Goal: Task Accomplishment & Management: Manage account settings

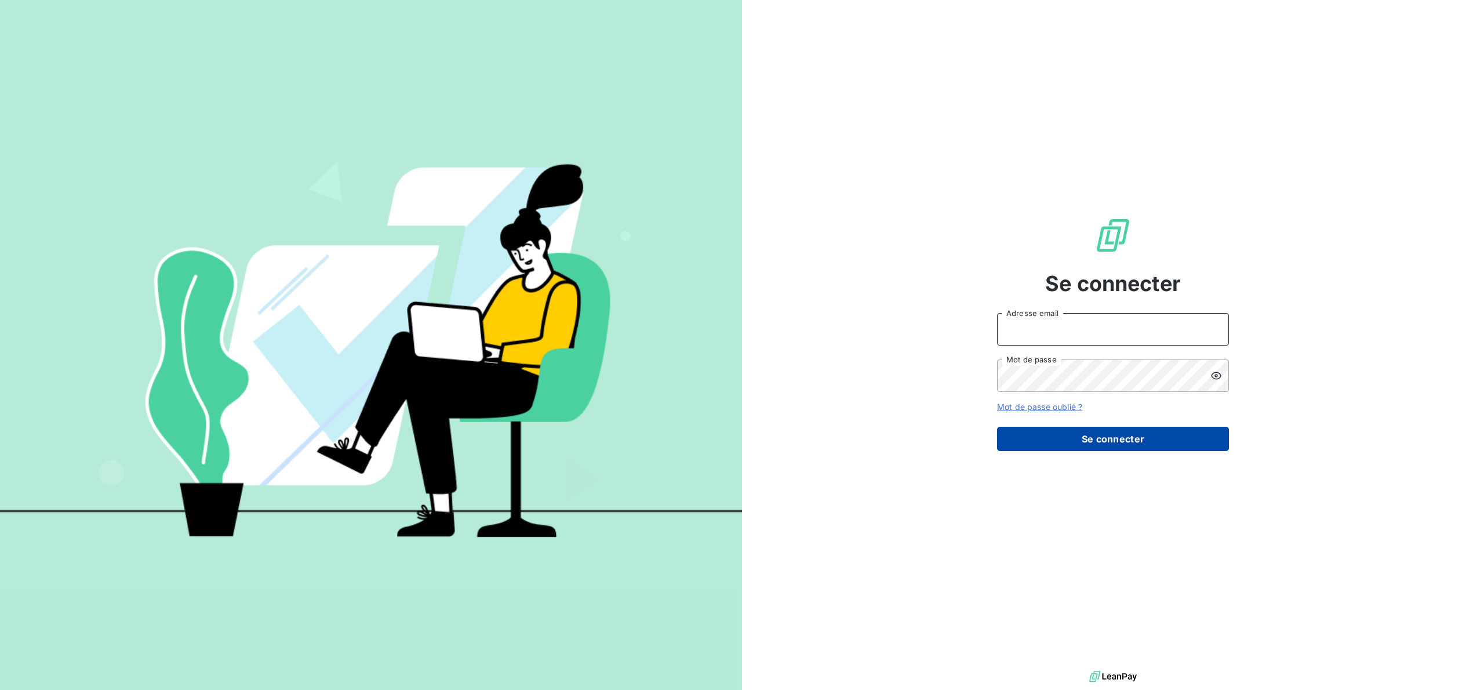
type input "[PERSON_NAME][EMAIL_ADDRESS][DOMAIN_NAME]"
click at [1063, 428] on button "Se connecter" at bounding box center [1113, 439] width 232 height 24
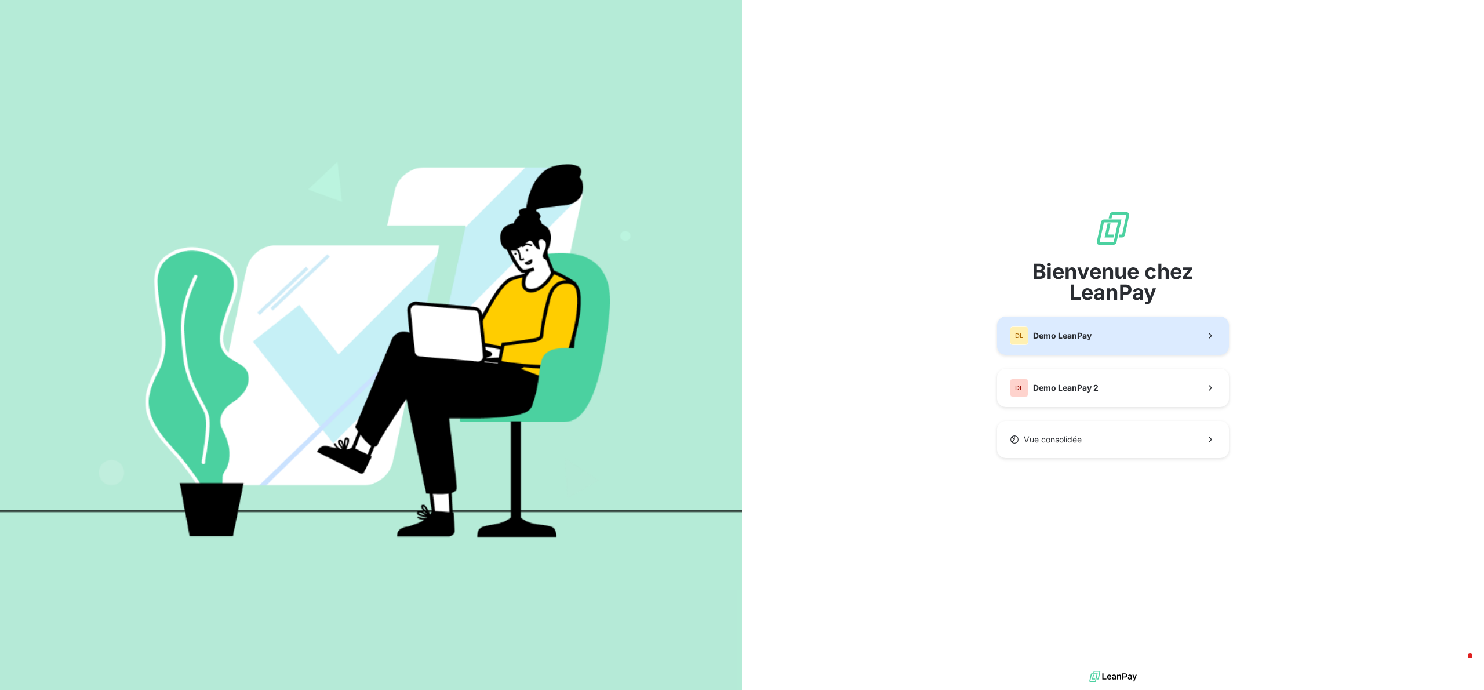
click at [1114, 326] on button "DL Demo LeanPay" at bounding box center [1113, 336] width 232 height 38
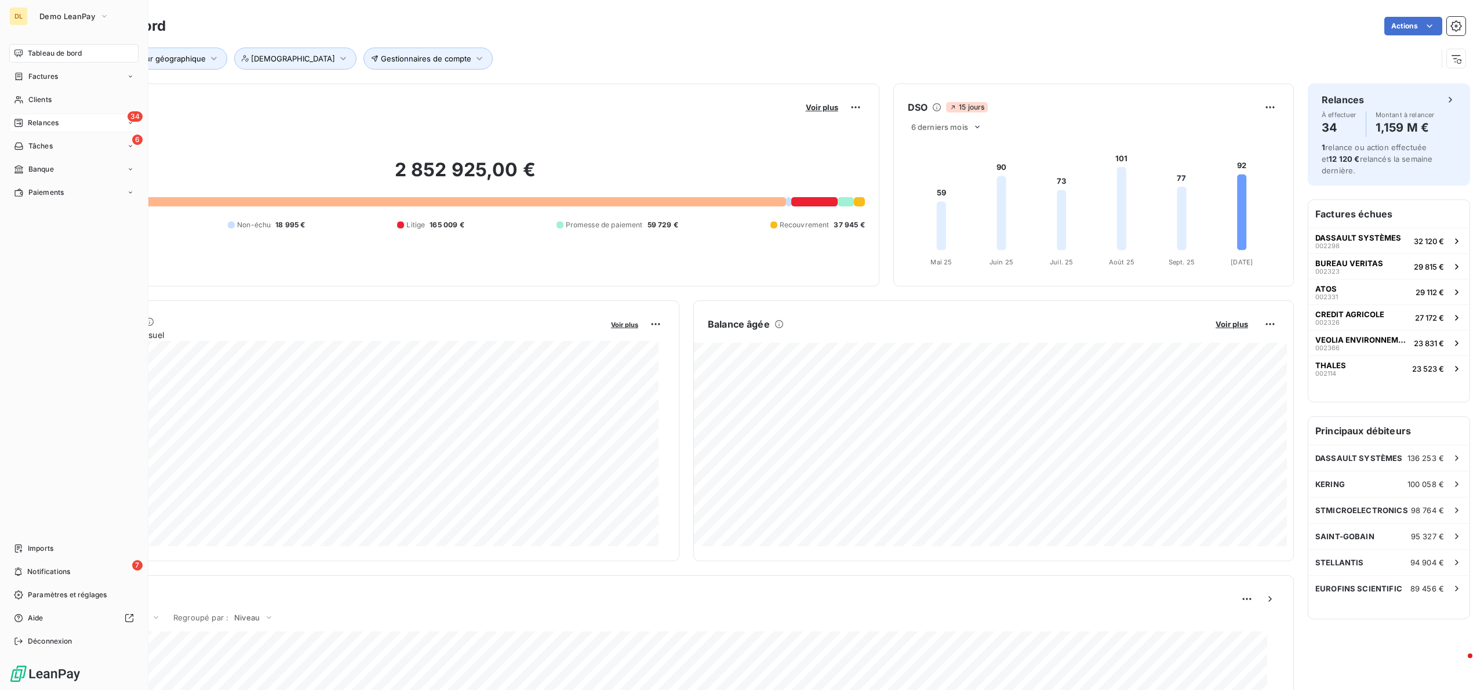
click at [39, 123] on span "Relances" at bounding box center [43, 123] width 31 height 10
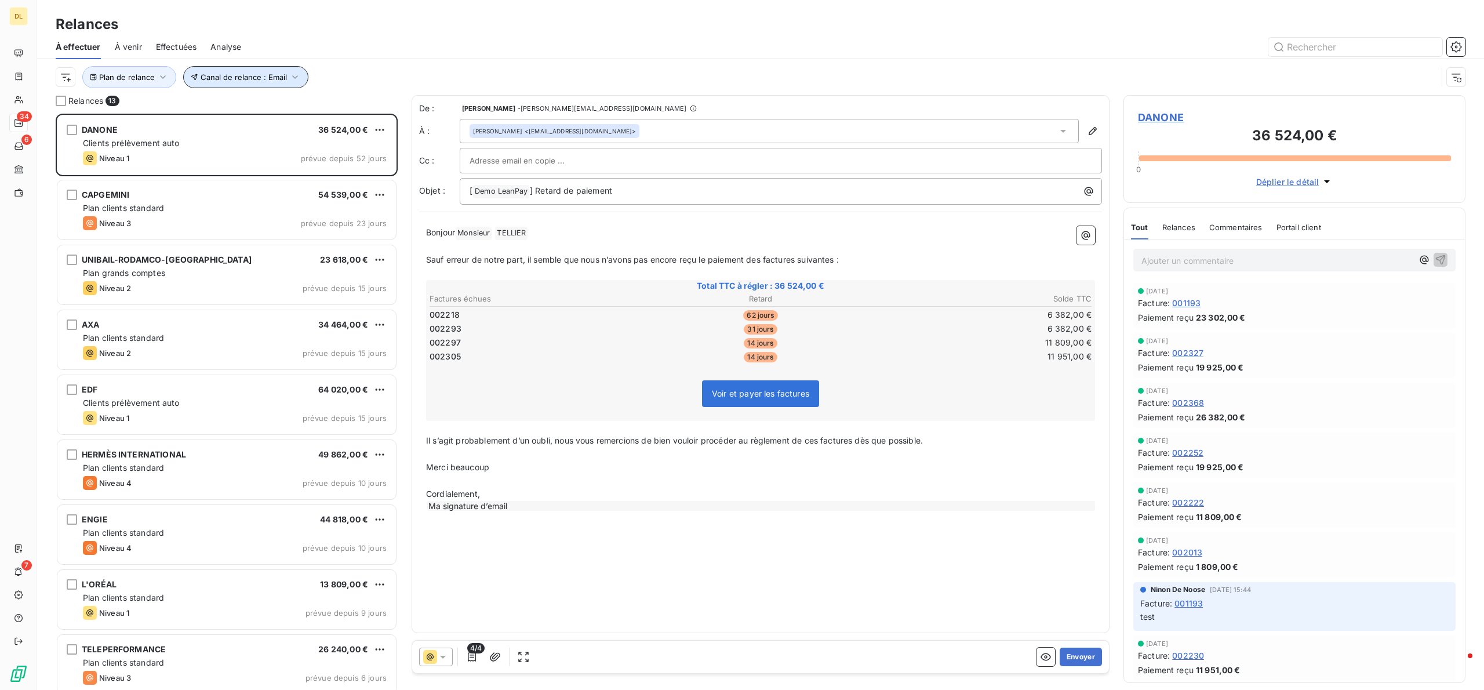
click at [291, 66] on button "Canal de relance : Email" at bounding box center [245, 77] width 125 height 22
click at [430, 114] on div "Email" at bounding box center [424, 108] width 167 height 24
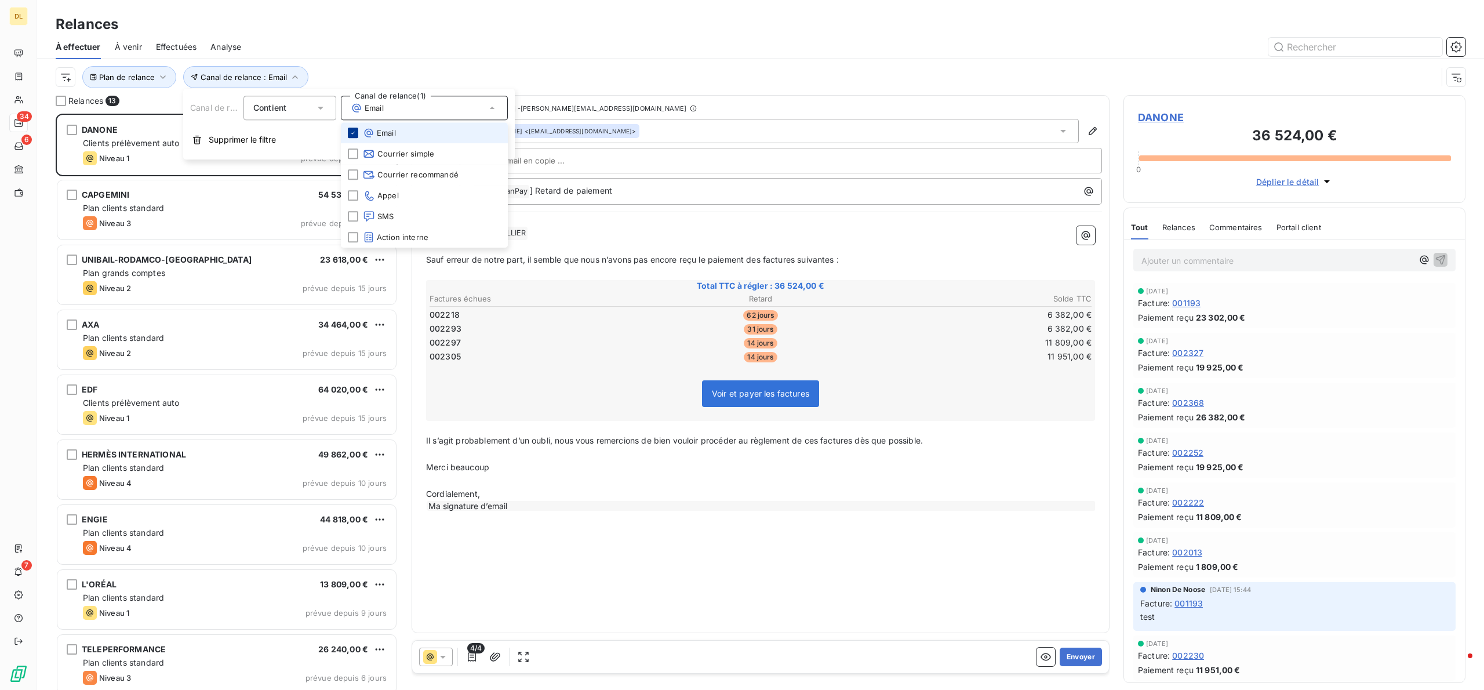
click at [353, 135] on icon at bounding box center [353, 132] width 7 height 7
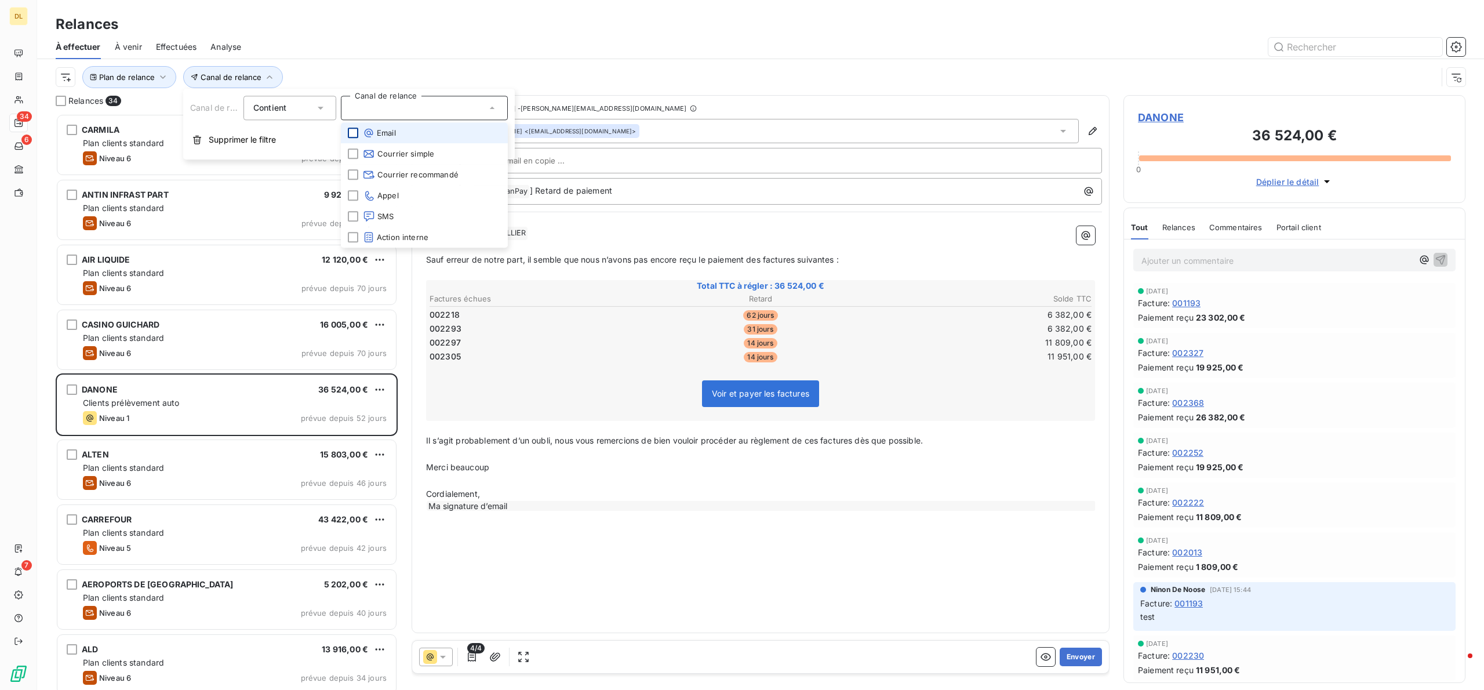
scroll to position [564, 330]
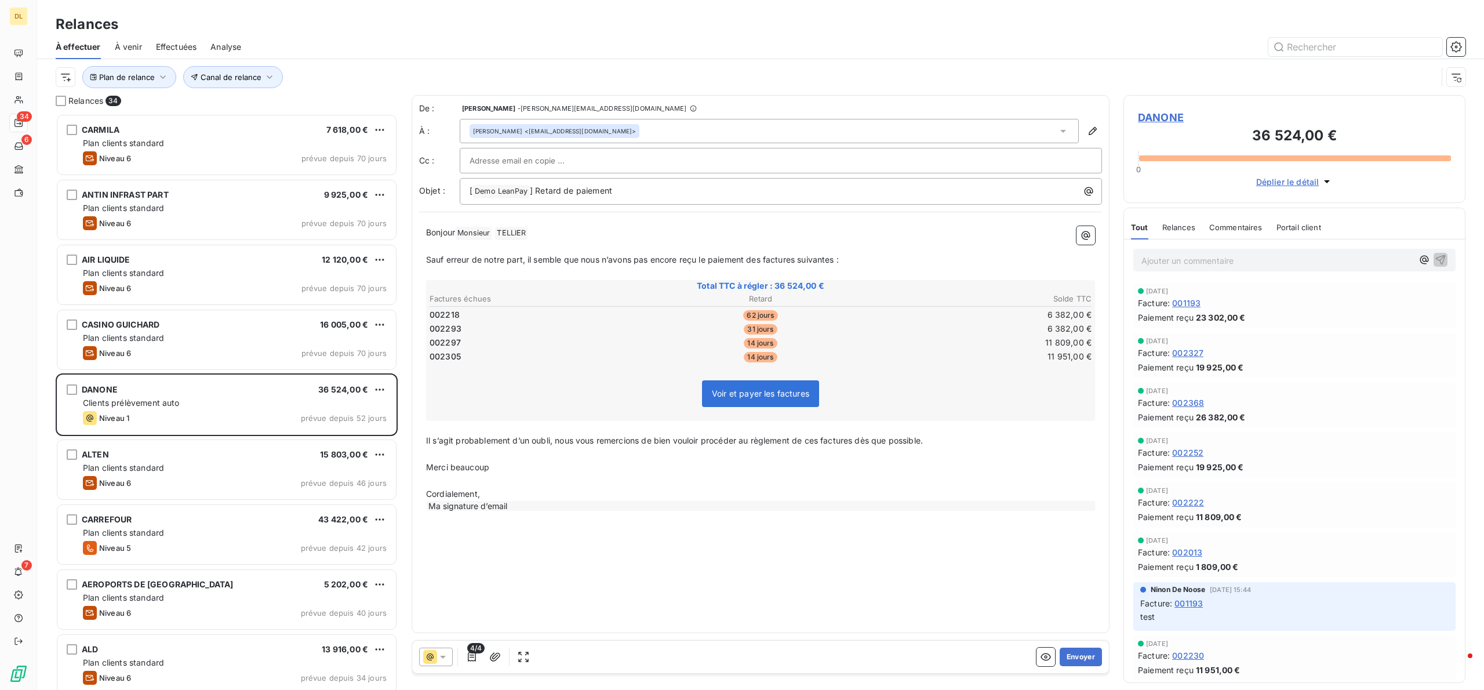
click at [573, 63] on div "Plan de relance Canal de relance" at bounding box center [761, 77] width 1410 height 36
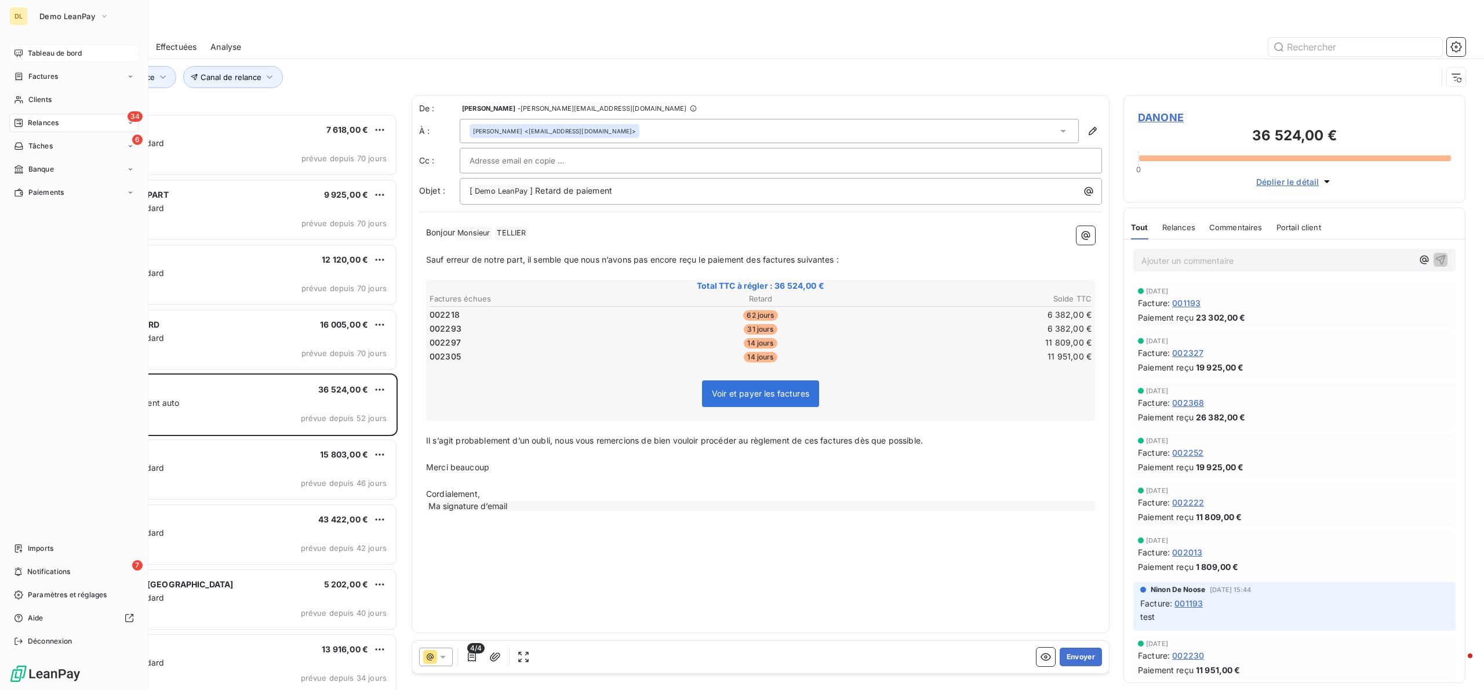
click at [110, 46] on div "Tableau de bord" at bounding box center [73, 53] width 129 height 19
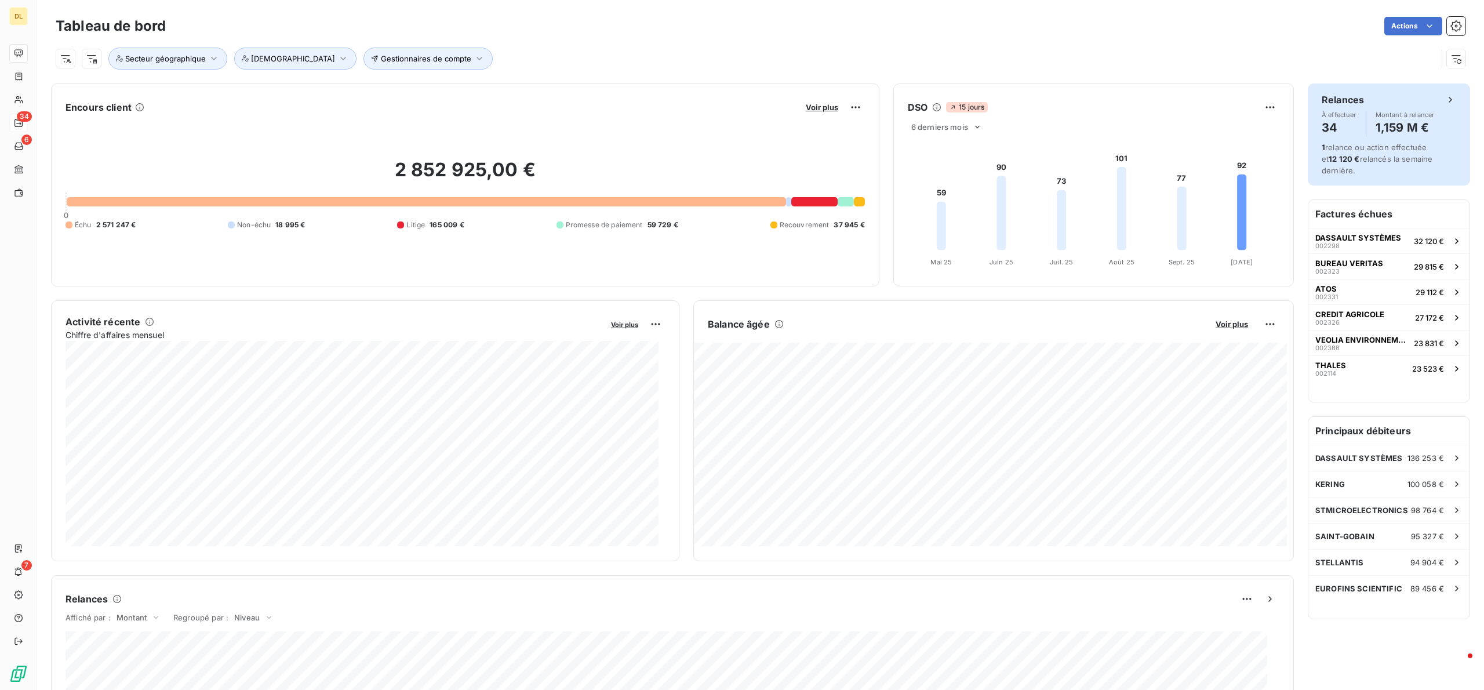
click at [1376, 130] on h4 "1,159 M €" at bounding box center [1405, 127] width 59 height 19
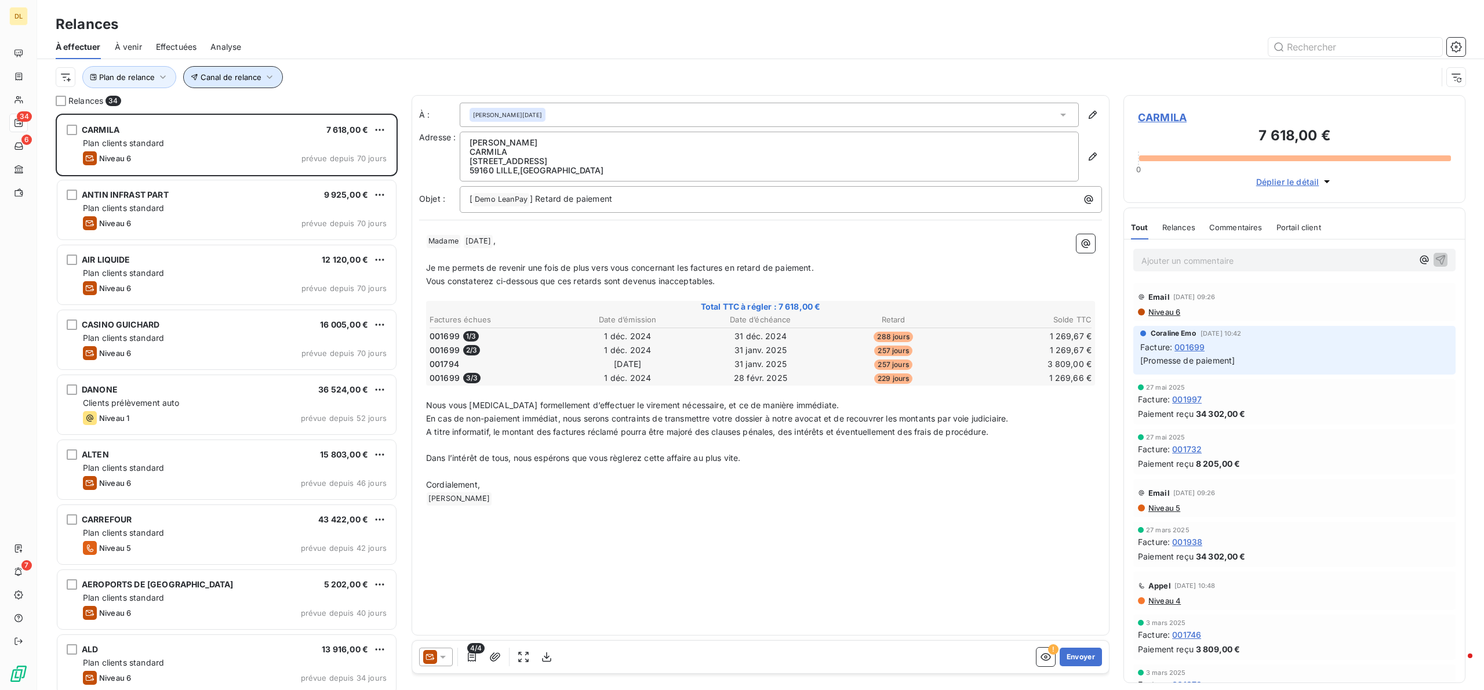
click at [262, 83] on button "Canal de relance" at bounding box center [233, 77] width 100 height 22
click at [384, 103] on div at bounding box center [424, 108] width 167 height 24
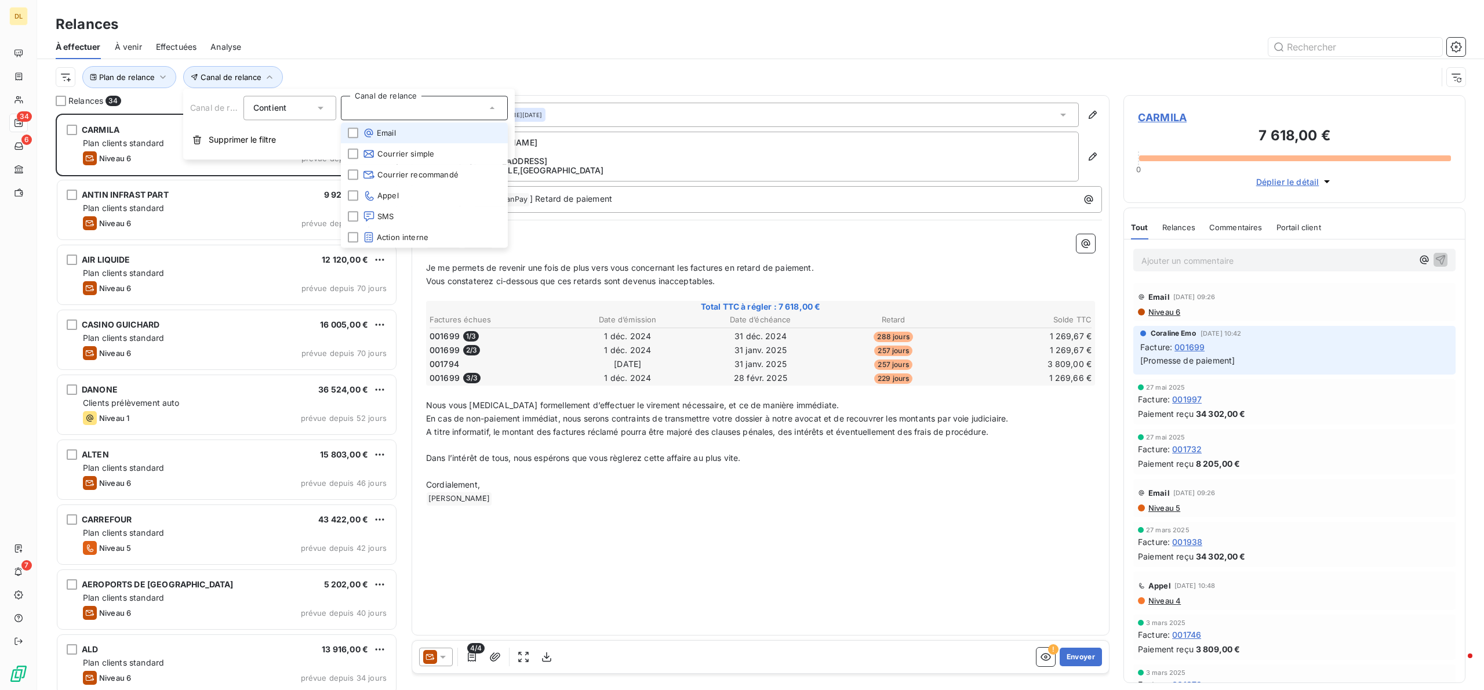
click at [387, 135] on span "Email" at bounding box center [379, 133] width 33 height 12
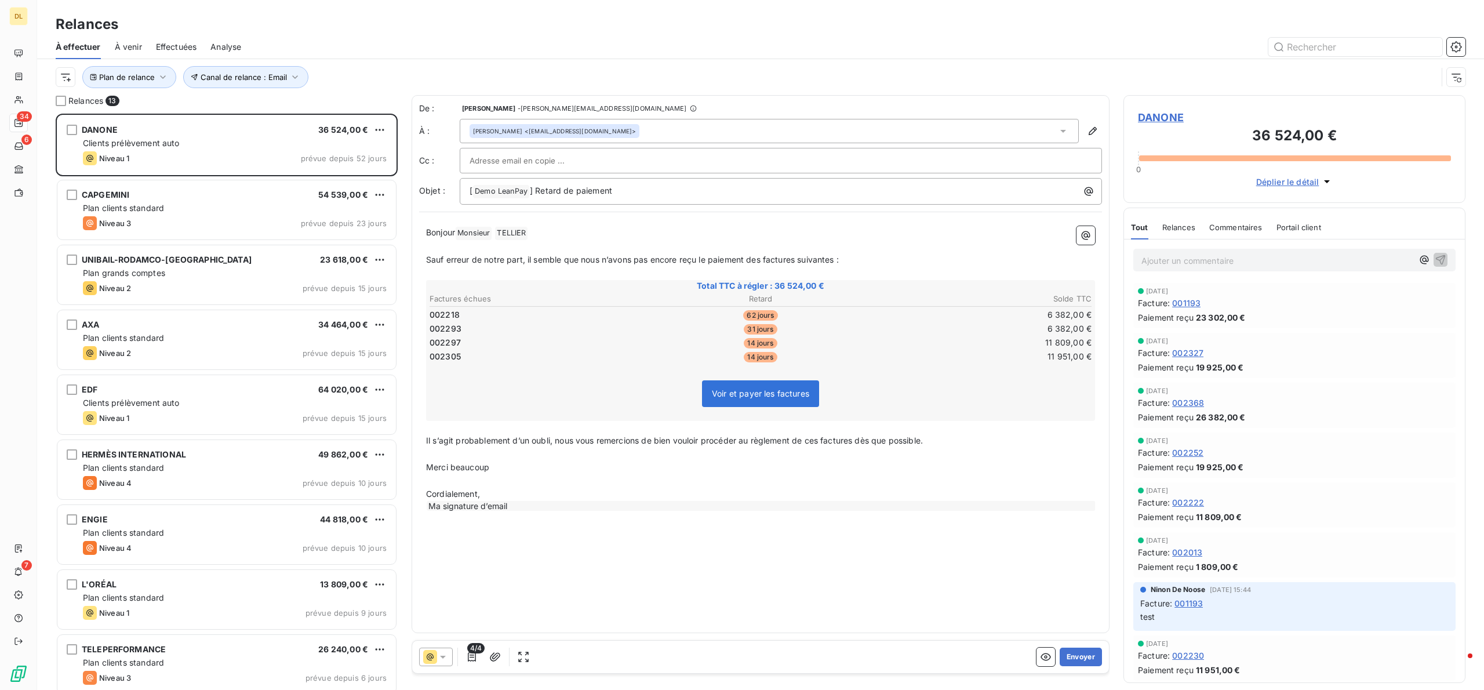
click at [620, 64] on div "Plan de relance Canal de relance : Email" at bounding box center [761, 77] width 1410 height 36
click at [281, 244] on div "UNIBAIL-RODAMCO-[GEOGRAPHIC_DATA] 23 618,00 € Plan grands comptes Niveau 2 prév…" at bounding box center [227, 276] width 342 height 65
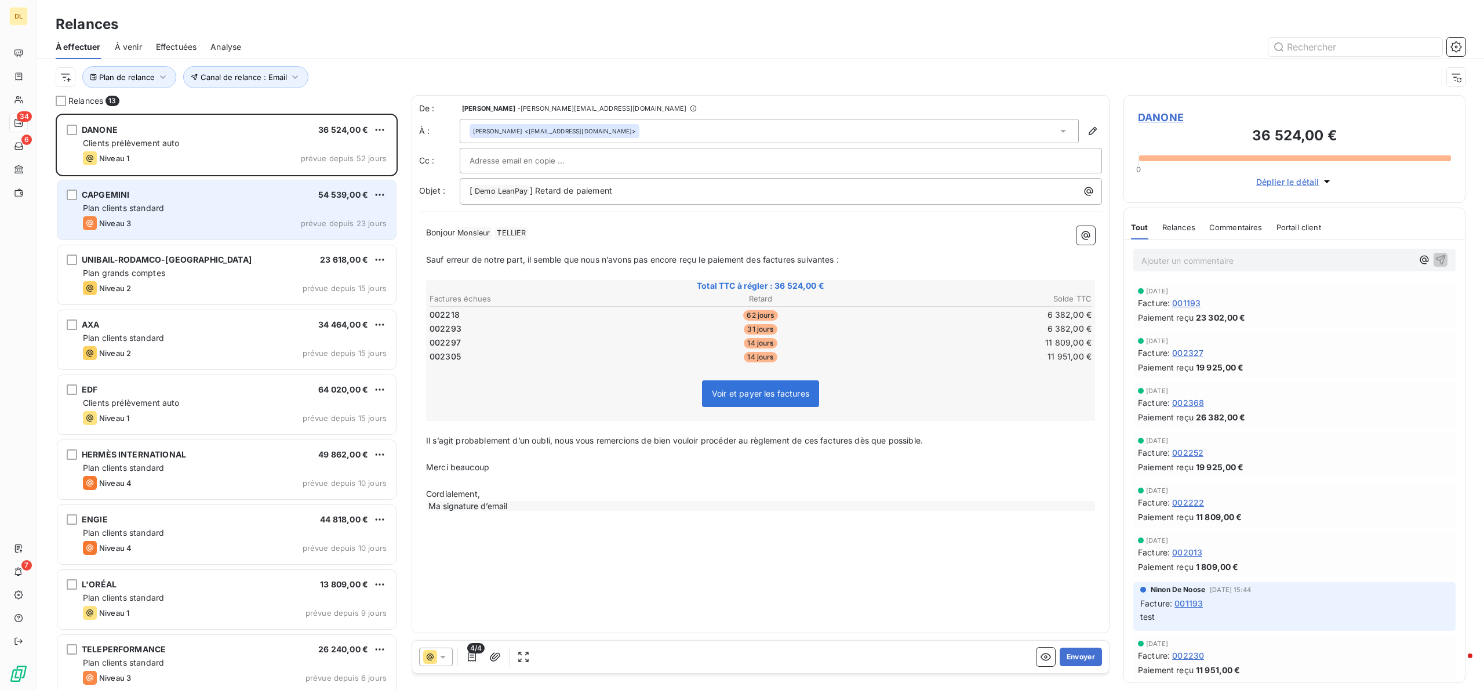
click at [291, 212] on div "Plan clients standard" at bounding box center [235, 208] width 304 height 12
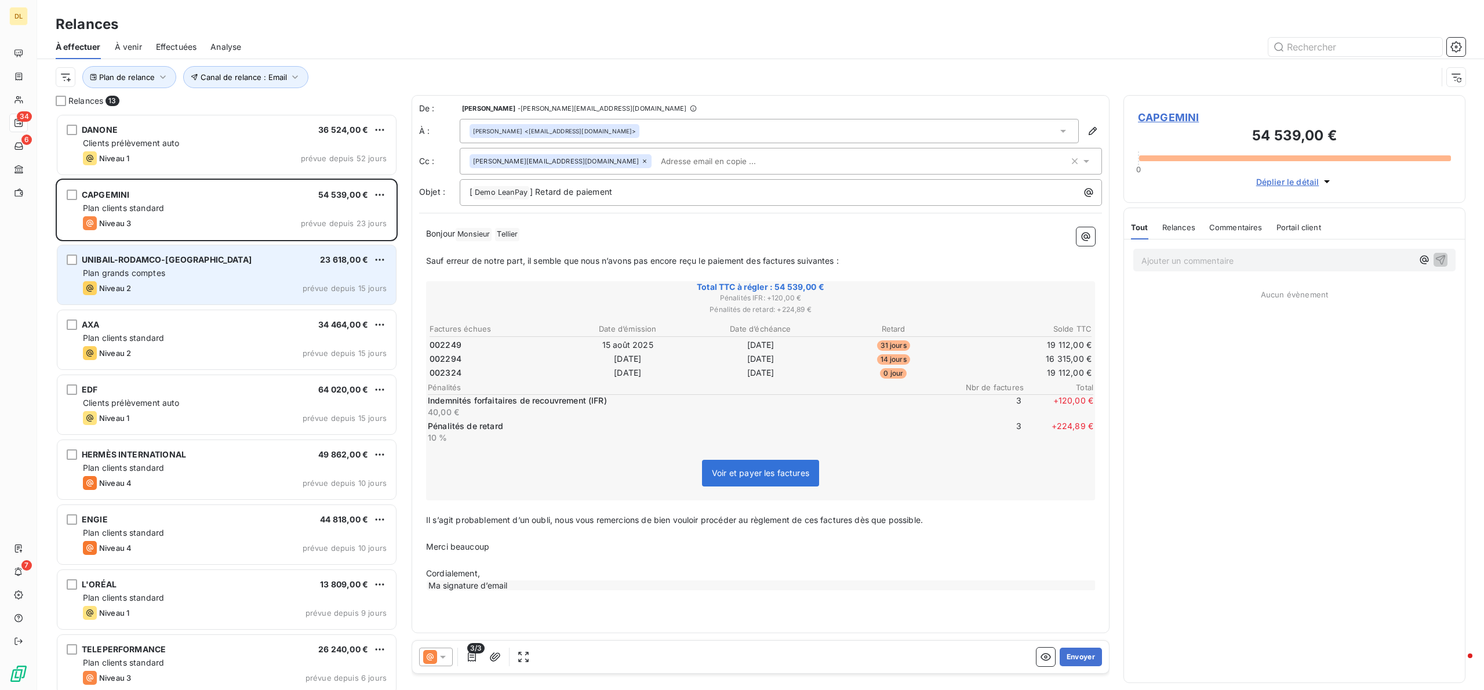
click at [291, 284] on div "Niveau 2 prévue depuis 15 jours" at bounding box center [235, 288] width 304 height 14
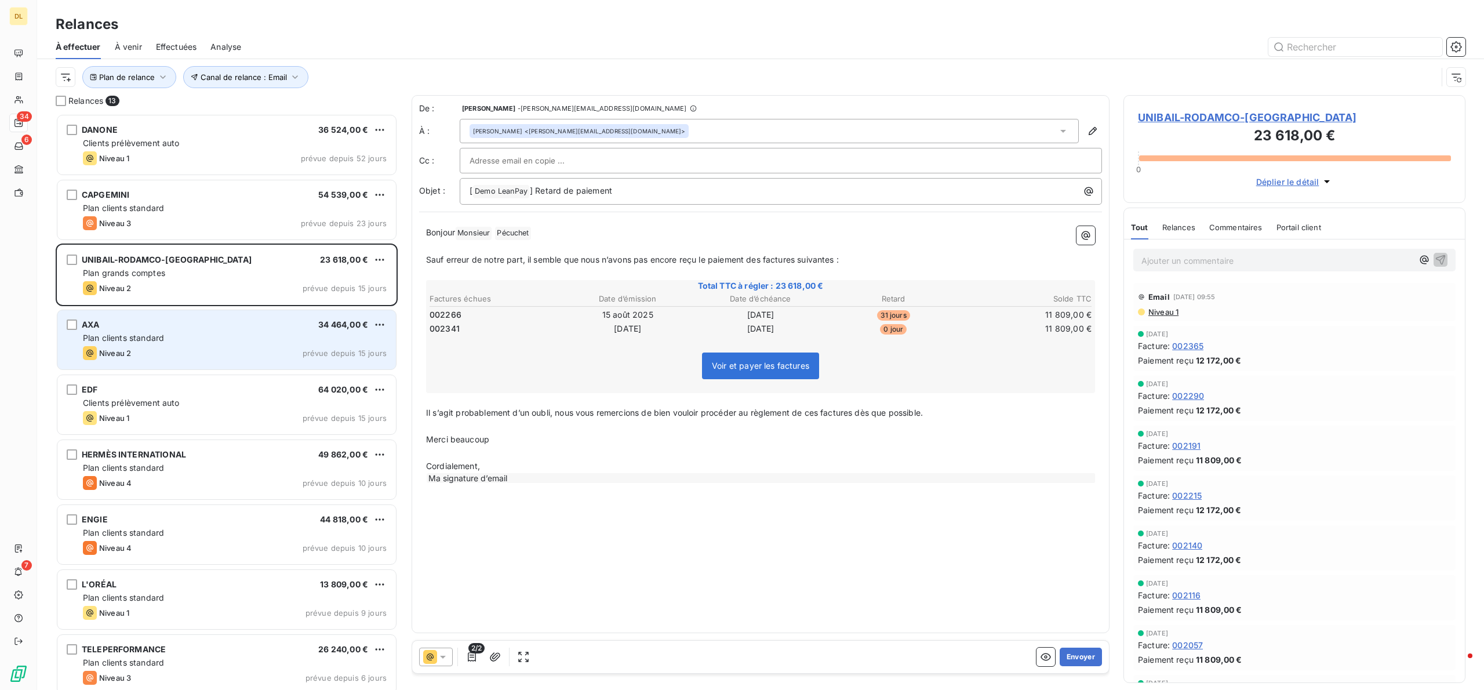
click at [300, 360] on div "Niveau 2 prévue depuis 15 jours" at bounding box center [235, 353] width 304 height 14
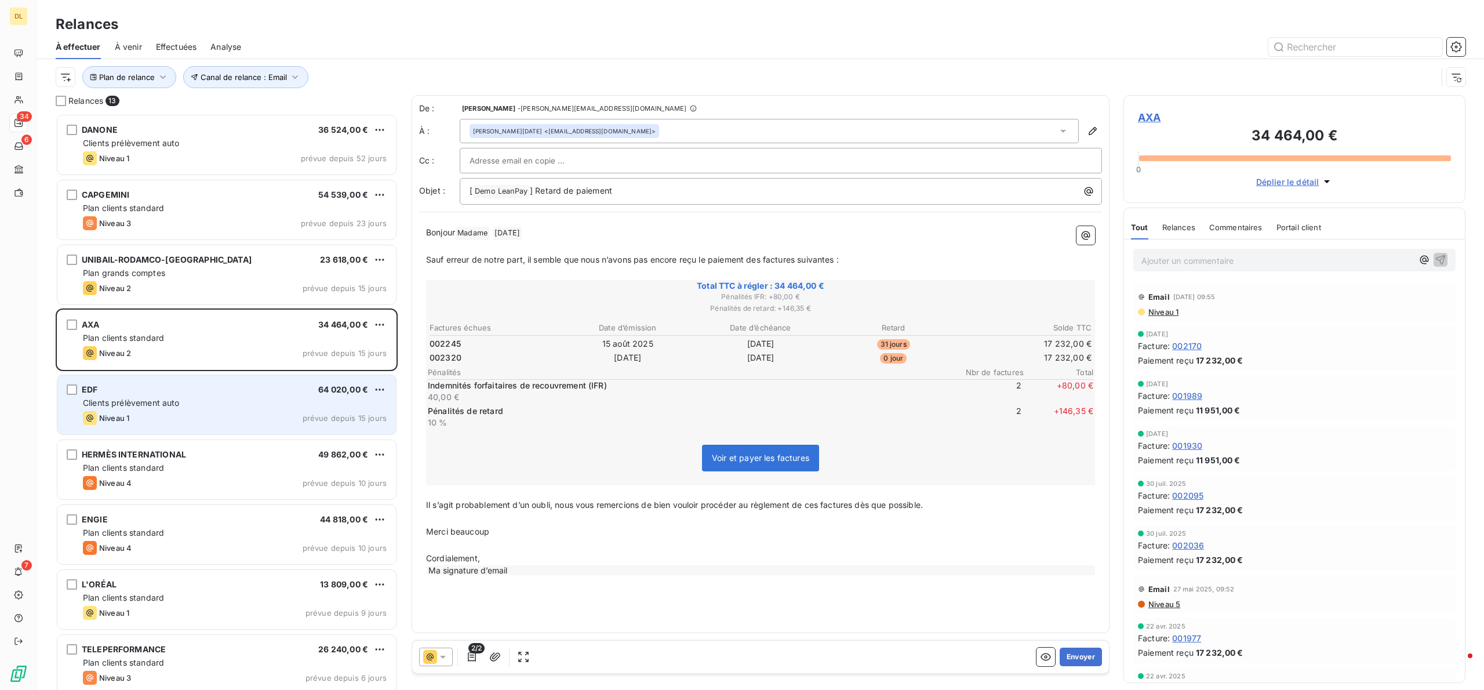
click at [302, 400] on div "Clients prélèvement auto" at bounding box center [235, 403] width 304 height 12
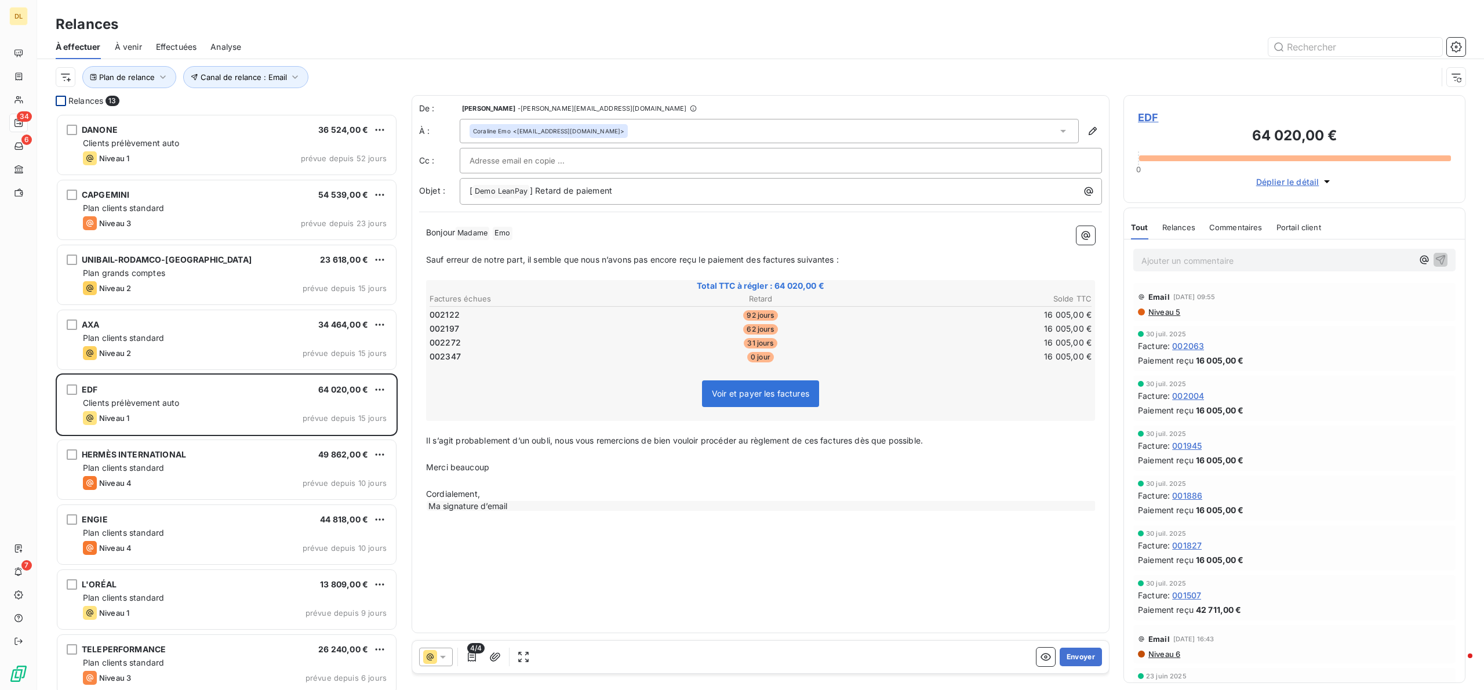
click at [58, 103] on div at bounding box center [61, 101] width 10 height 10
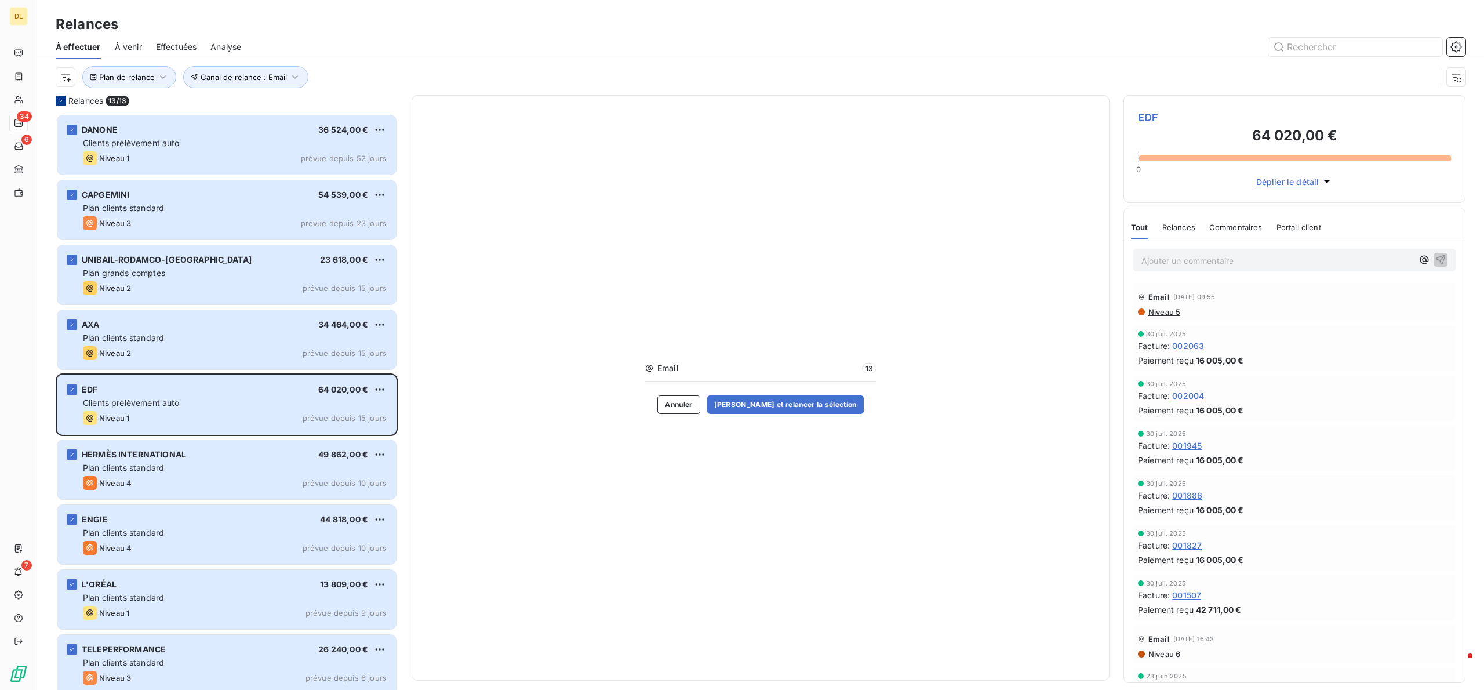
click at [59, 104] on icon at bounding box center [60, 100] width 7 height 7
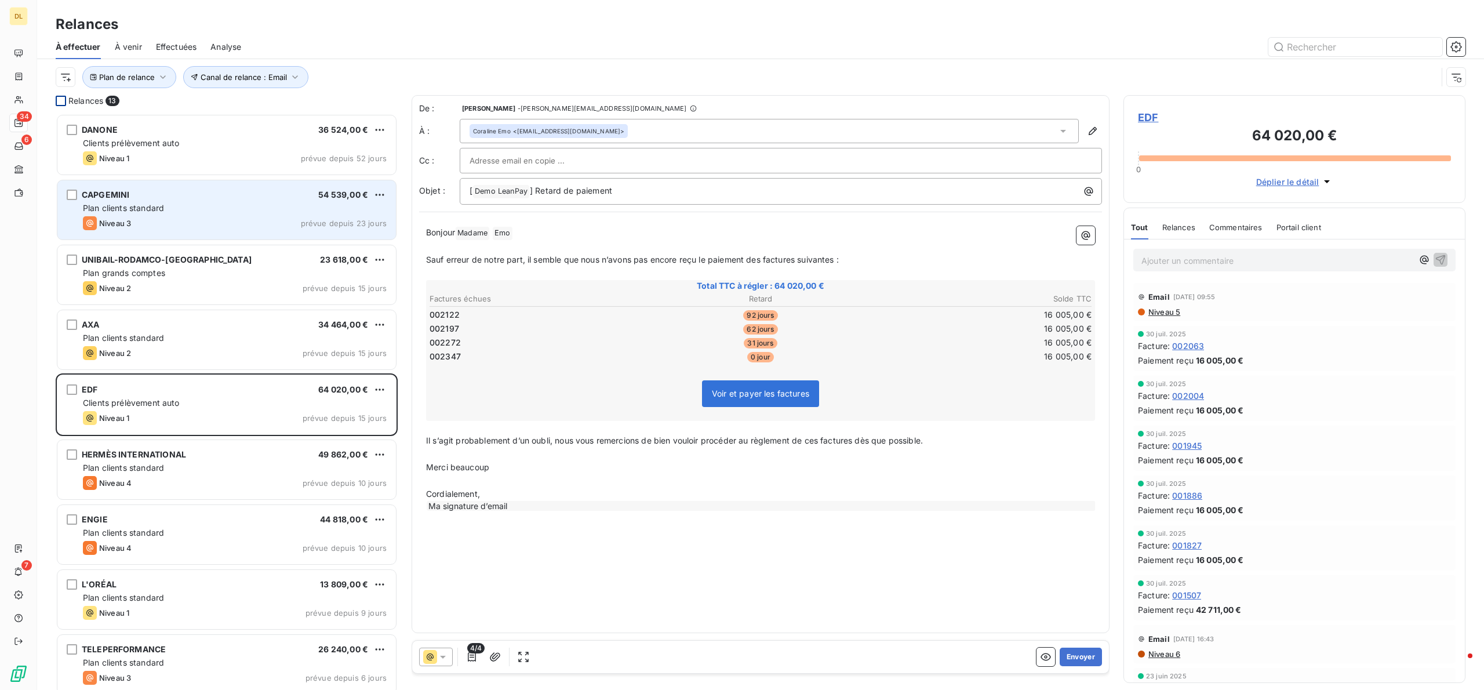
click at [313, 233] on div "CAPGEMINI 54 539,00 € Plan clients standard Niveau 3 prévue depuis 23 jours" at bounding box center [226, 209] width 339 height 59
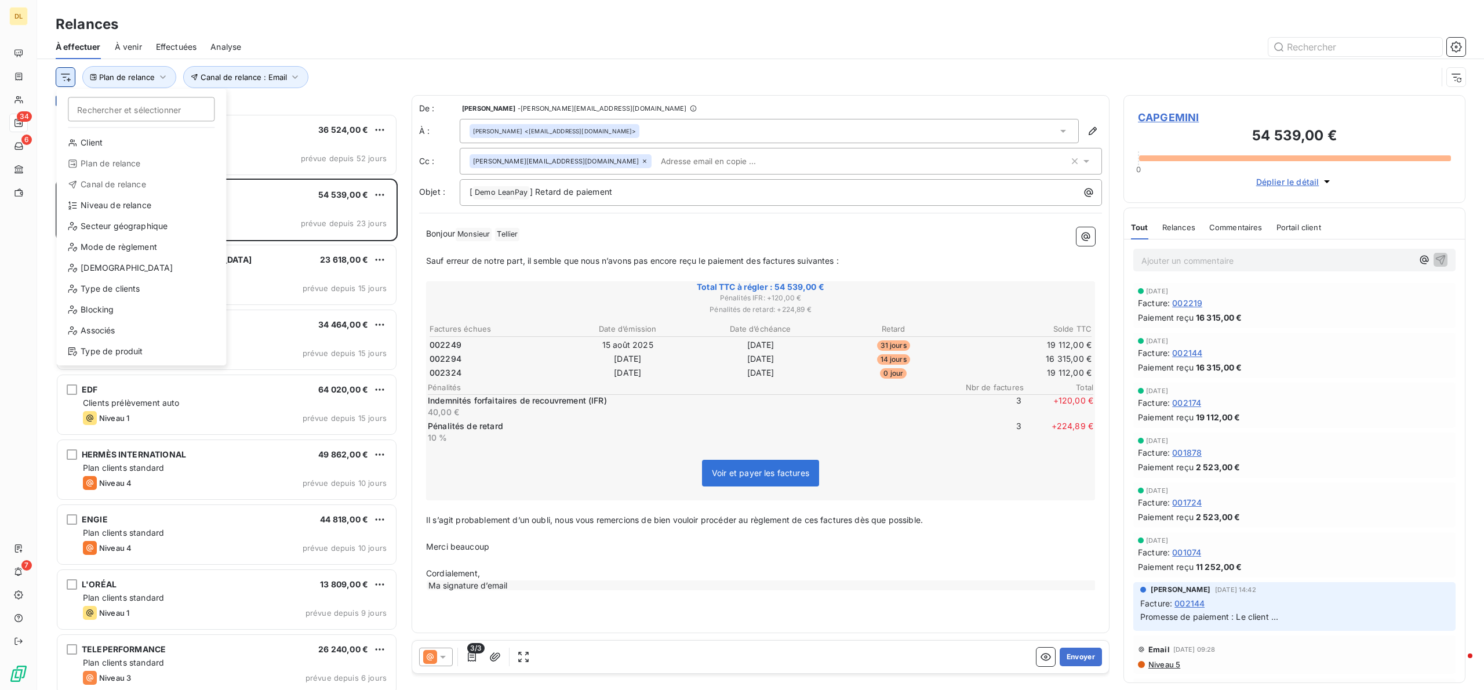
click at [72, 83] on html "DL 34 6 7 Relances À effectuer À venir Effectuées Analyse Rechercher et sélecti…" at bounding box center [742, 345] width 1484 height 690
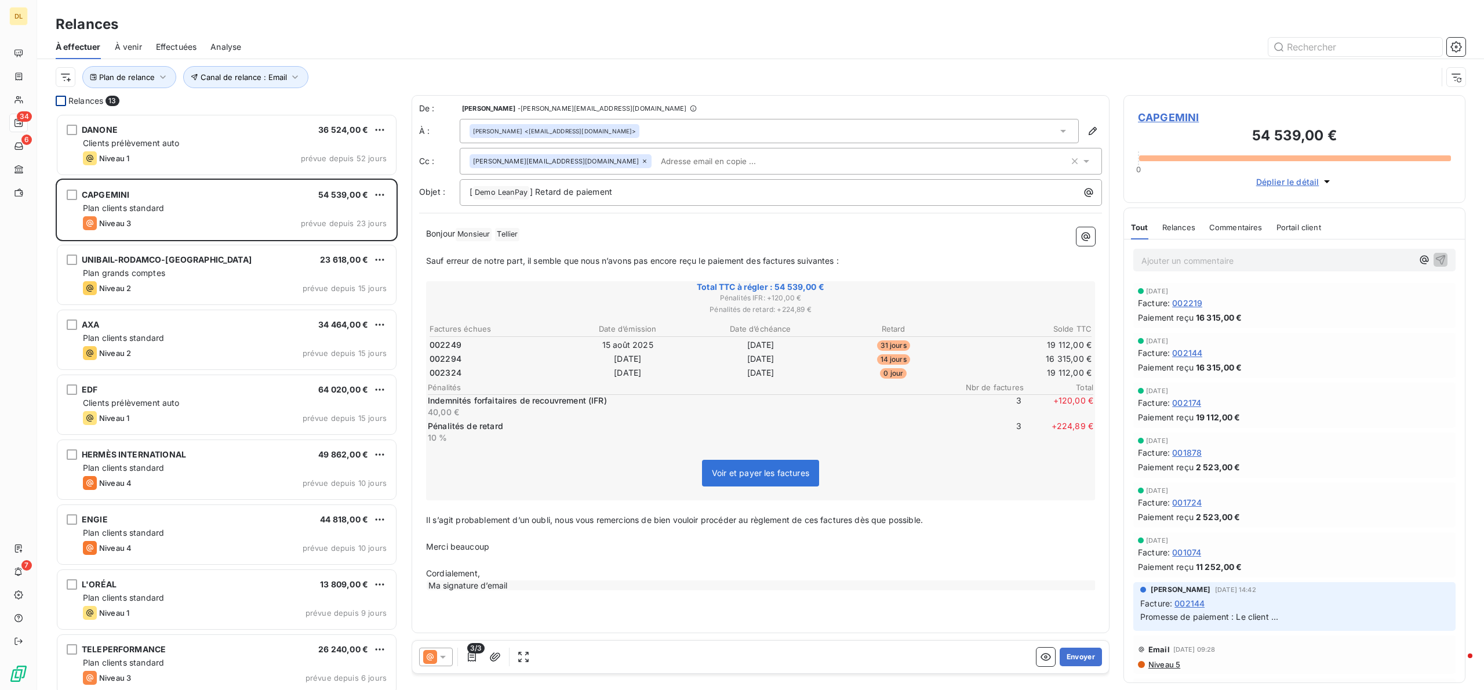
click at [421, 38] on html "DL 34 6 7 Relances À effectuer À venir Effectuées Analyse Plan de relance Canal…" at bounding box center [742, 345] width 1484 height 690
click at [61, 102] on div at bounding box center [61, 101] width 10 height 10
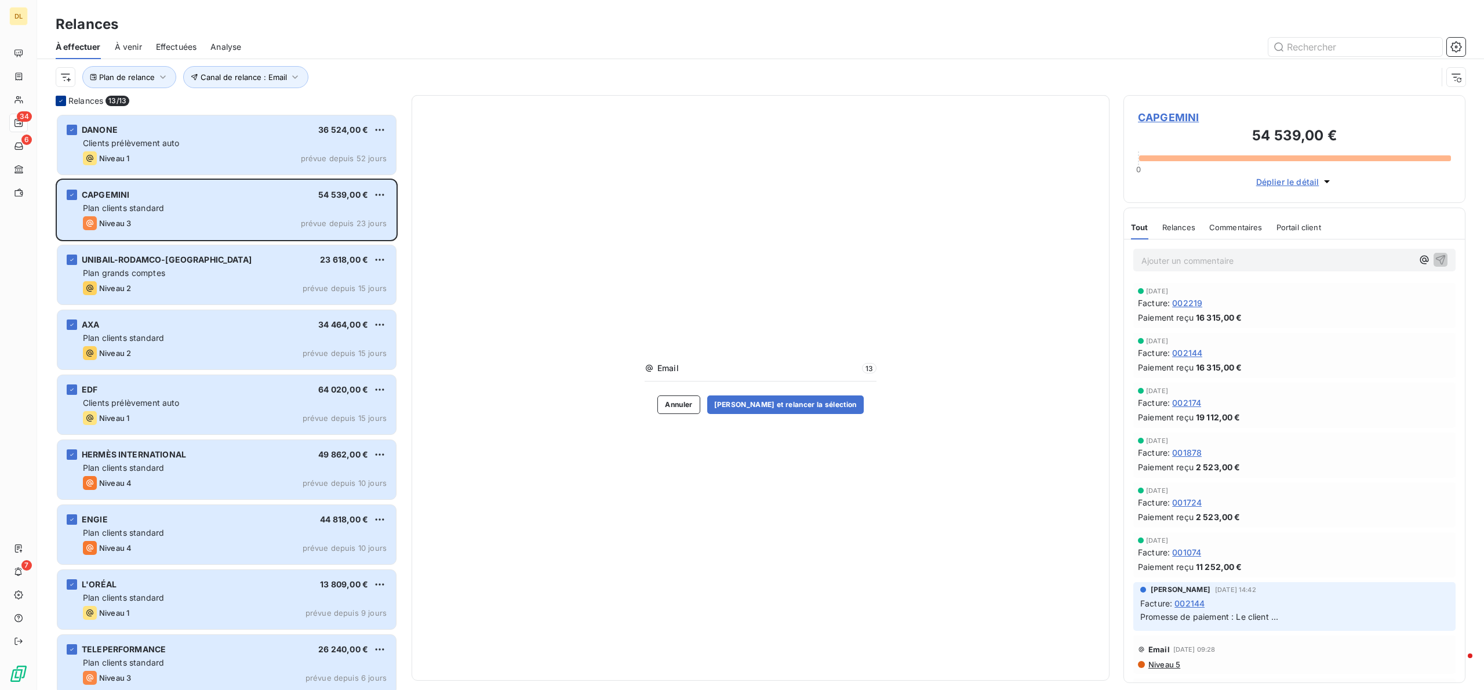
click at [56, 103] on div at bounding box center [61, 101] width 10 height 10
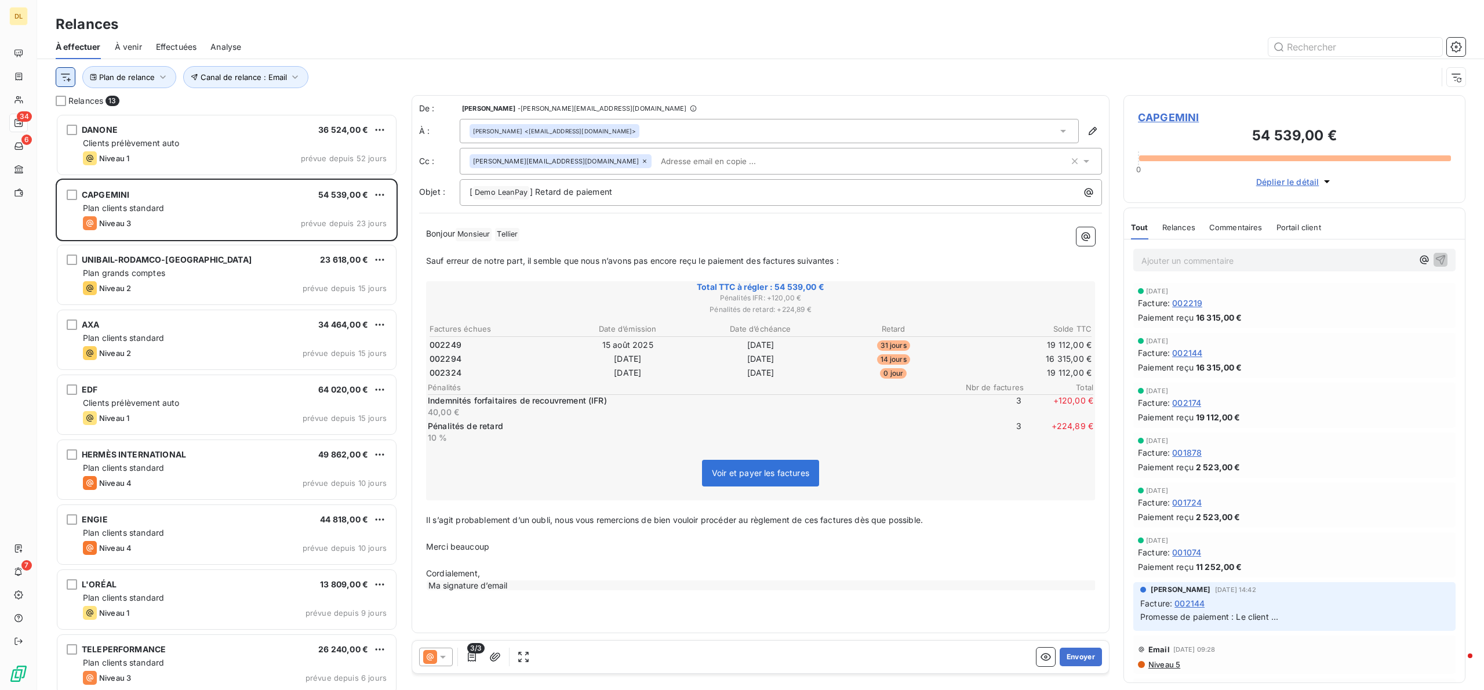
click at [65, 79] on html "DL 34 6 7 Relances À effectuer À venir Effectuées Analyse Plan de relance Canal…" at bounding box center [742, 345] width 1484 height 690
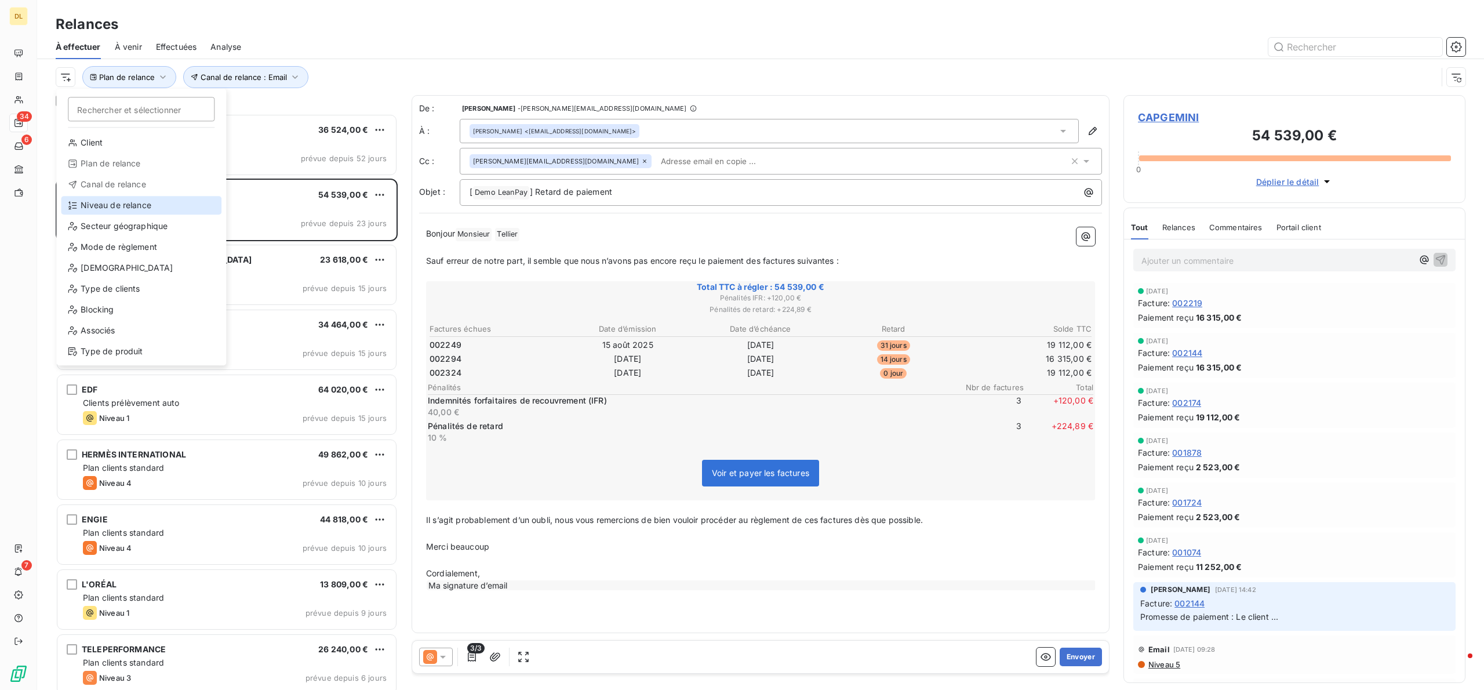
click at [107, 212] on div "Niveau de relance" at bounding box center [141, 205] width 161 height 19
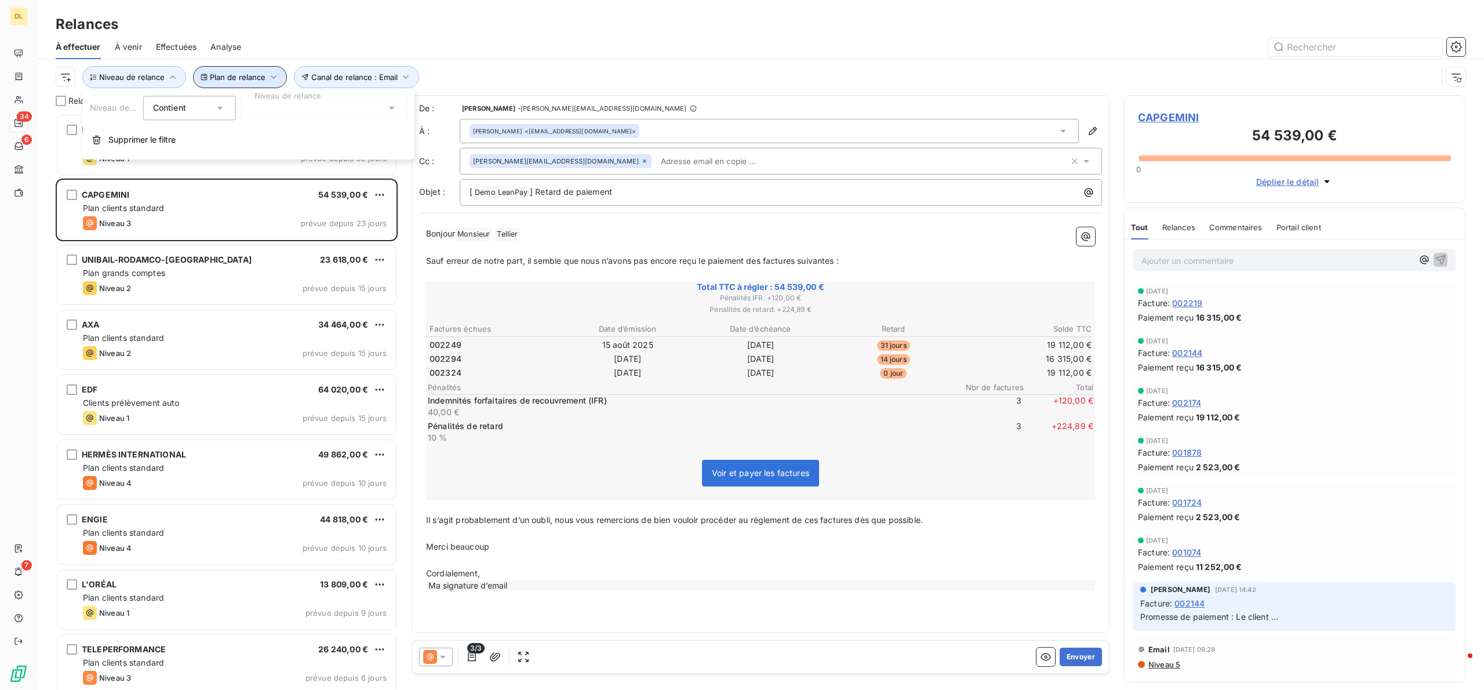
click at [256, 75] on span "Plan de relance" at bounding box center [238, 76] width 56 height 9
click at [393, 101] on div at bounding box center [433, 108] width 167 height 24
click at [168, 80] on icon "button" at bounding box center [173, 77] width 12 height 12
click at [278, 107] on div at bounding box center [324, 108] width 167 height 24
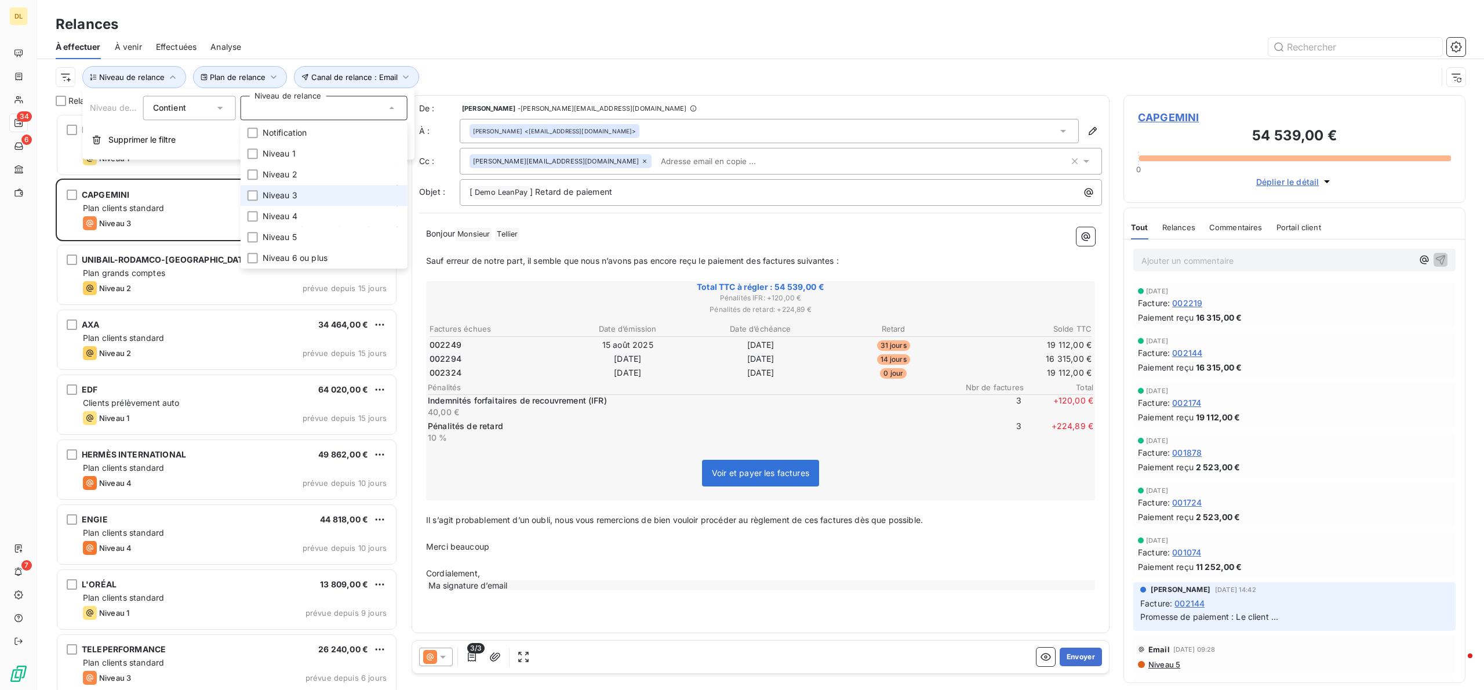
click at [282, 188] on li "Niveau 3" at bounding box center [324, 195] width 167 height 21
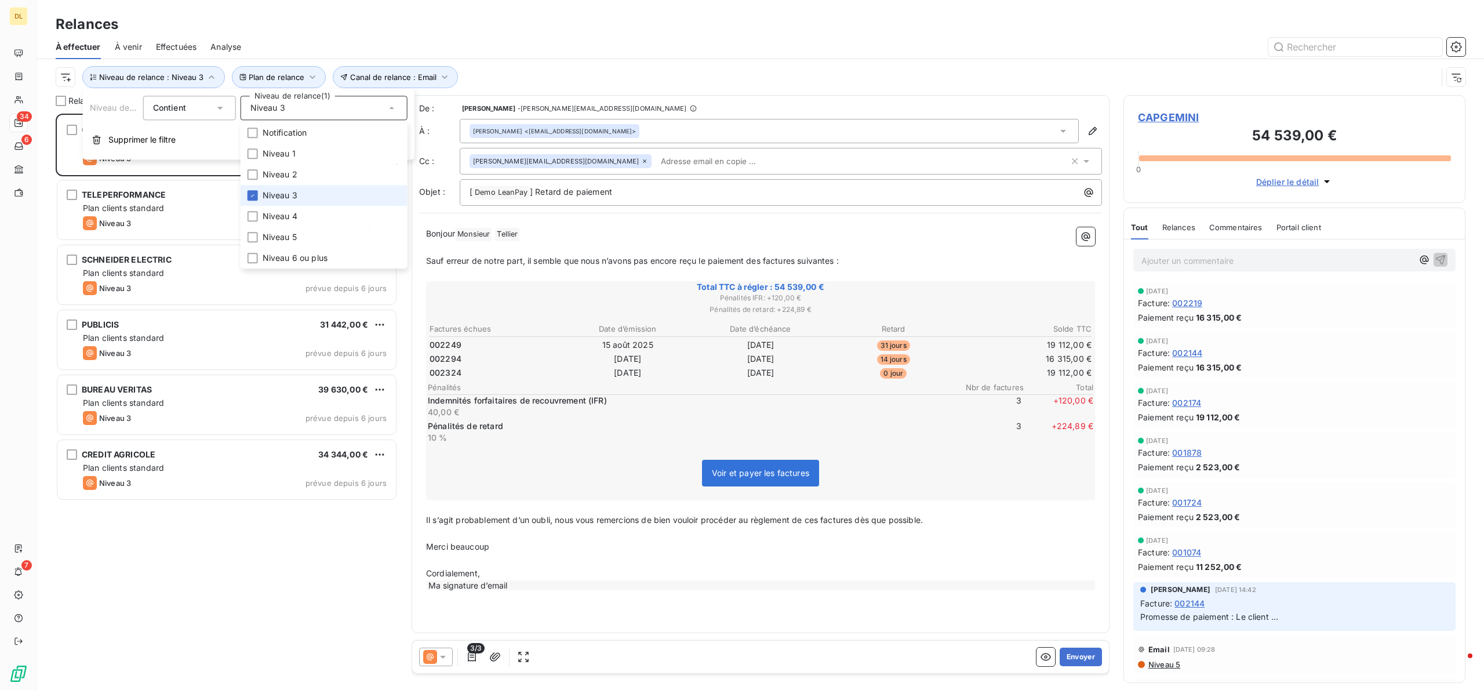
scroll to position [564, 330]
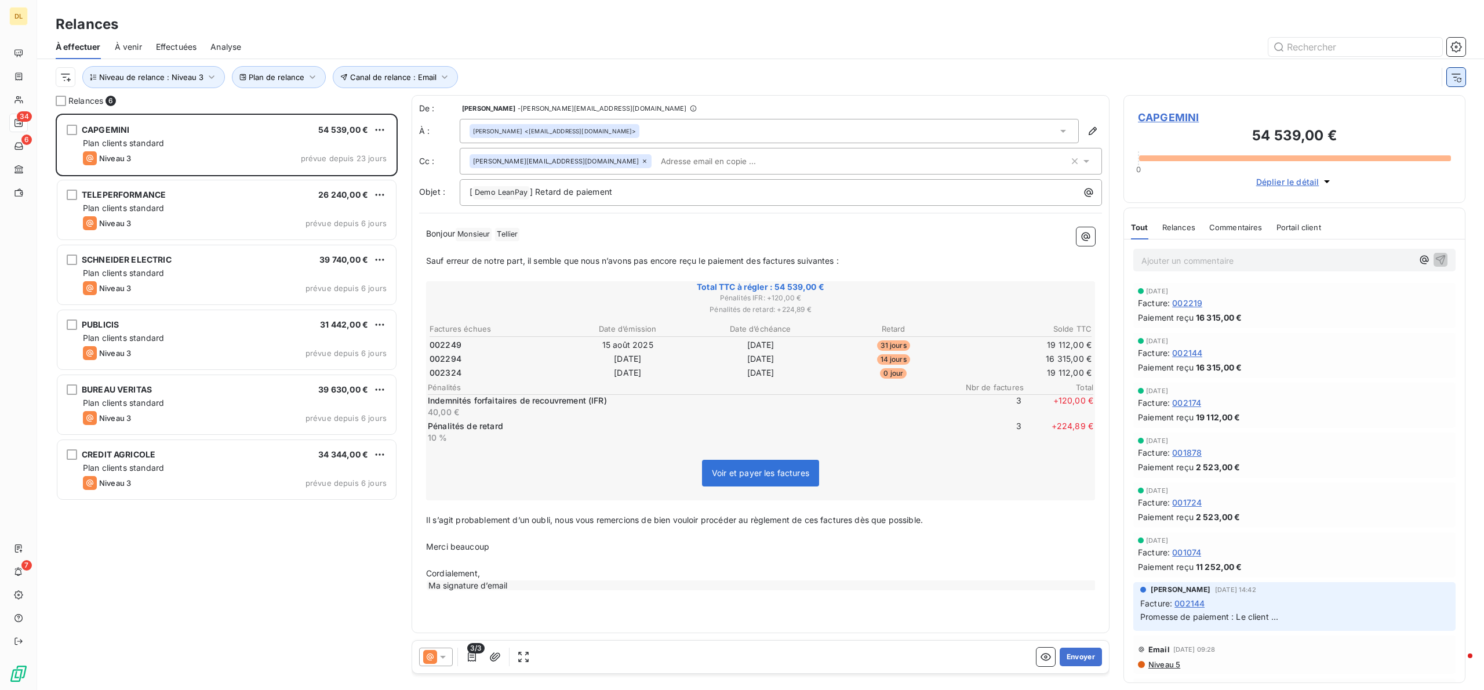
click at [1454, 78] on icon "button" at bounding box center [1457, 77] width 12 height 12
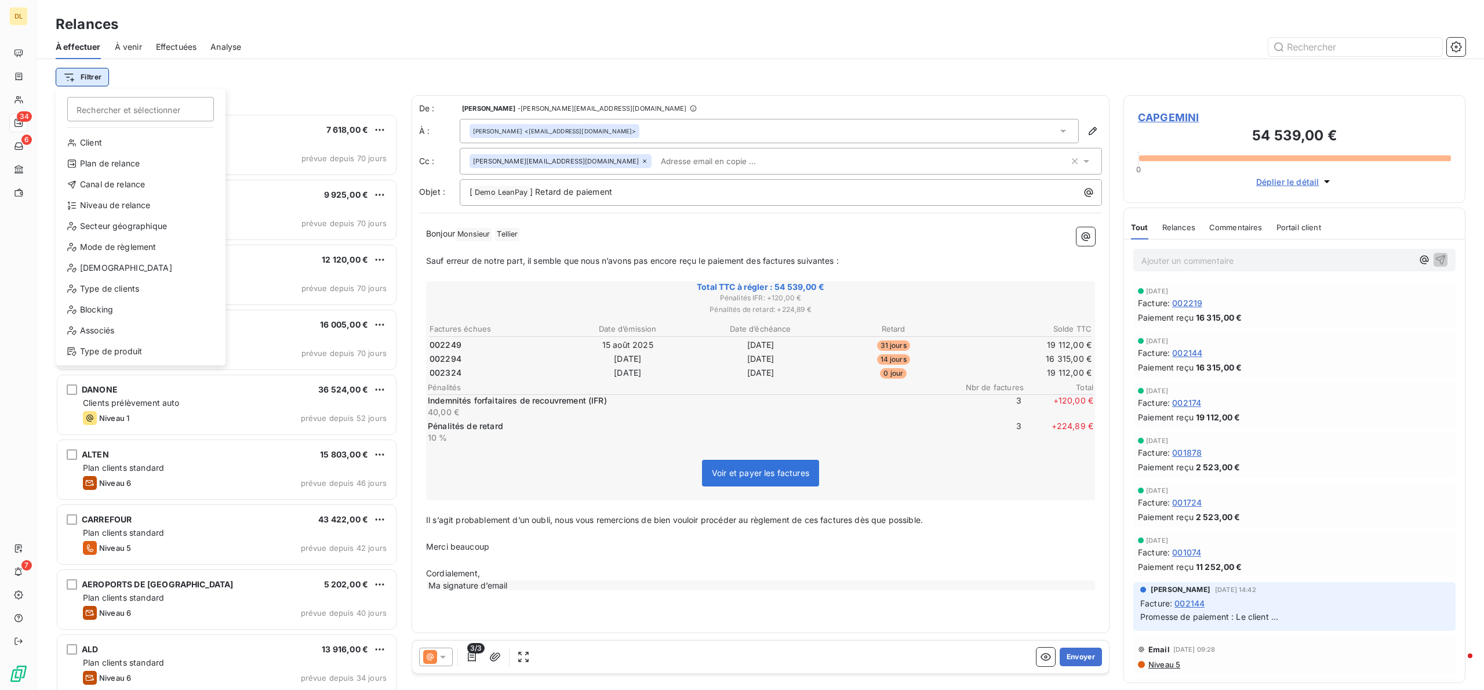
click at [90, 78] on html "DL 34 6 7 Relances À effectuer À venir Effectuées Analyse Filtrer Rechercher et…" at bounding box center [742, 345] width 1484 height 690
click at [116, 188] on div "Canal de relance" at bounding box center [140, 184] width 161 height 19
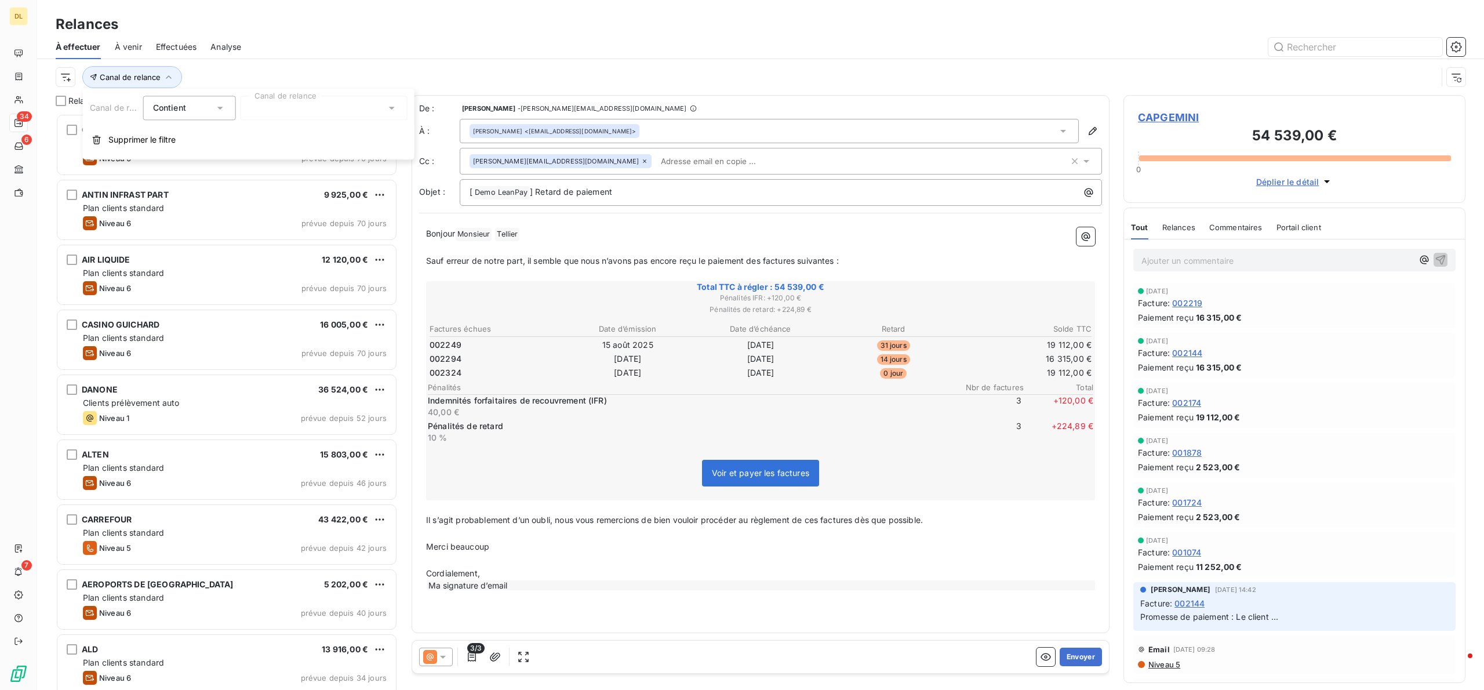
click at [284, 108] on div at bounding box center [324, 108] width 167 height 24
click at [295, 202] on li "Appel" at bounding box center [324, 195] width 167 height 21
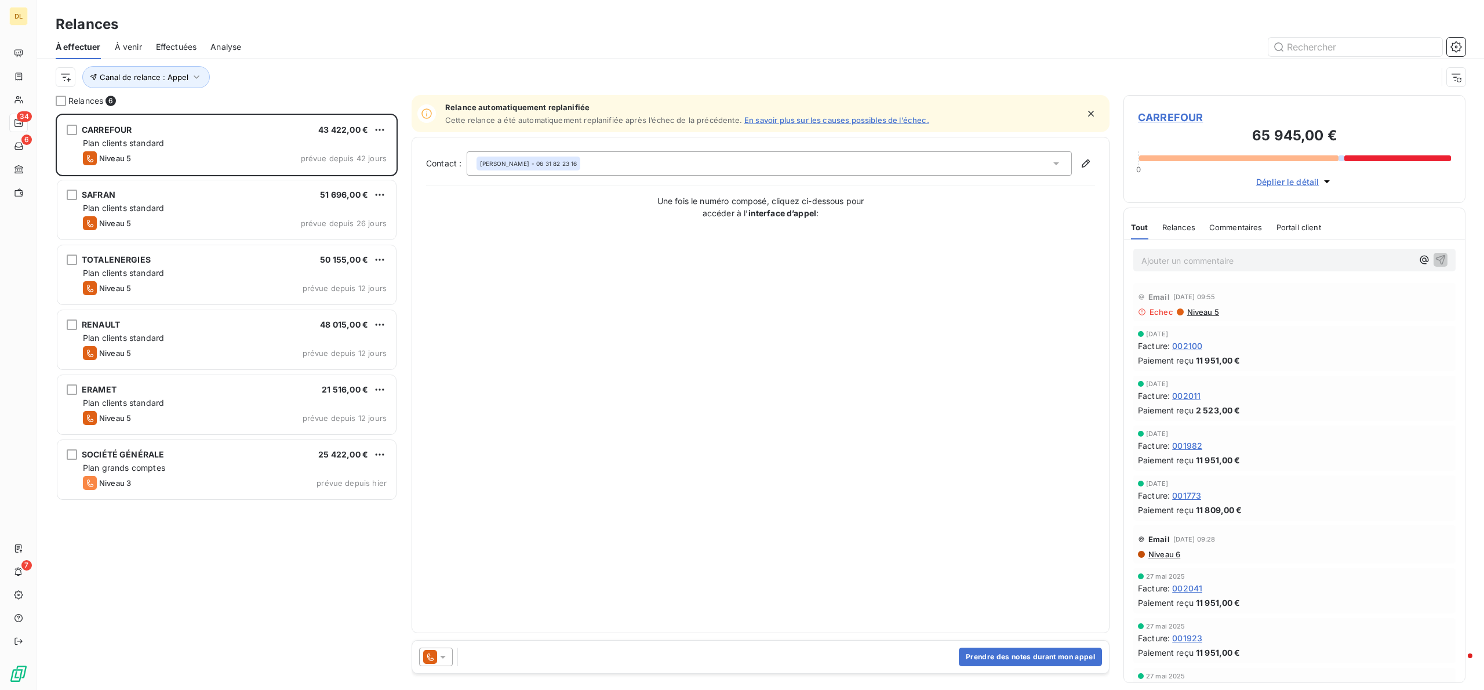
click at [575, 256] on div "Contact : [PERSON_NAME] - 06 31 82 23 16 Une fois le numéro composé, cliquez ci…" at bounding box center [760, 384] width 669 height 467
click at [1035, 653] on button "Prendre des notes durant mon appel" at bounding box center [1030, 657] width 143 height 19
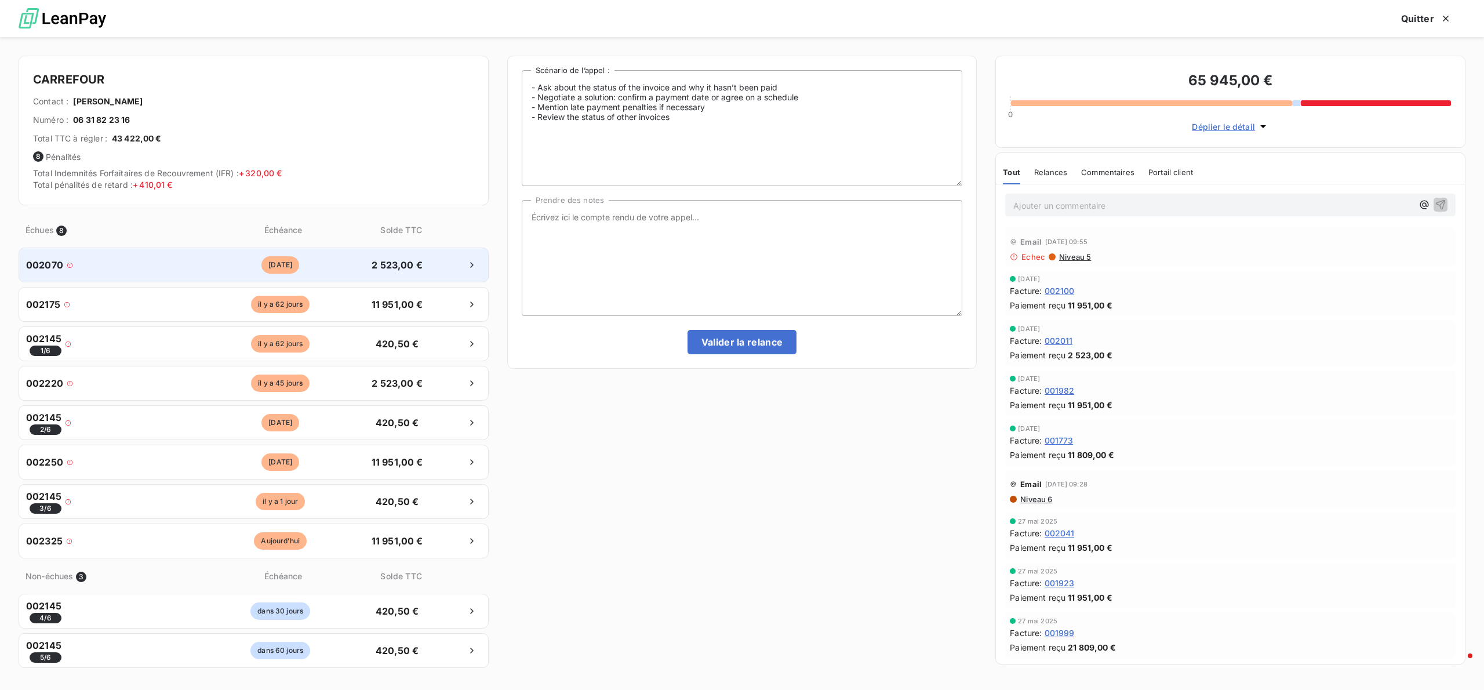
click at [281, 254] on div "002070 [DATE] 2 523,00 €" at bounding box center [254, 265] width 470 height 35
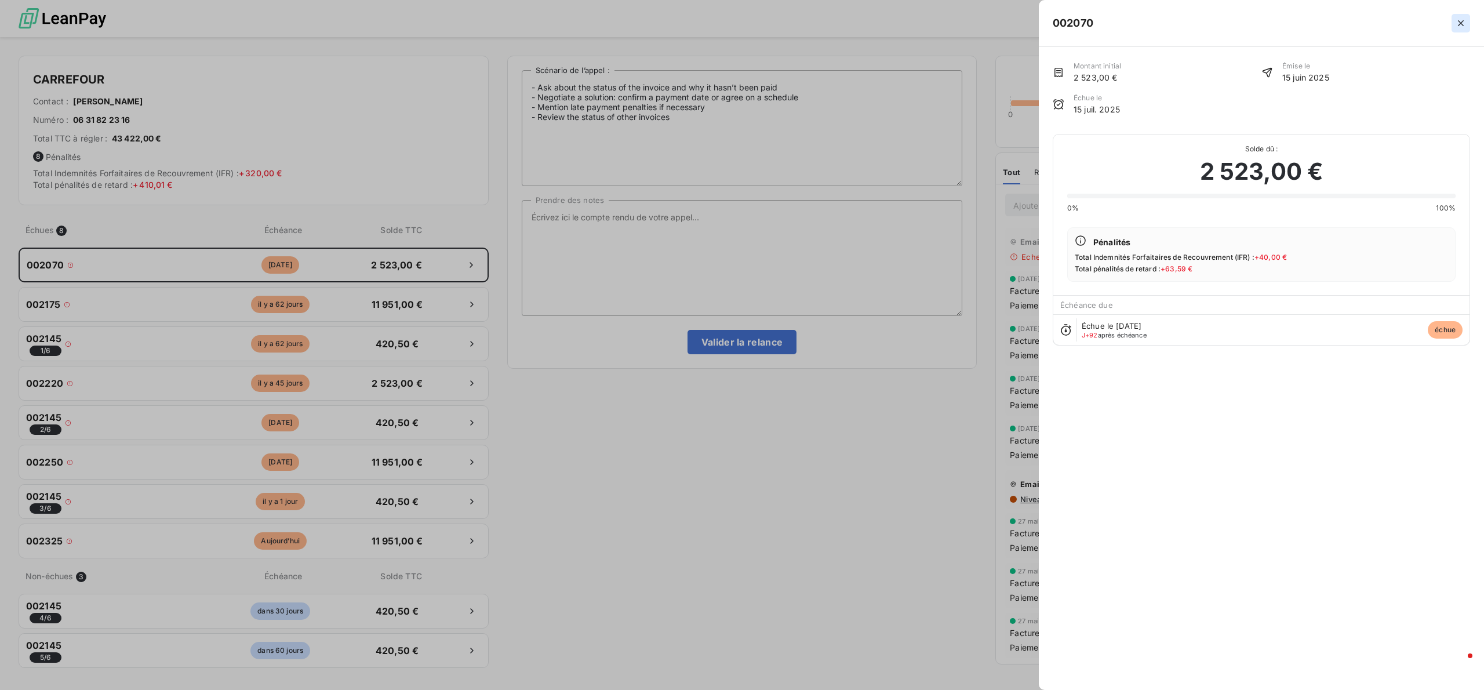
click at [1468, 29] on button "button" at bounding box center [1461, 23] width 19 height 19
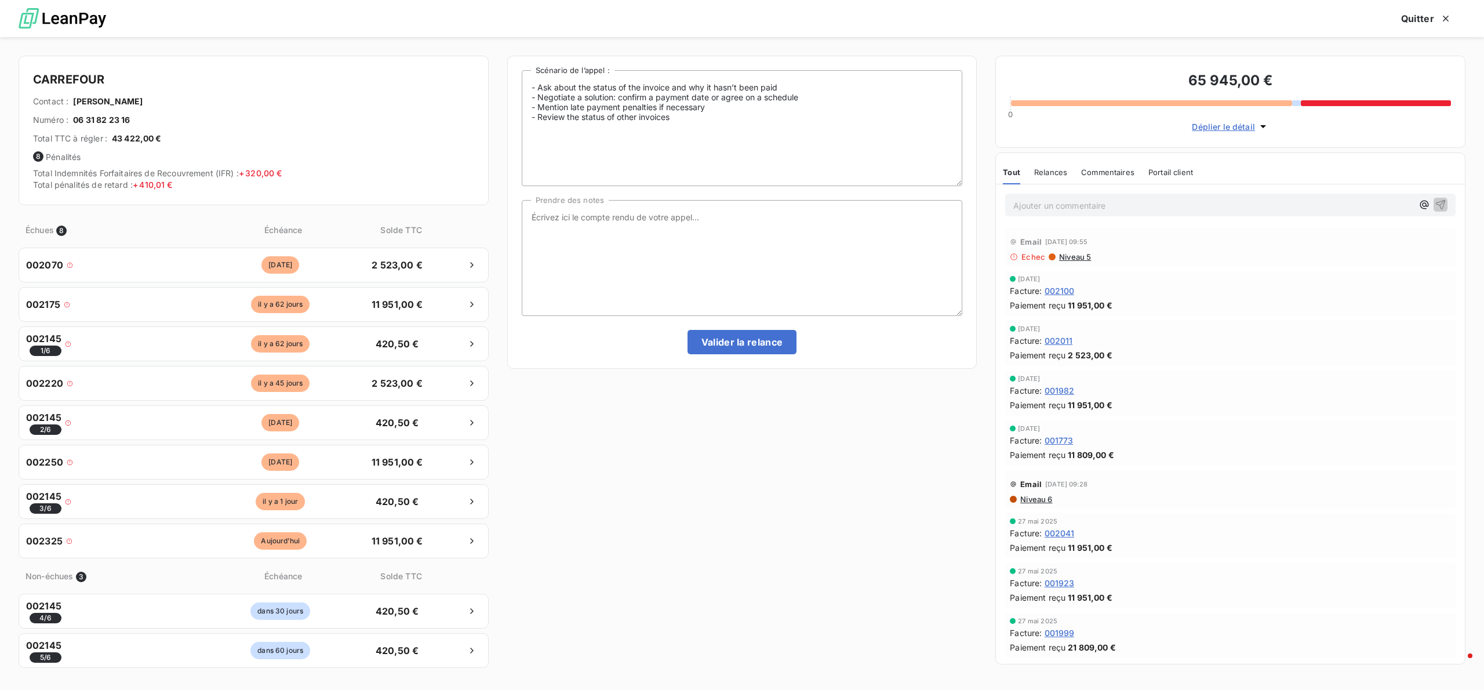
click at [1056, 182] on div "Relances" at bounding box center [1050, 172] width 33 height 24
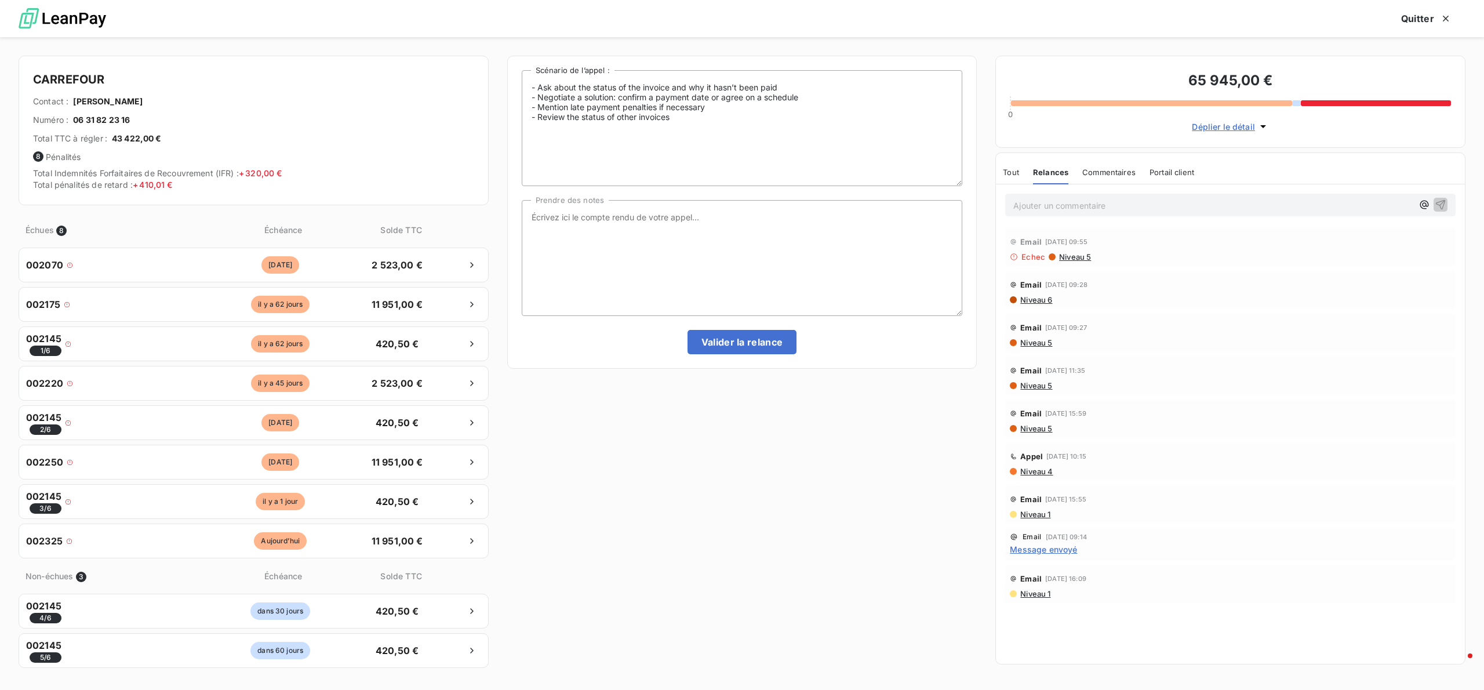
click at [1038, 304] on span "Niveau 6" at bounding box center [1035, 299] width 33 height 9
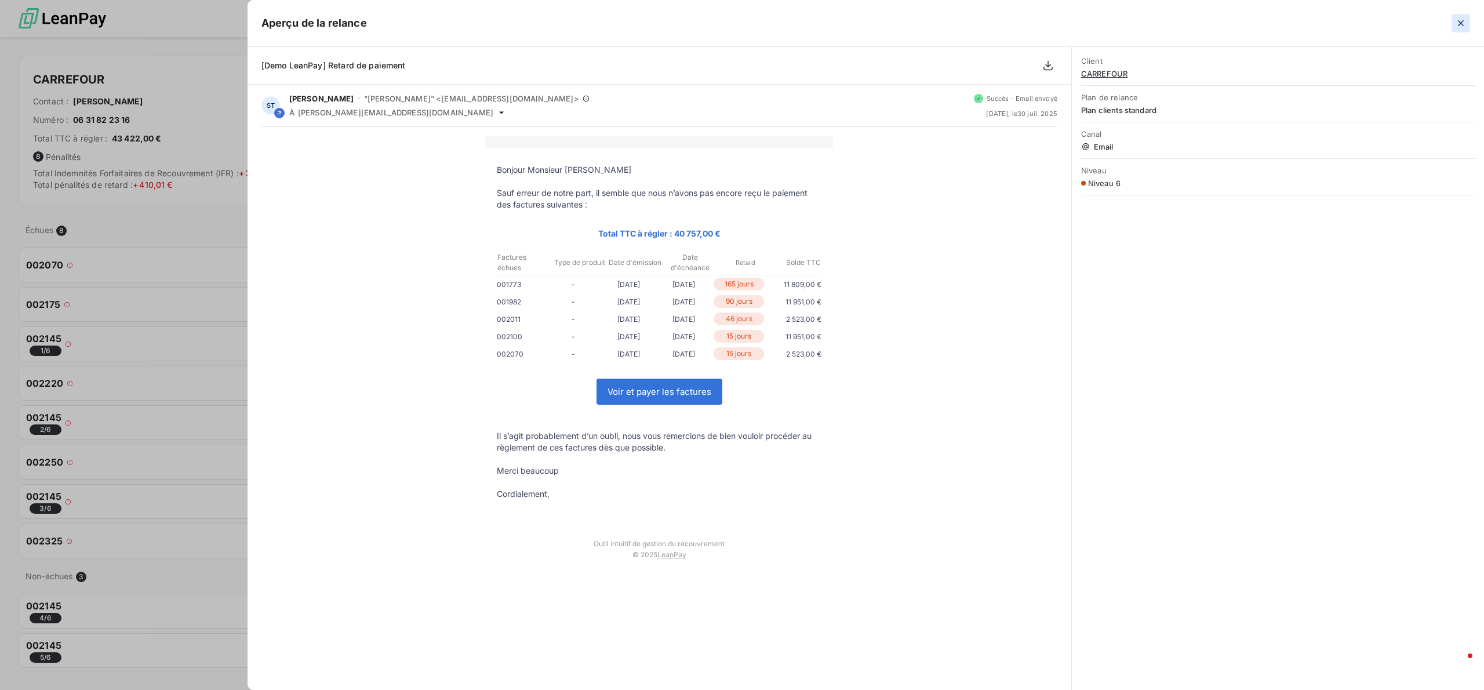
click at [1469, 24] on button "button" at bounding box center [1461, 23] width 19 height 19
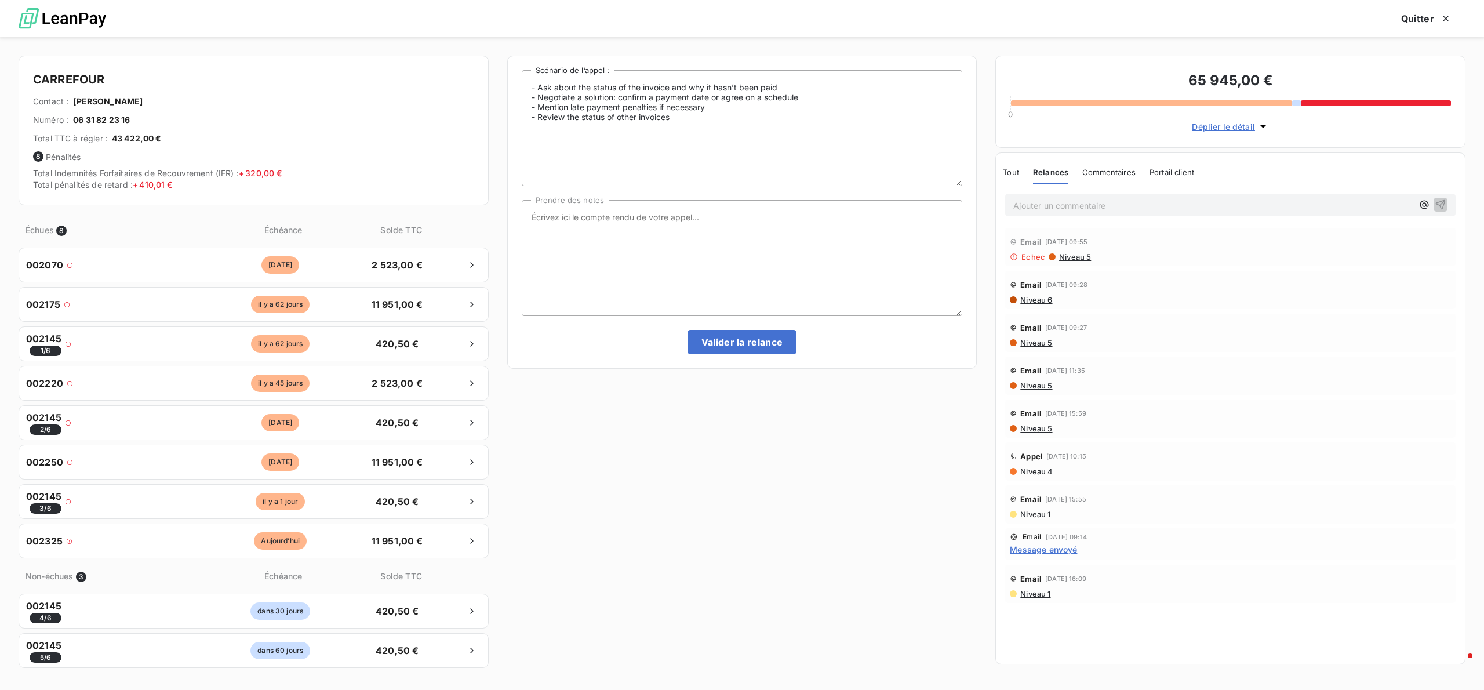
click at [1102, 170] on span "Commentaires" at bounding box center [1109, 172] width 53 height 9
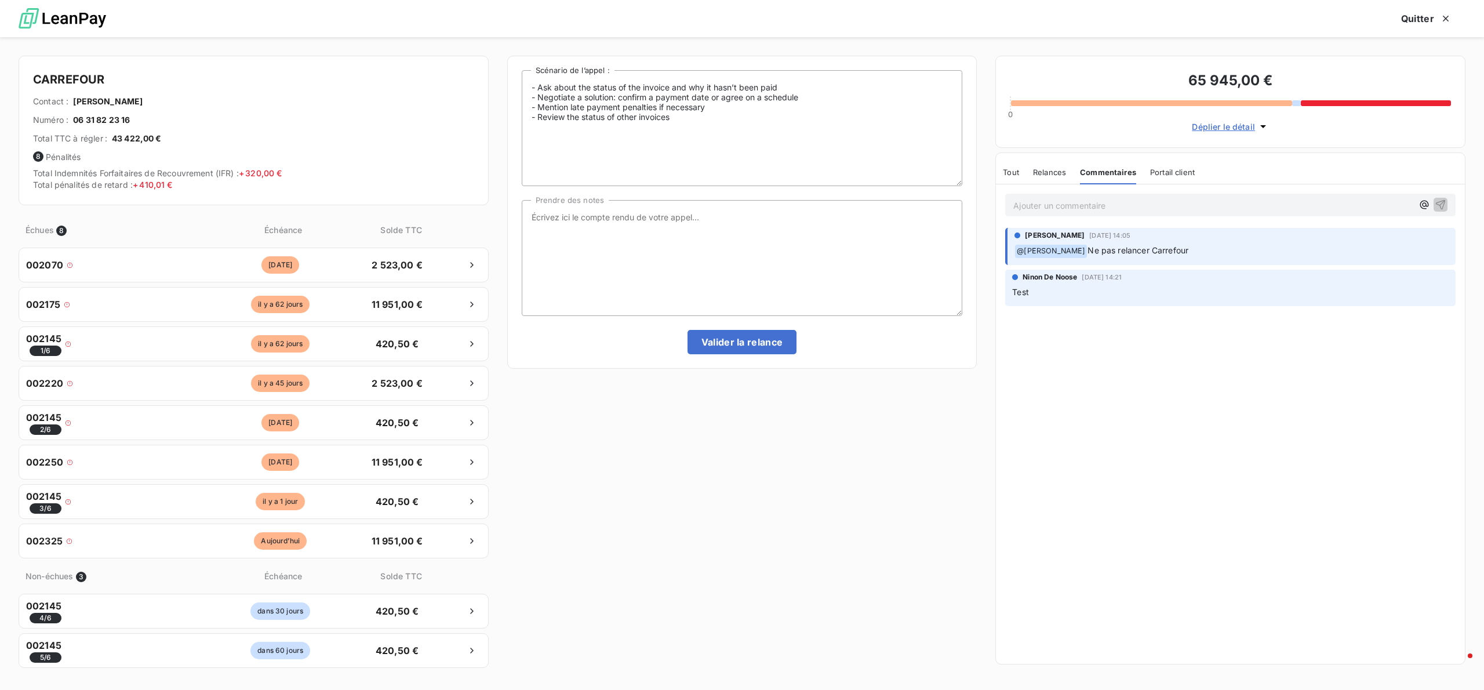
click at [1181, 179] on div "Portail client" at bounding box center [1172, 172] width 45 height 24
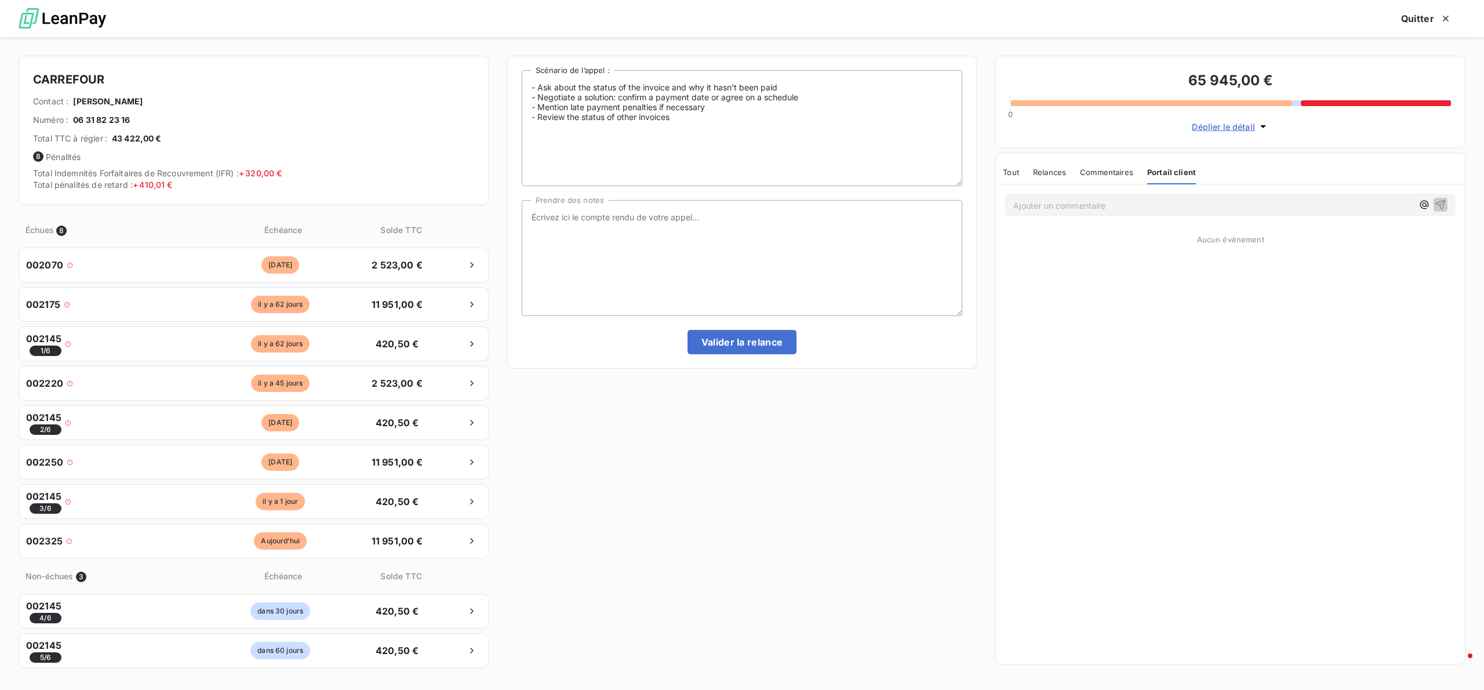
click at [1018, 170] on span "Tout" at bounding box center [1011, 172] width 16 height 9
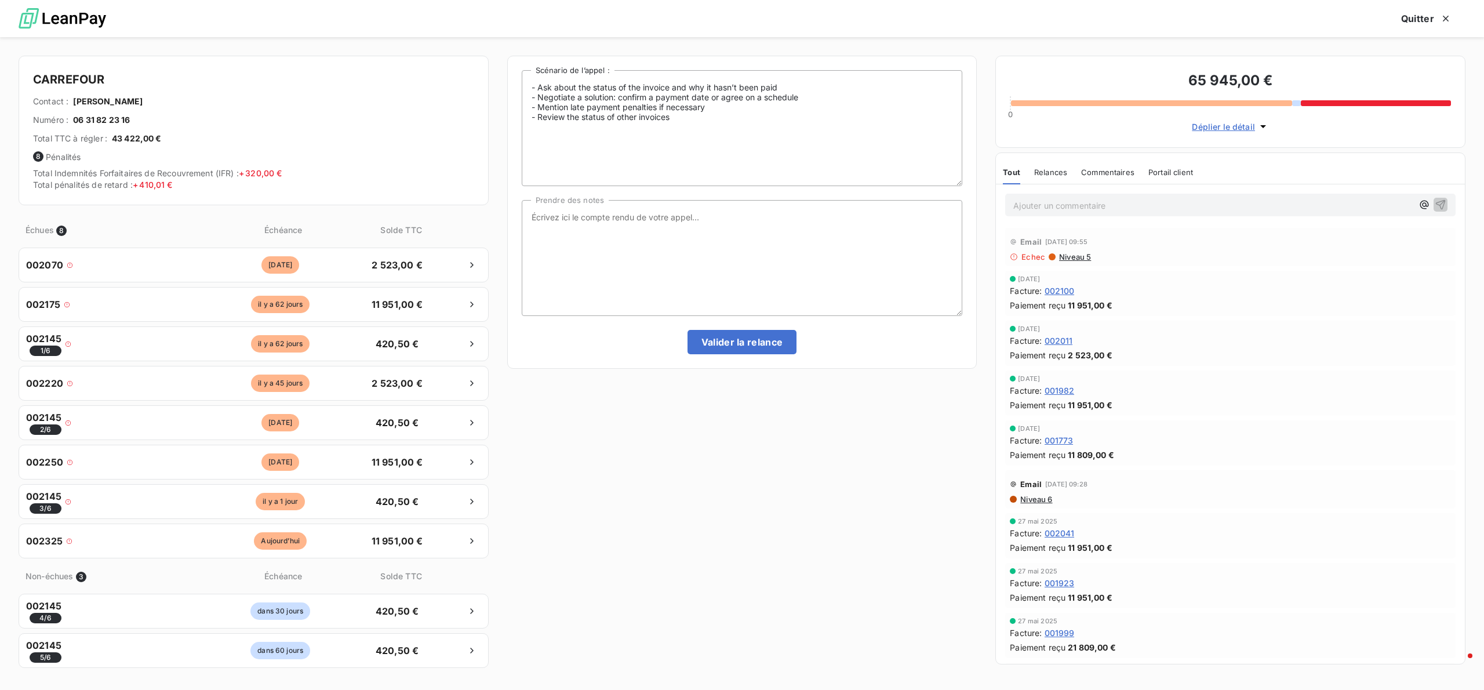
click at [797, 193] on div "- Ask about the status of the invoice and why it hasn’t been paid - Negotiate a…" at bounding box center [742, 212] width 441 height 284
click at [796, 240] on textarea "Prendre des notes" at bounding box center [742, 258] width 441 height 116
type textarea "Le client m'indique"
drag, startPoint x: 681, startPoint y: 222, endPoint x: 523, endPoint y: 210, distance: 158.1
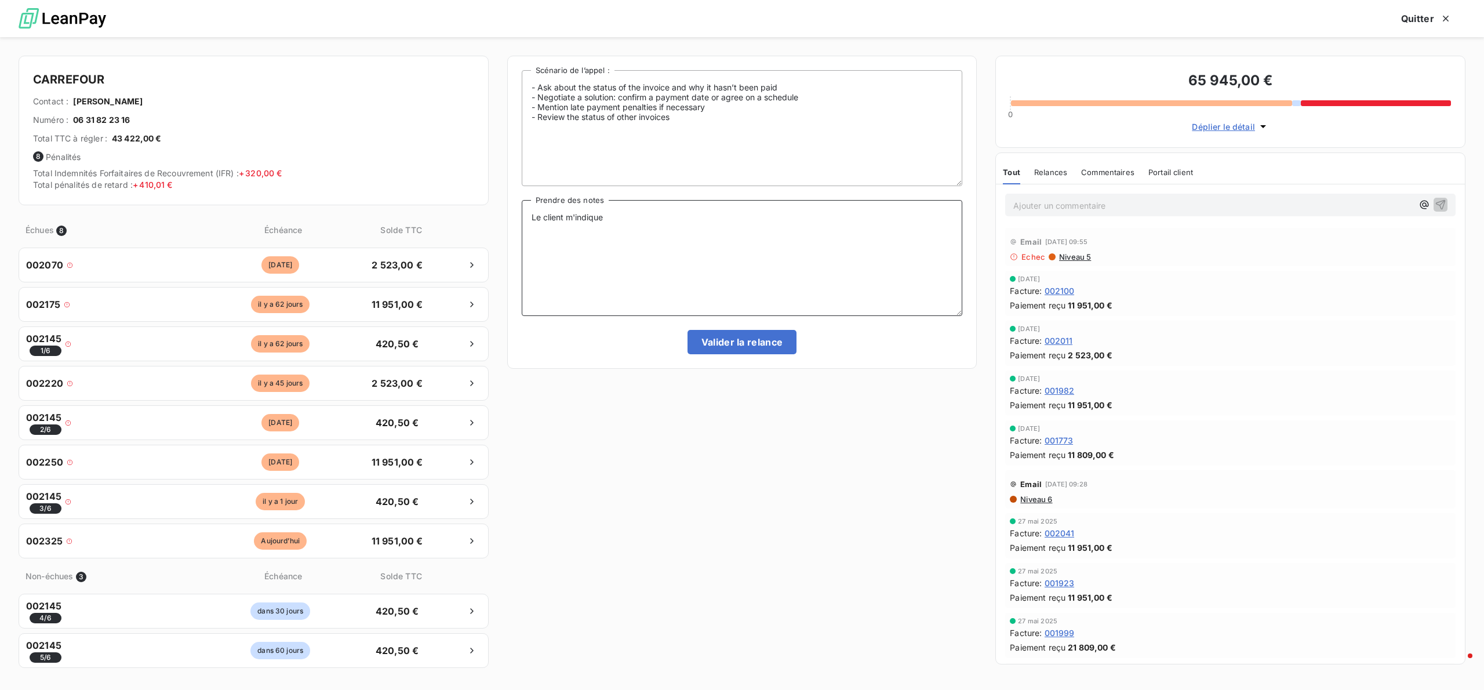
click at [523, 210] on textarea "Le client m'indique" at bounding box center [742, 258] width 441 height 116
click at [1121, 177] on div "Commentaires" at bounding box center [1107, 172] width 53 height 24
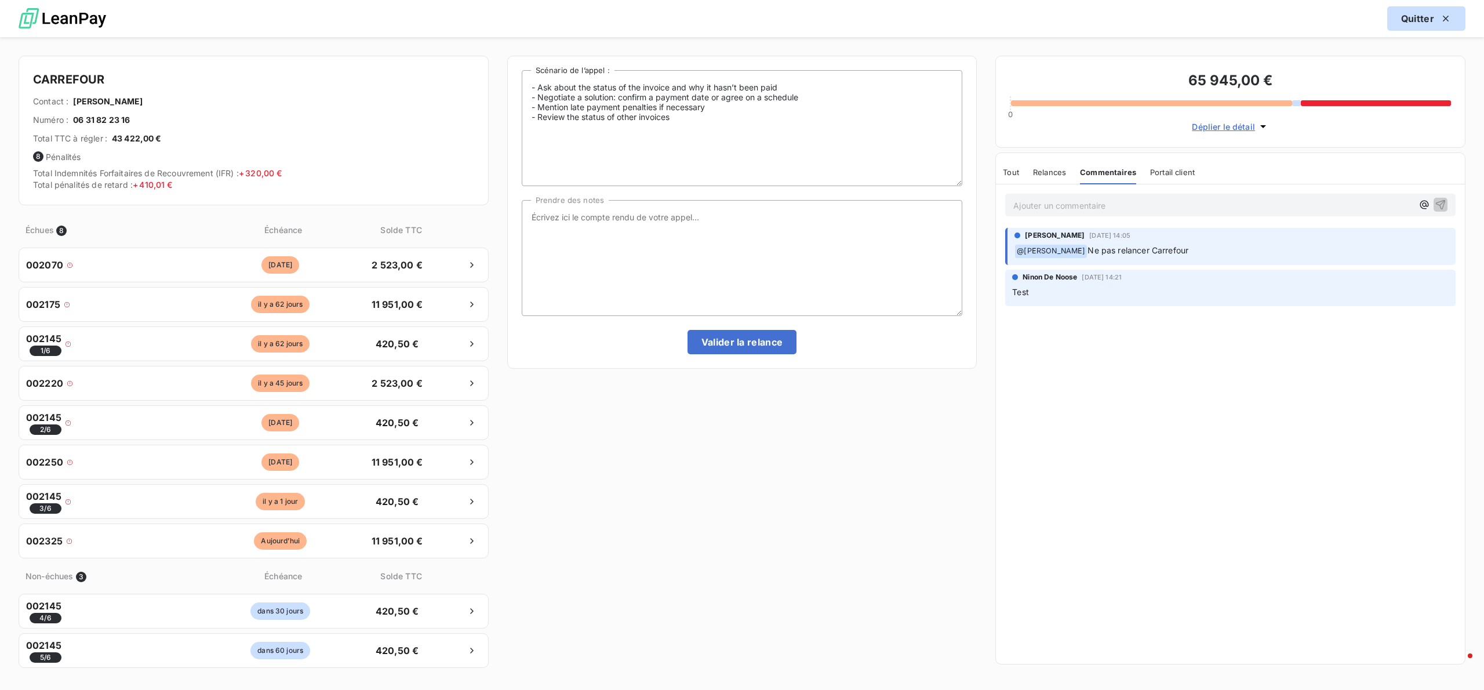
click at [1428, 12] on button "Quitter" at bounding box center [1427, 18] width 78 height 24
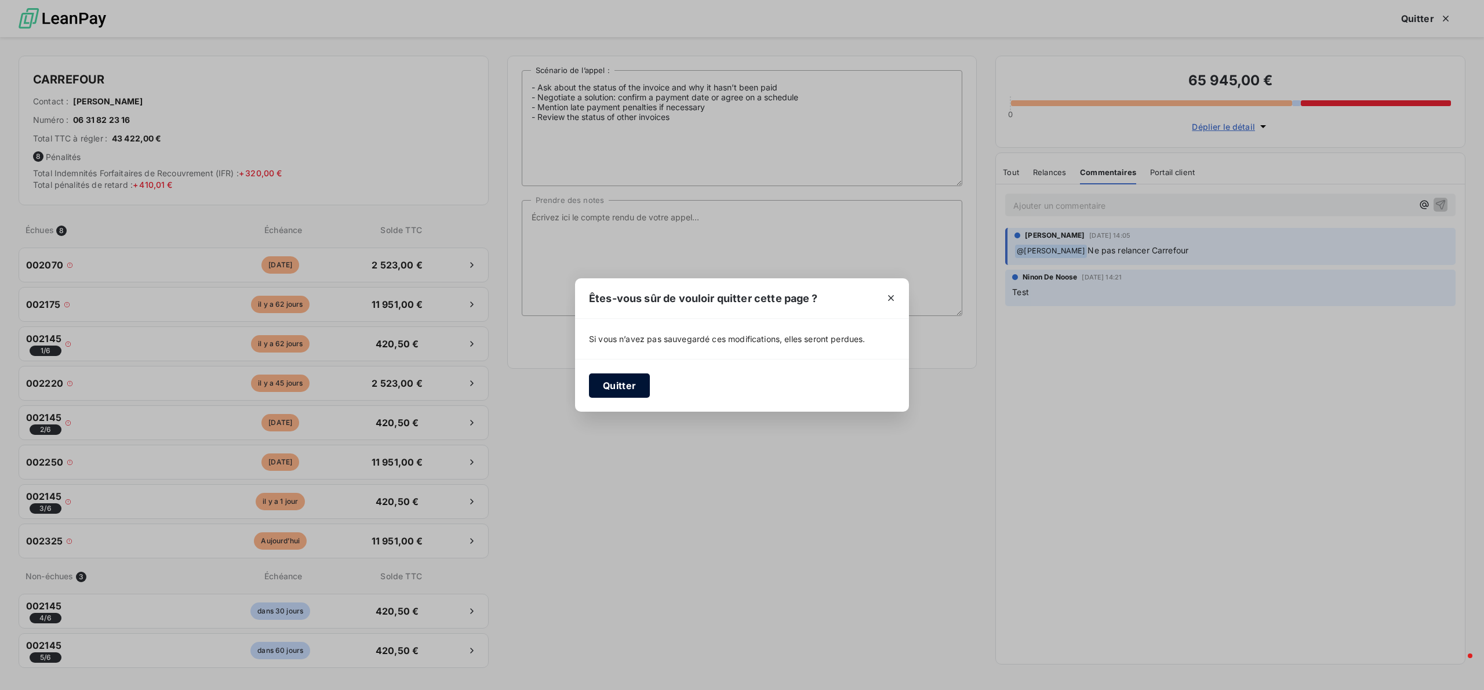
click at [631, 387] on button "Quitter" at bounding box center [619, 385] width 61 height 24
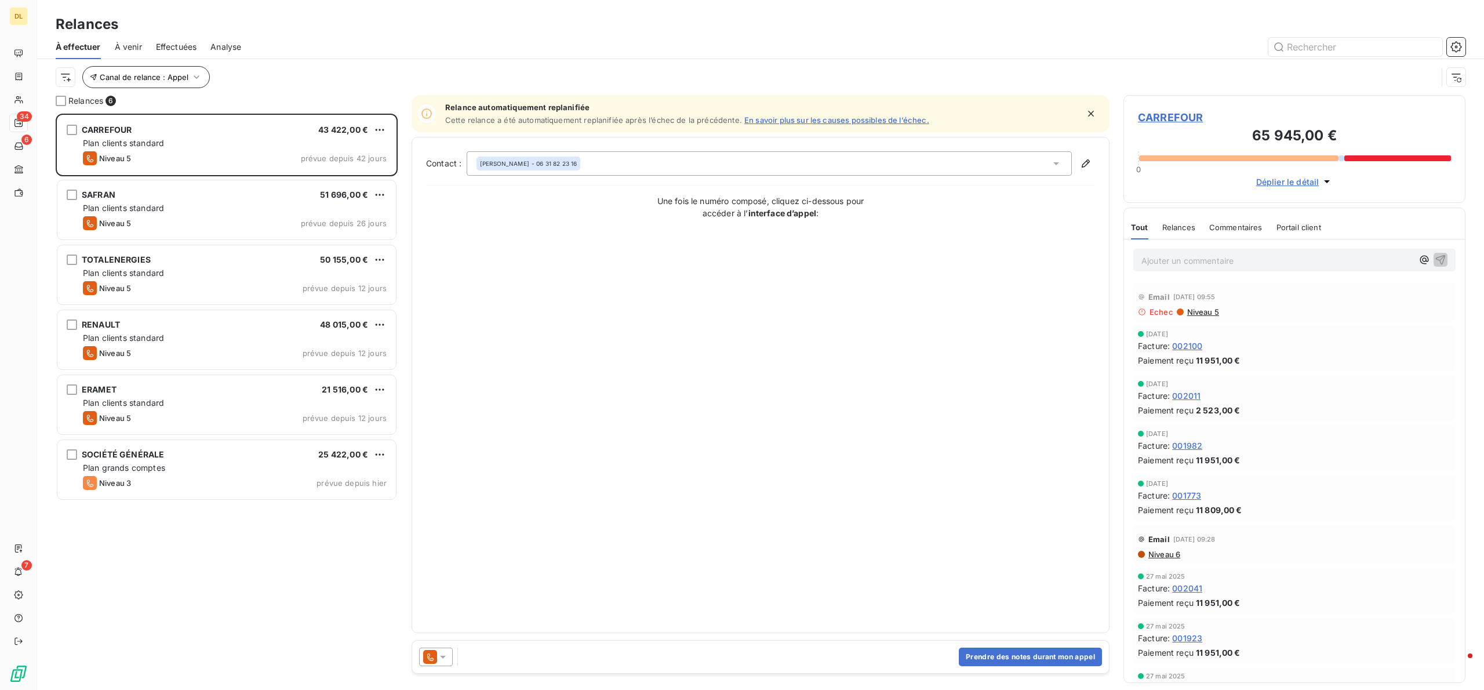
drag, startPoint x: 189, startPoint y: 89, endPoint x: 195, endPoint y: 79, distance: 11.3
click at [195, 79] on div "Canal de relance : Appel" at bounding box center [761, 77] width 1410 height 36
click at [195, 79] on icon "button" at bounding box center [197, 77] width 12 height 12
click at [284, 103] on span "Appel" at bounding box center [268, 108] width 36 height 12
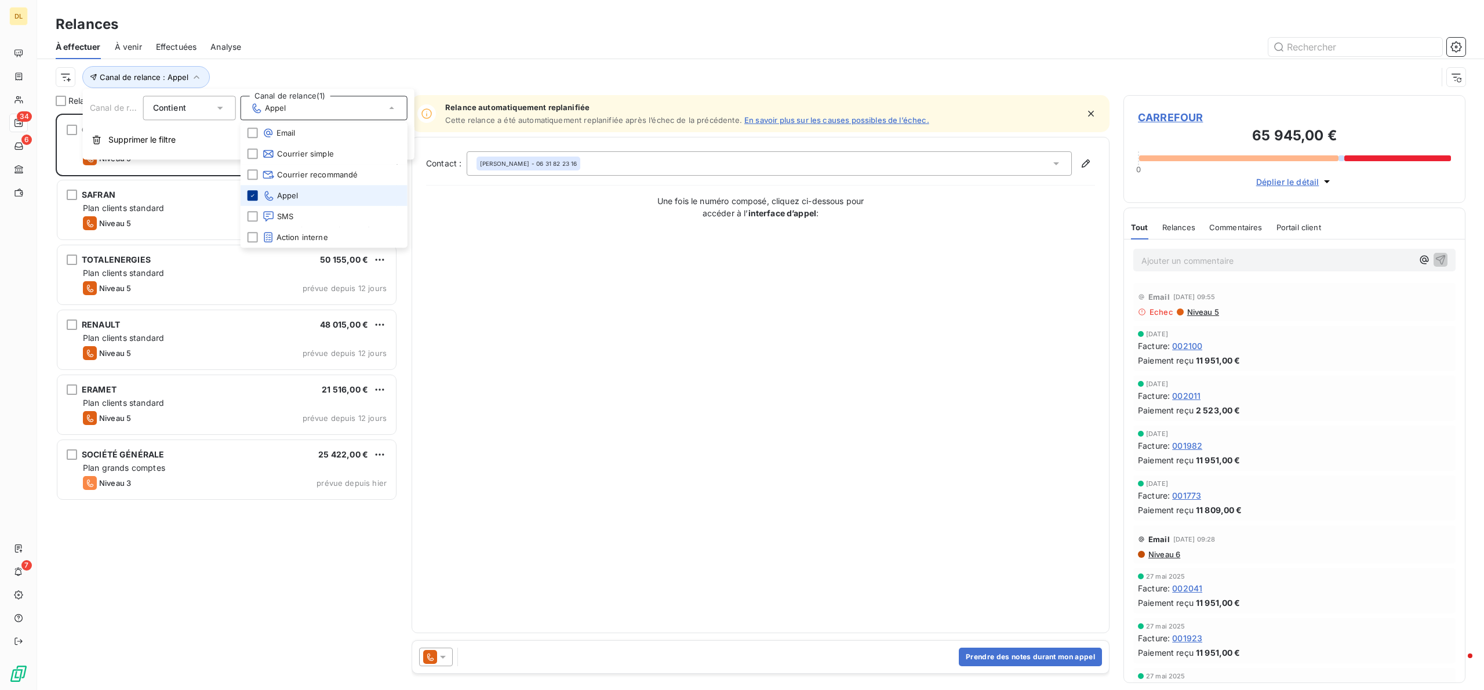
click at [251, 196] on icon at bounding box center [252, 195] width 7 height 7
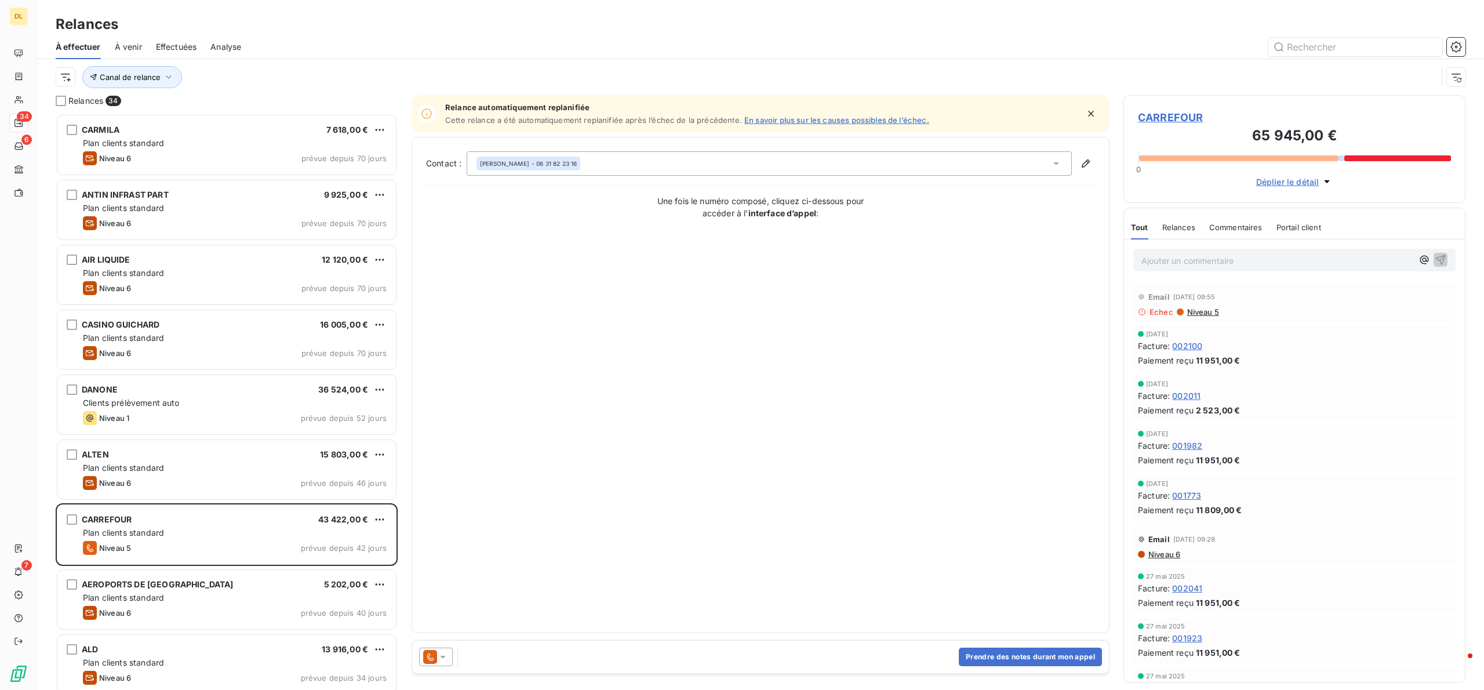
click at [578, 255] on div "Contact : [PERSON_NAME] - 06 31 82 23 16 Une fois le numéro composé, cliquez ci…" at bounding box center [760, 384] width 669 height 467
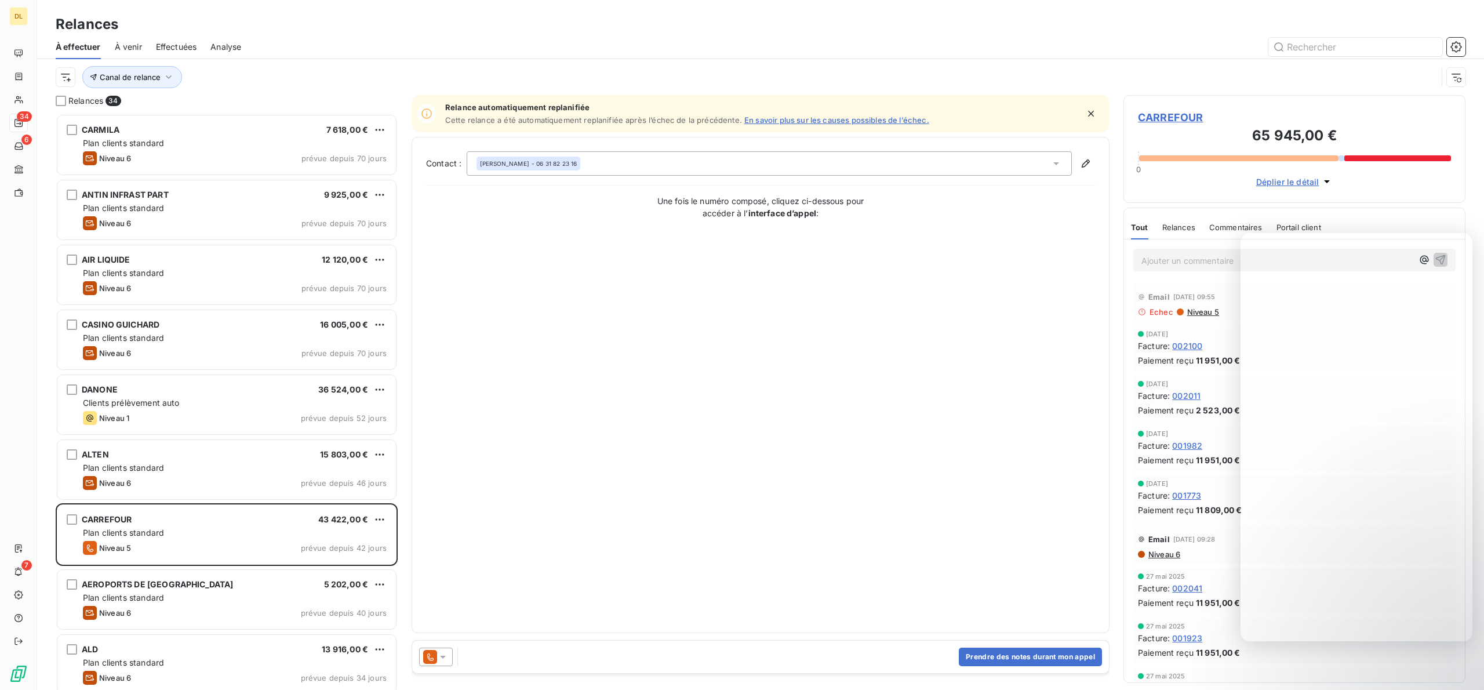
click at [172, 48] on span "Effectuées" at bounding box center [176, 47] width 41 height 12
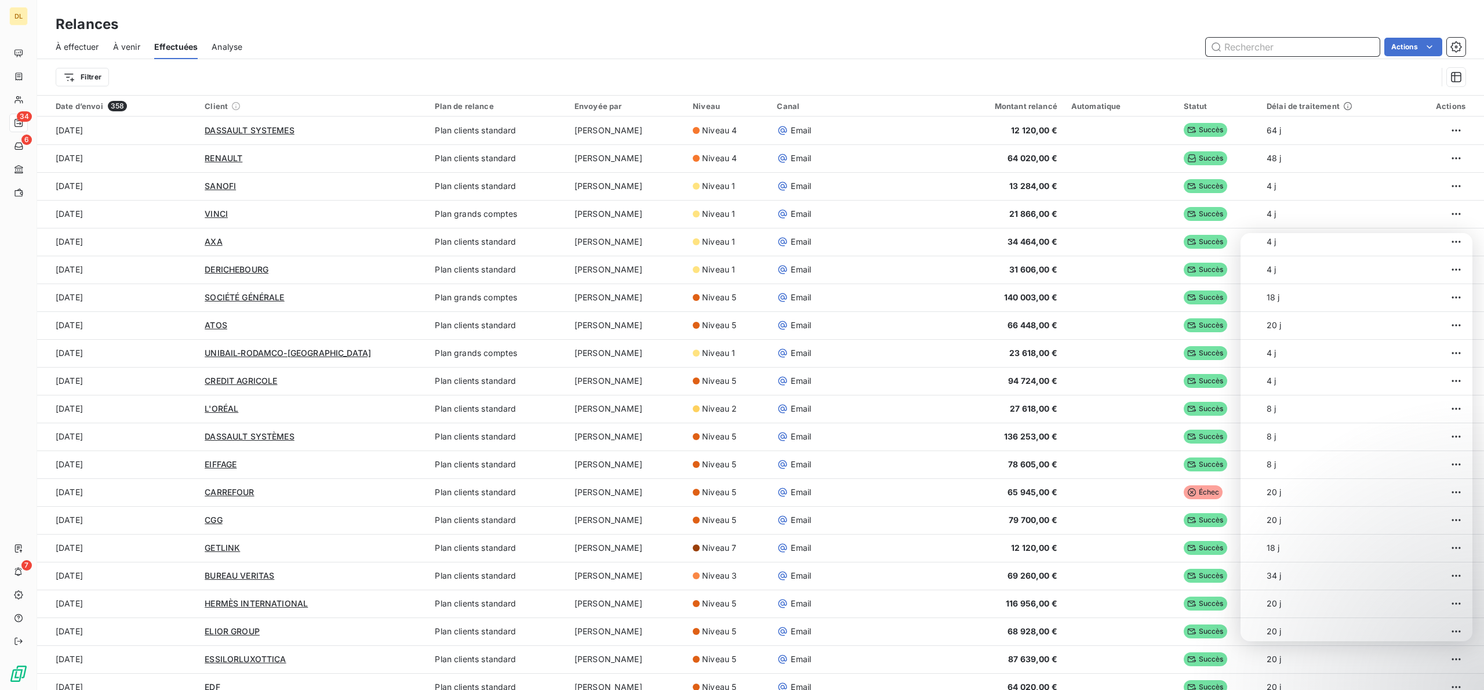
click at [231, 51] on span "Analyse" at bounding box center [227, 47] width 31 height 12
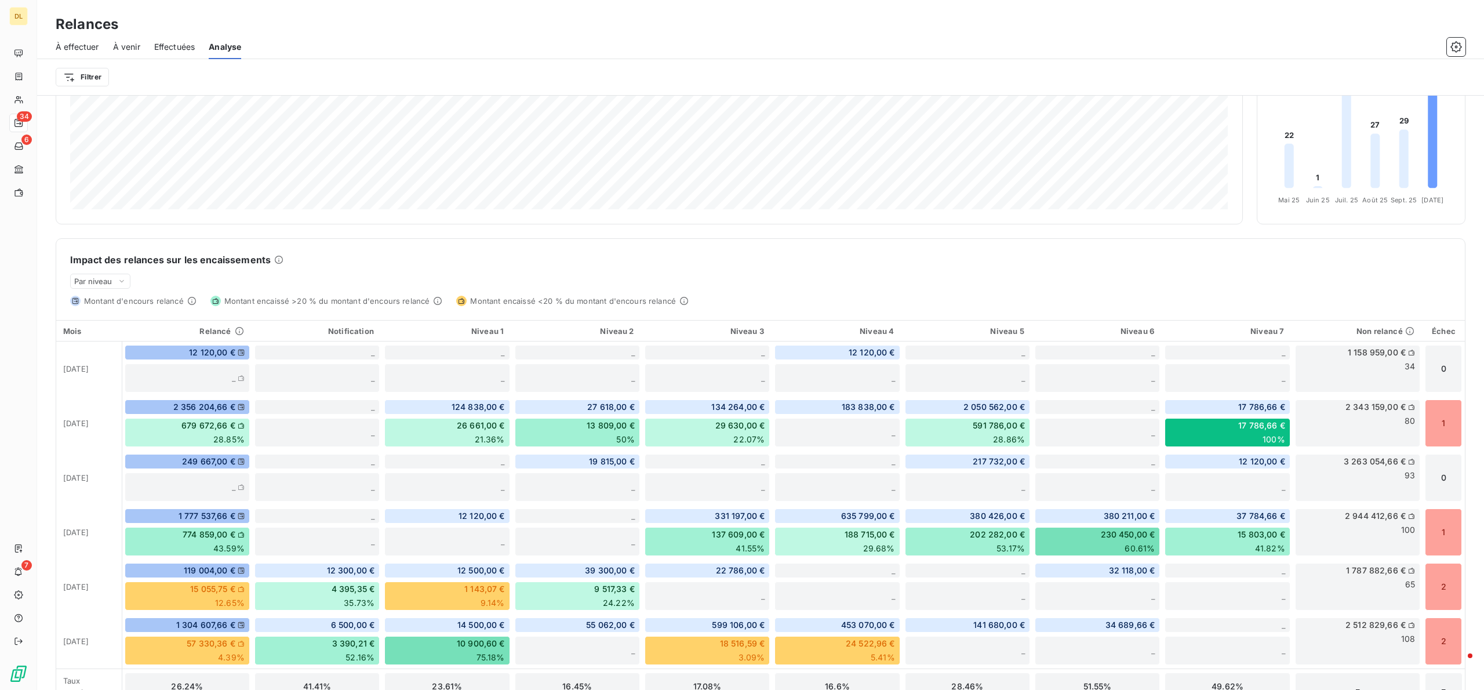
scroll to position [170, 0]
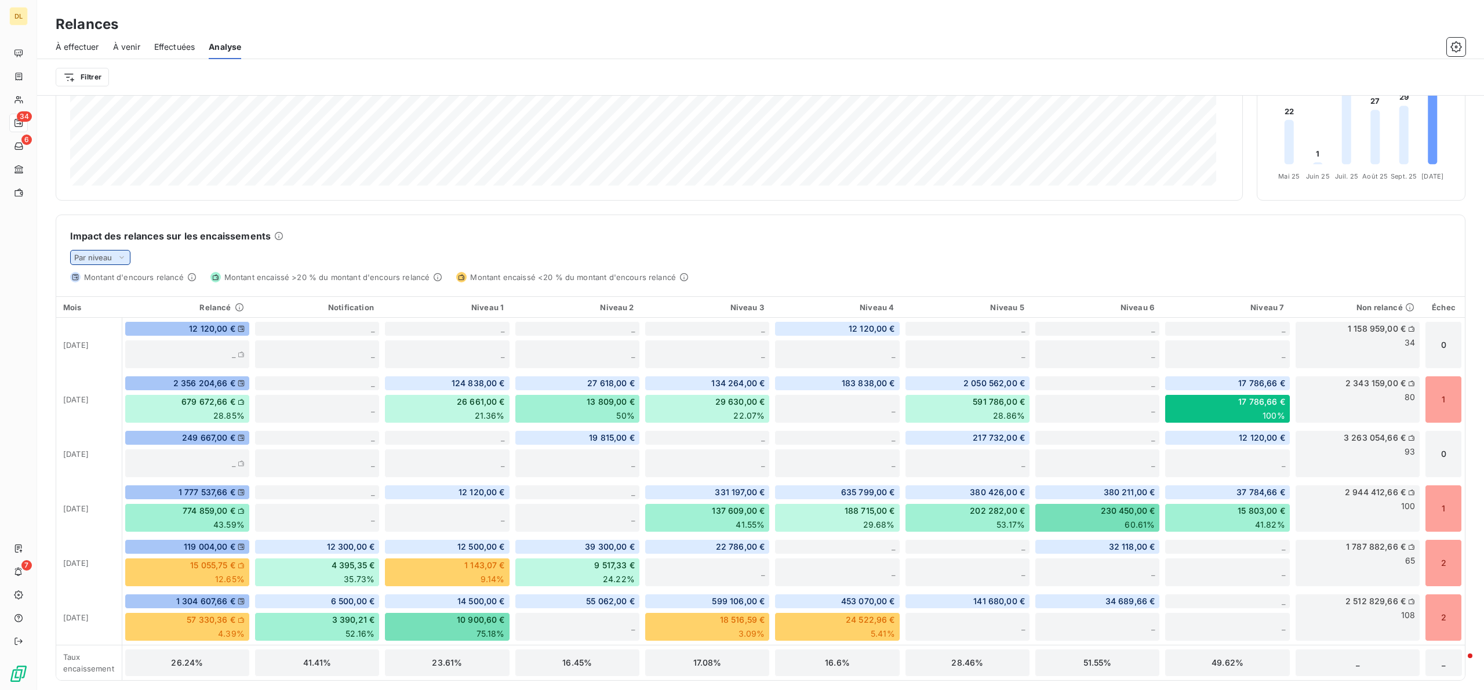
click at [109, 253] on span "Par niveau" at bounding box center [93, 257] width 38 height 9
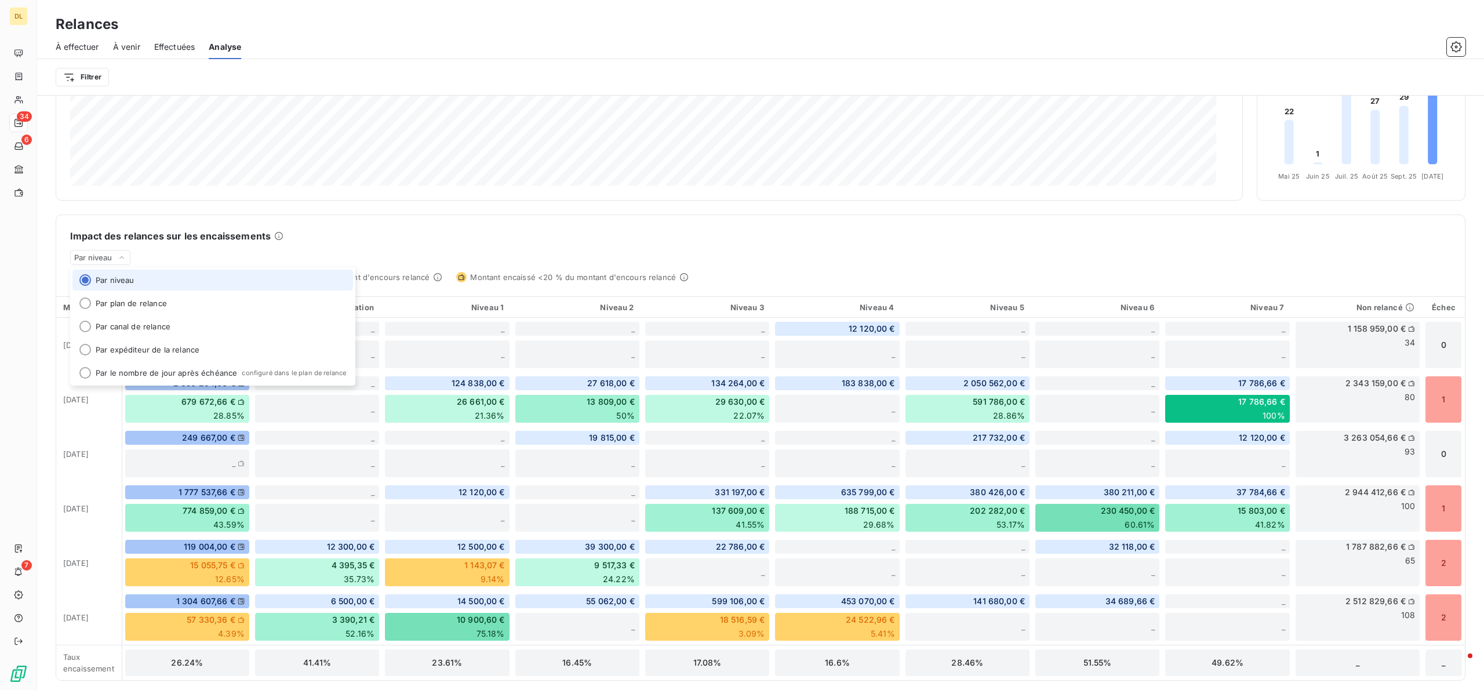
click at [645, 259] on div "Impact des relances sur les encaissements Par niveau Par niveau Par plan de rel…" at bounding box center [760, 248] width 1409 height 67
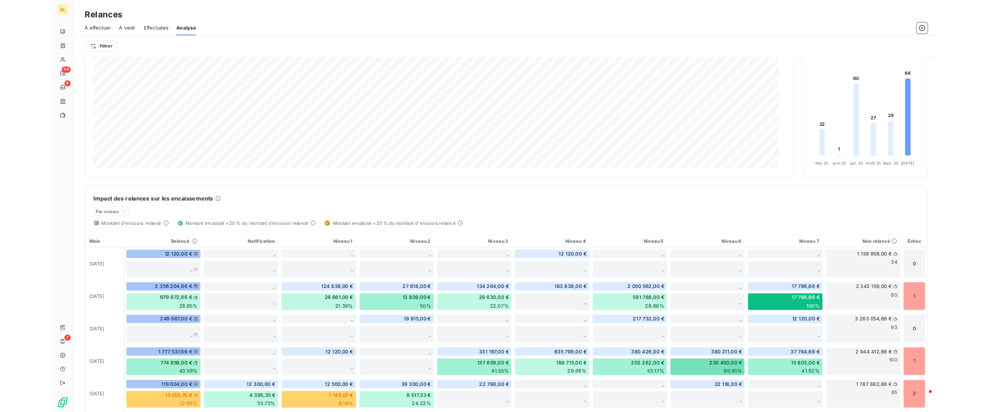
scroll to position [68, 0]
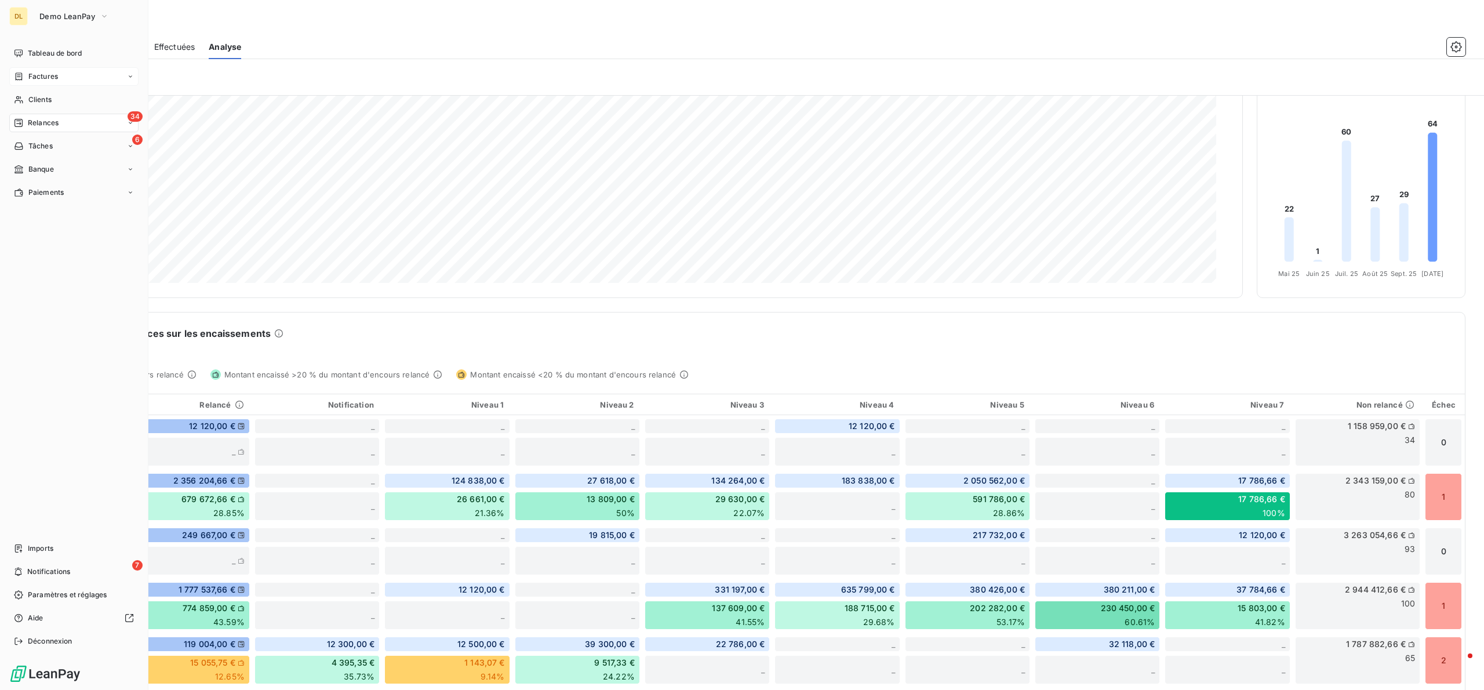
click at [24, 84] on div "Factures" at bounding box center [73, 76] width 129 height 19
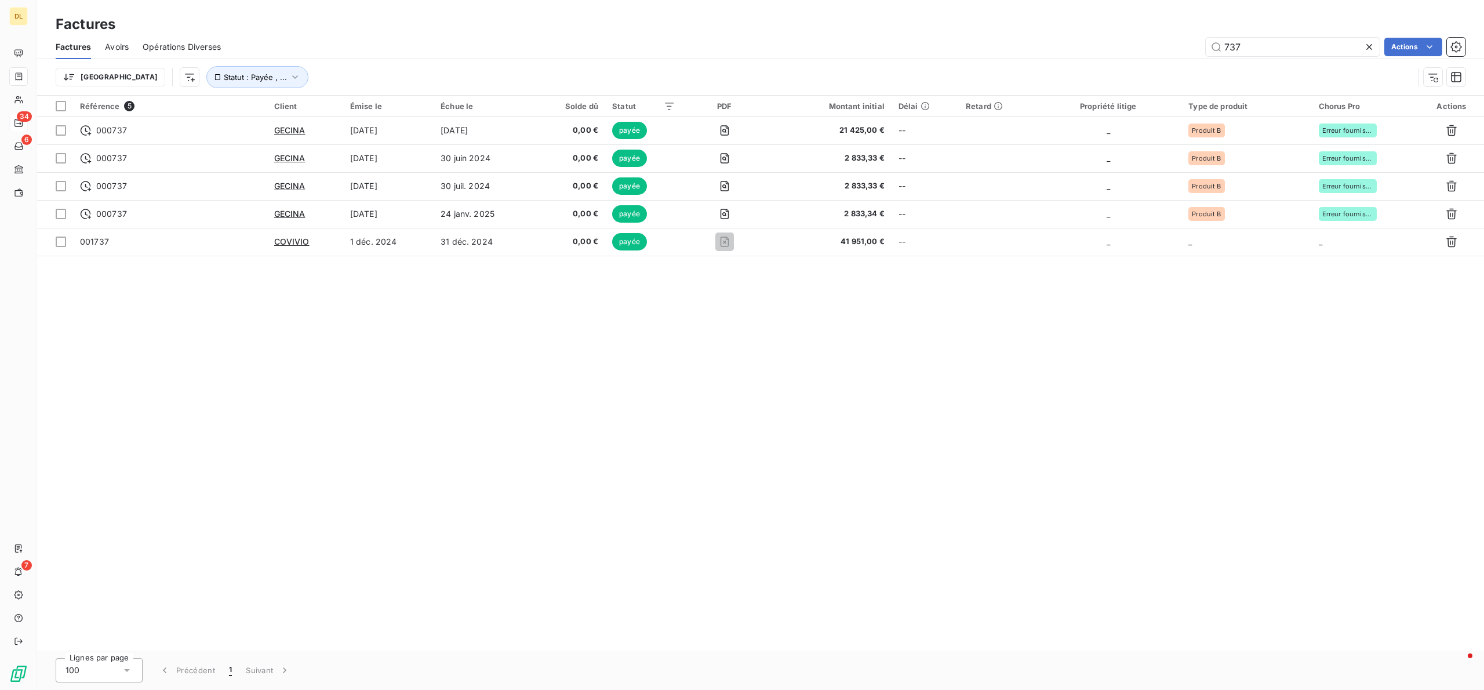
click at [1366, 39] on div at bounding box center [1372, 47] width 16 height 19
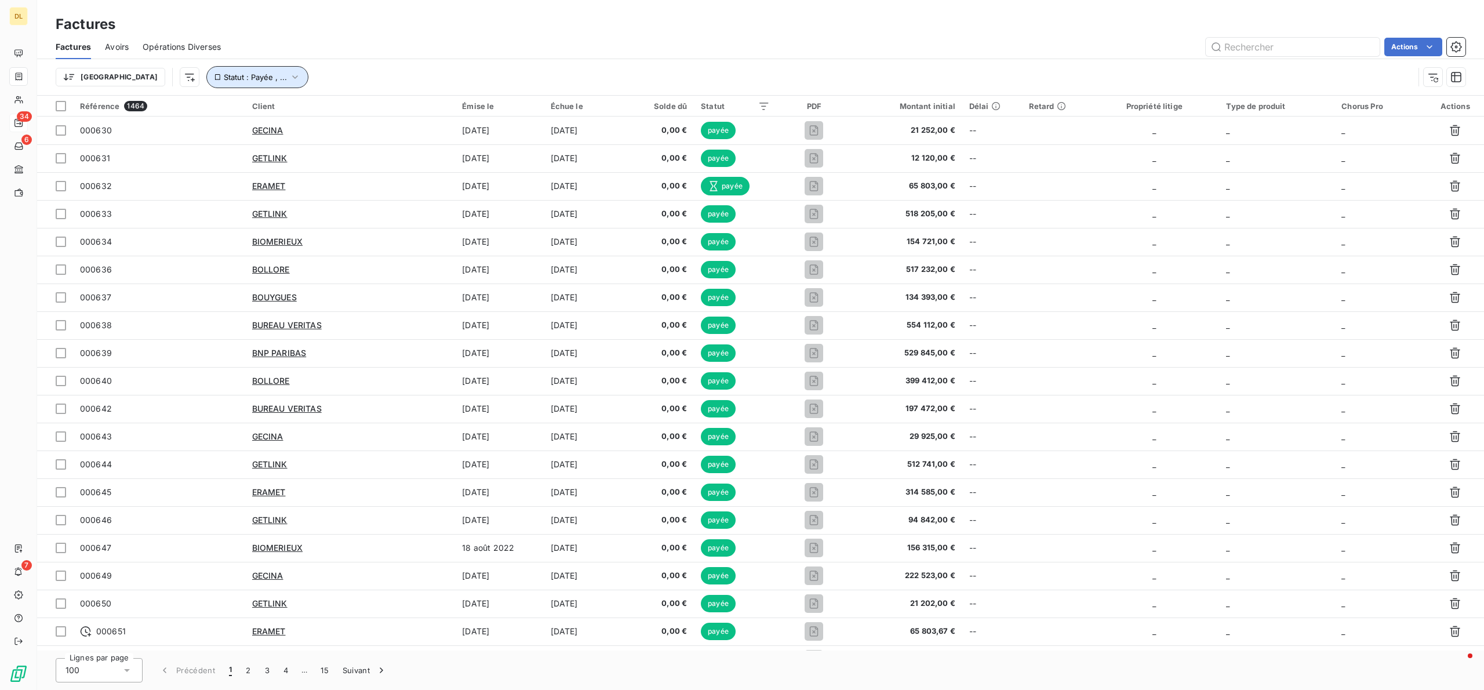
click at [289, 79] on icon "button" at bounding box center [295, 77] width 12 height 12
click at [341, 108] on div "payée" at bounding box center [362, 108] width 167 height 24
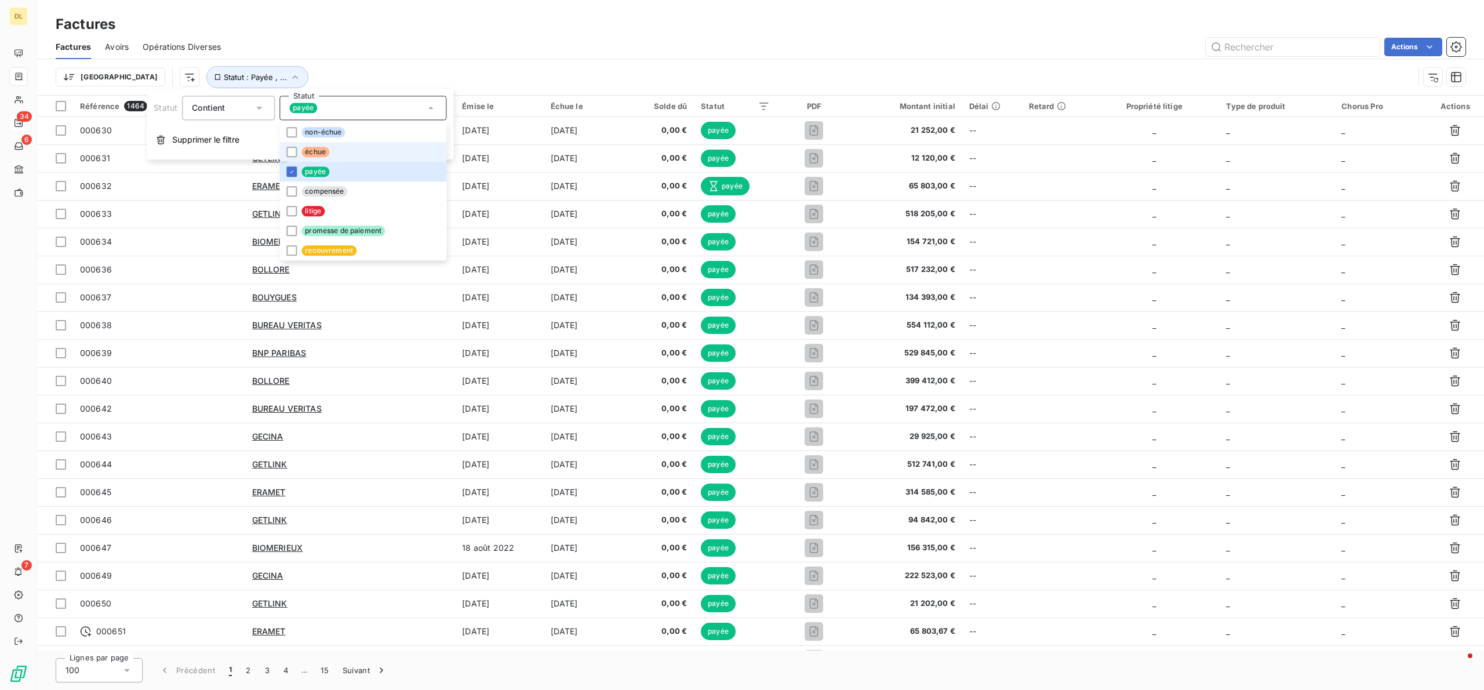
click at [288, 158] on li "échue" at bounding box center [362, 152] width 167 height 20
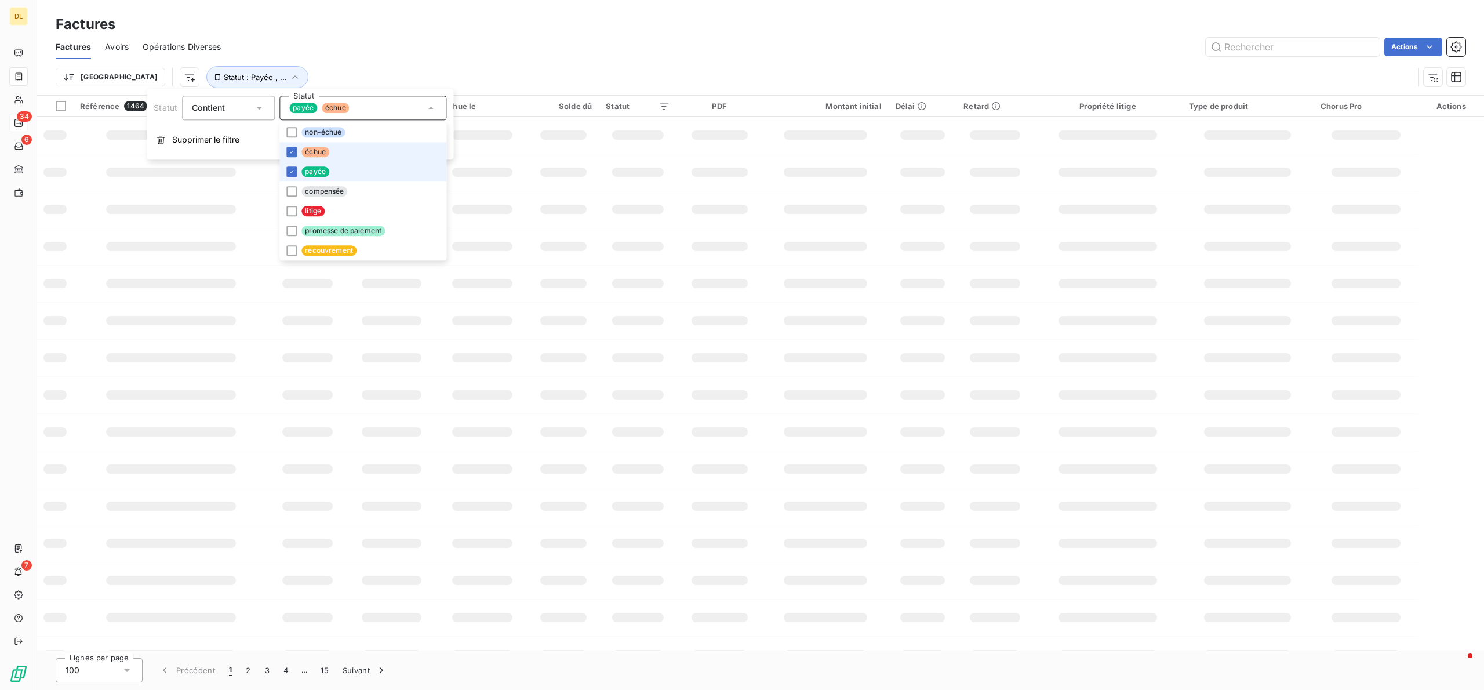
click at [289, 165] on li "payée" at bounding box center [362, 172] width 167 height 20
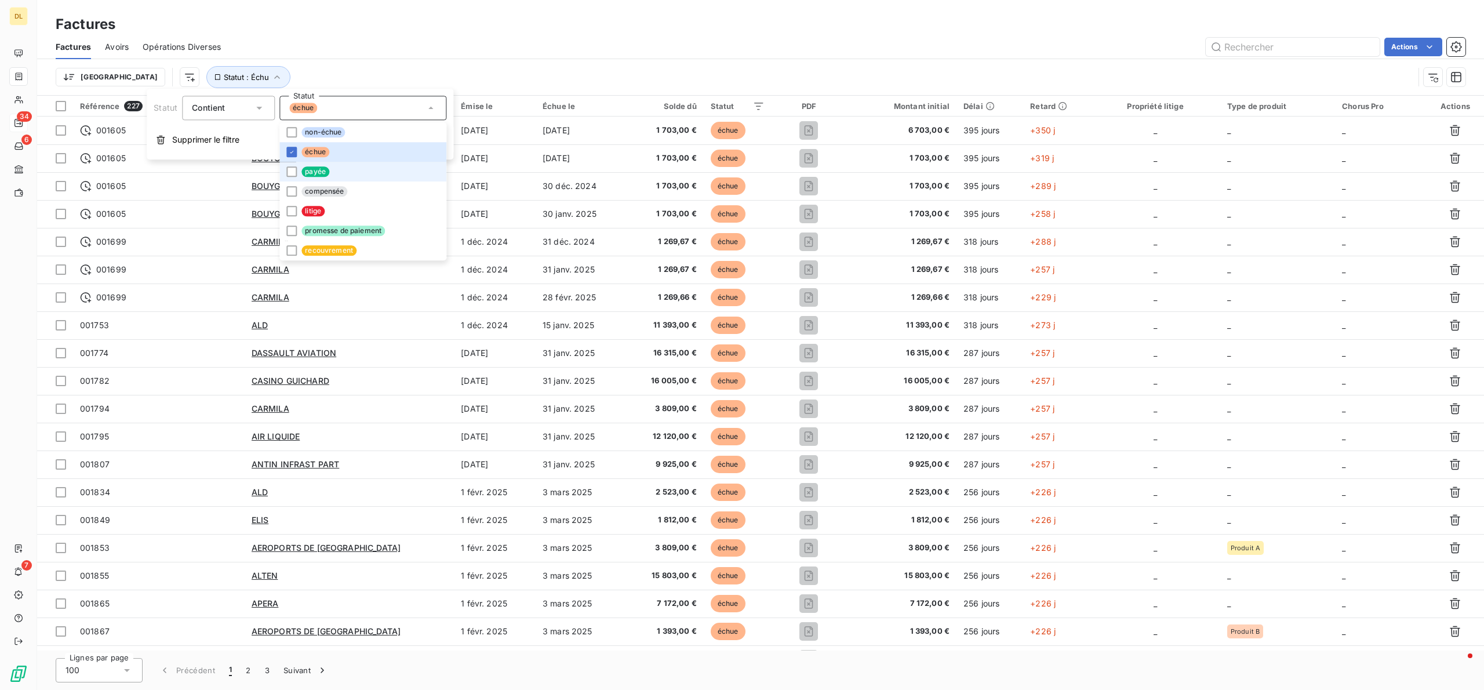
click at [854, 65] on div "Trier Statut : Échu" at bounding box center [761, 77] width 1410 height 36
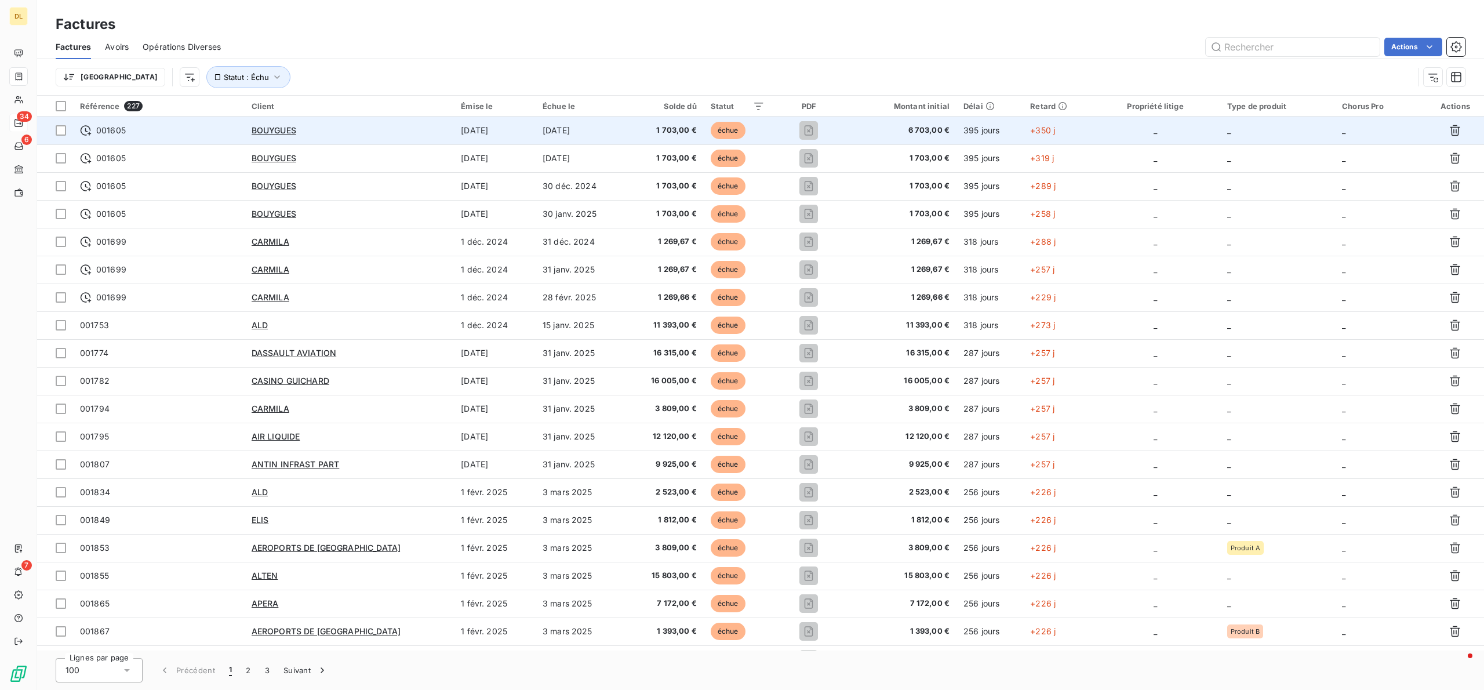
click at [454, 136] on td "[DATE]" at bounding box center [495, 131] width 82 height 28
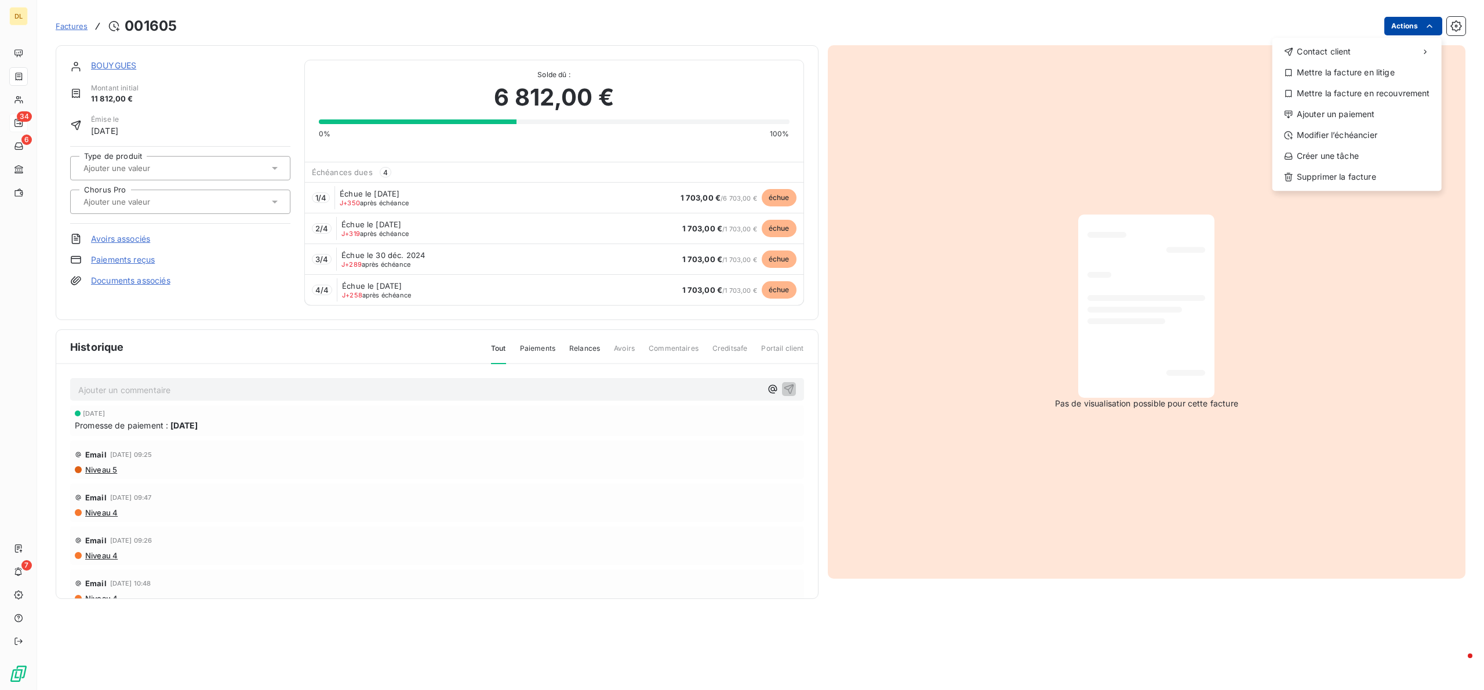
click at [1402, 28] on html "DL 34 6 7 Factures [DRIVERS_LICENSE_NUMBER] Actions Contact client Mettre la fa…" at bounding box center [742, 345] width 1484 height 690
click at [1350, 115] on div "Ajouter un paiement" at bounding box center [1357, 114] width 160 height 19
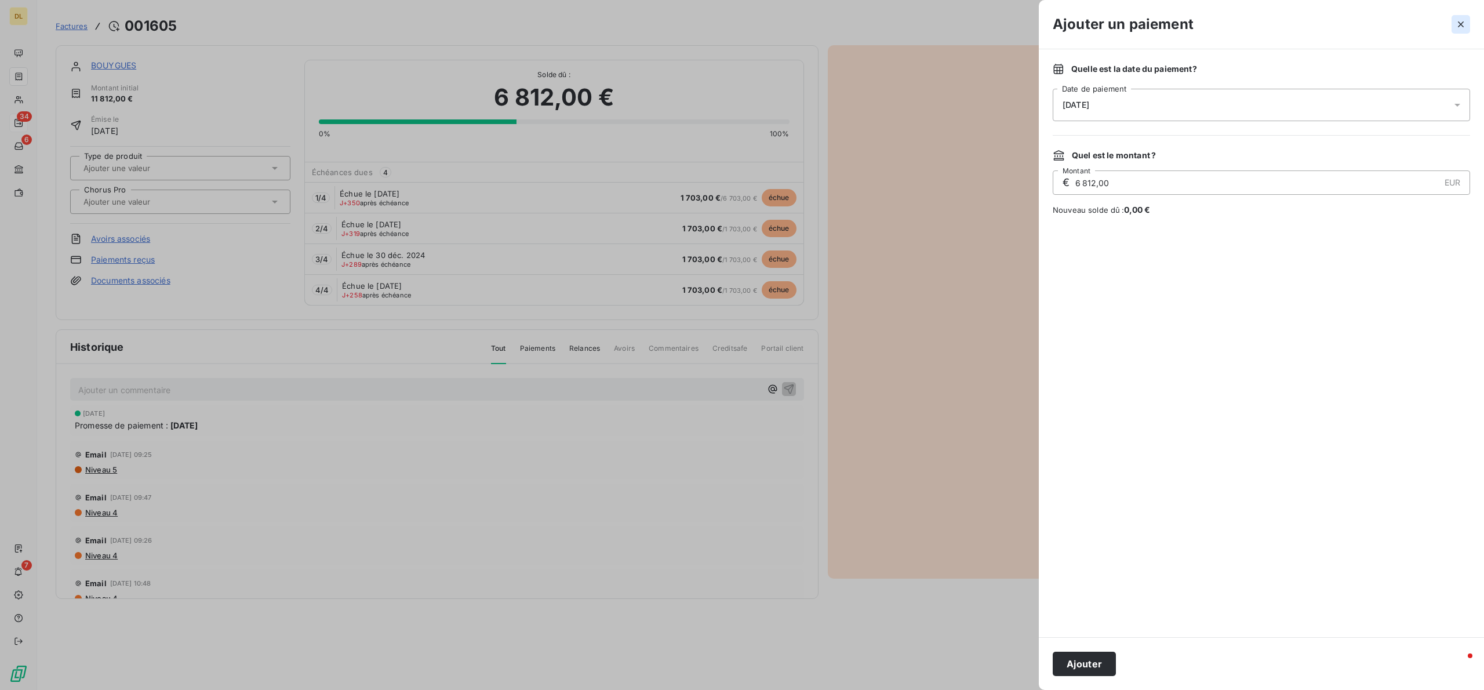
click at [1464, 26] on icon "button" at bounding box center [1461, 25] width 12 height 12
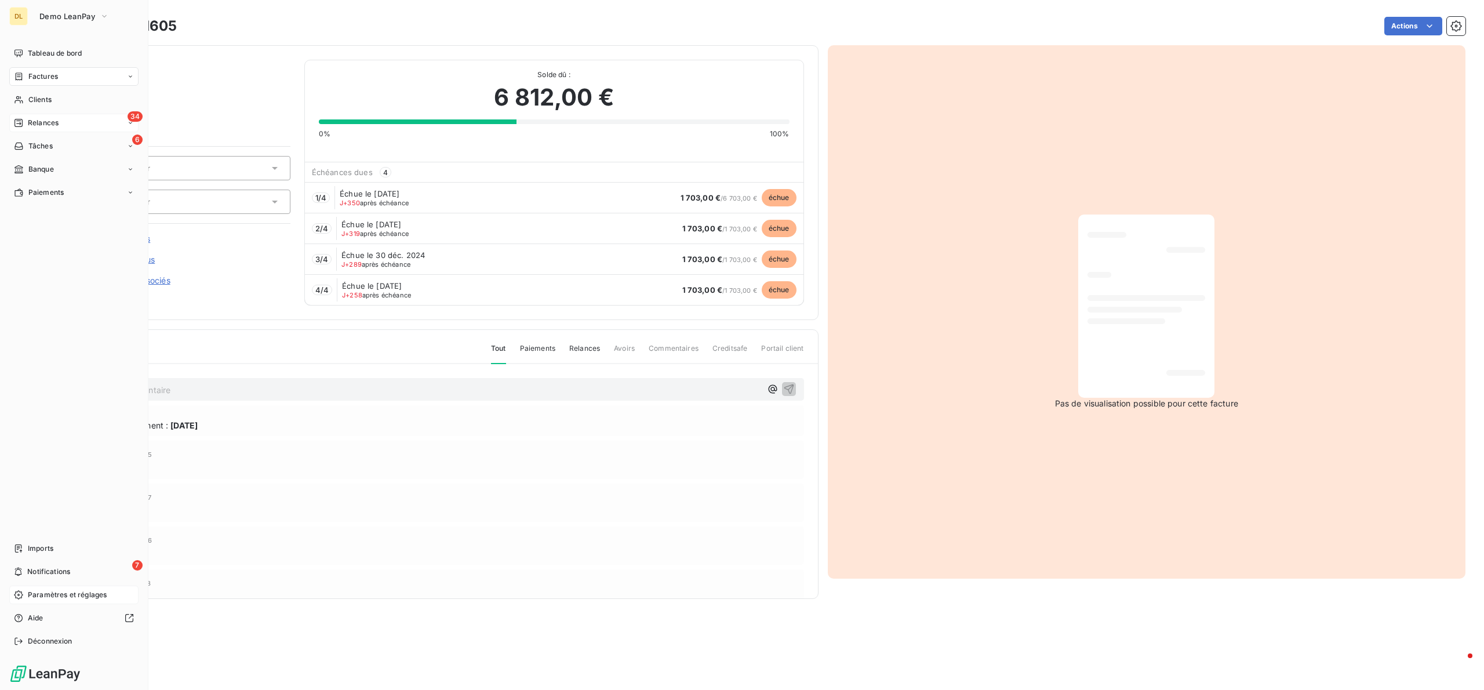
click at [57, 594] on span "Paramètres et réglages" at bounding box center [67, 595] width 79 height 10
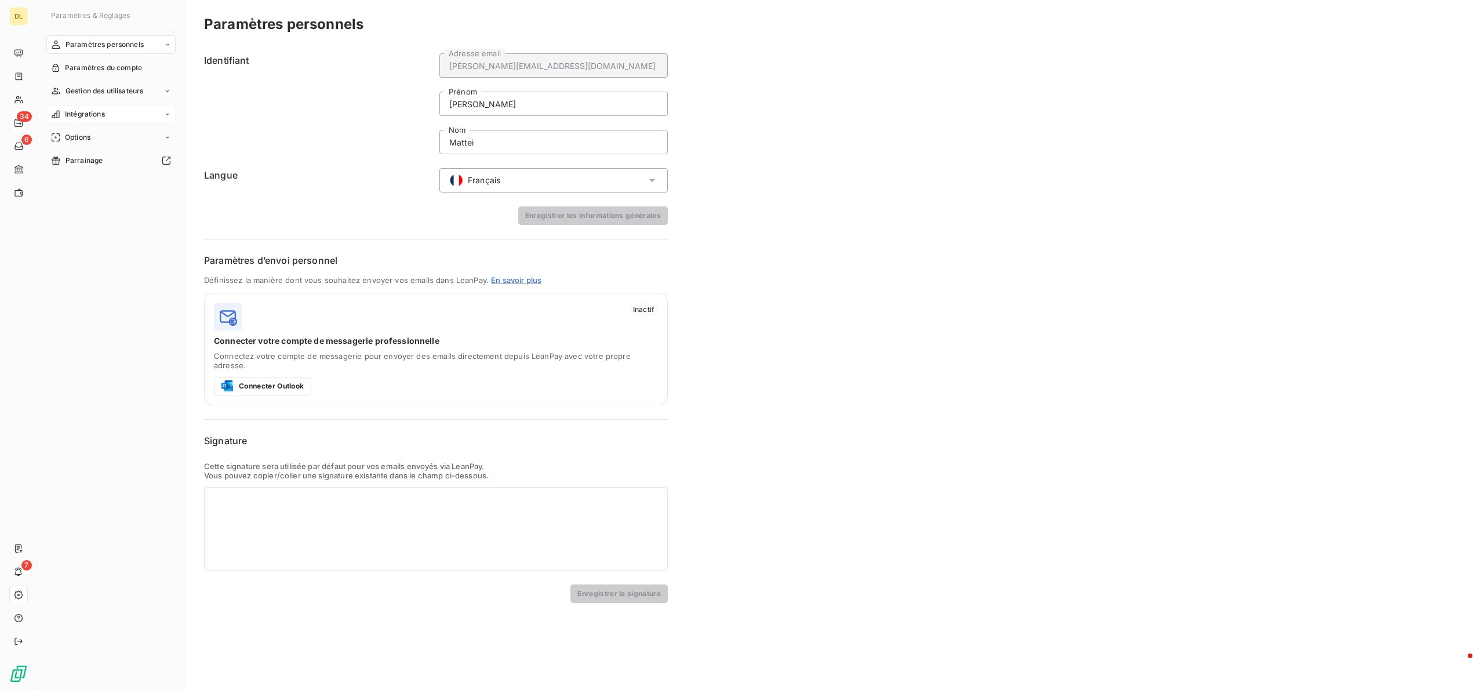
click at [114, 114] on div "Intégrations" at bounding box center [110, 114] width 129 height 19
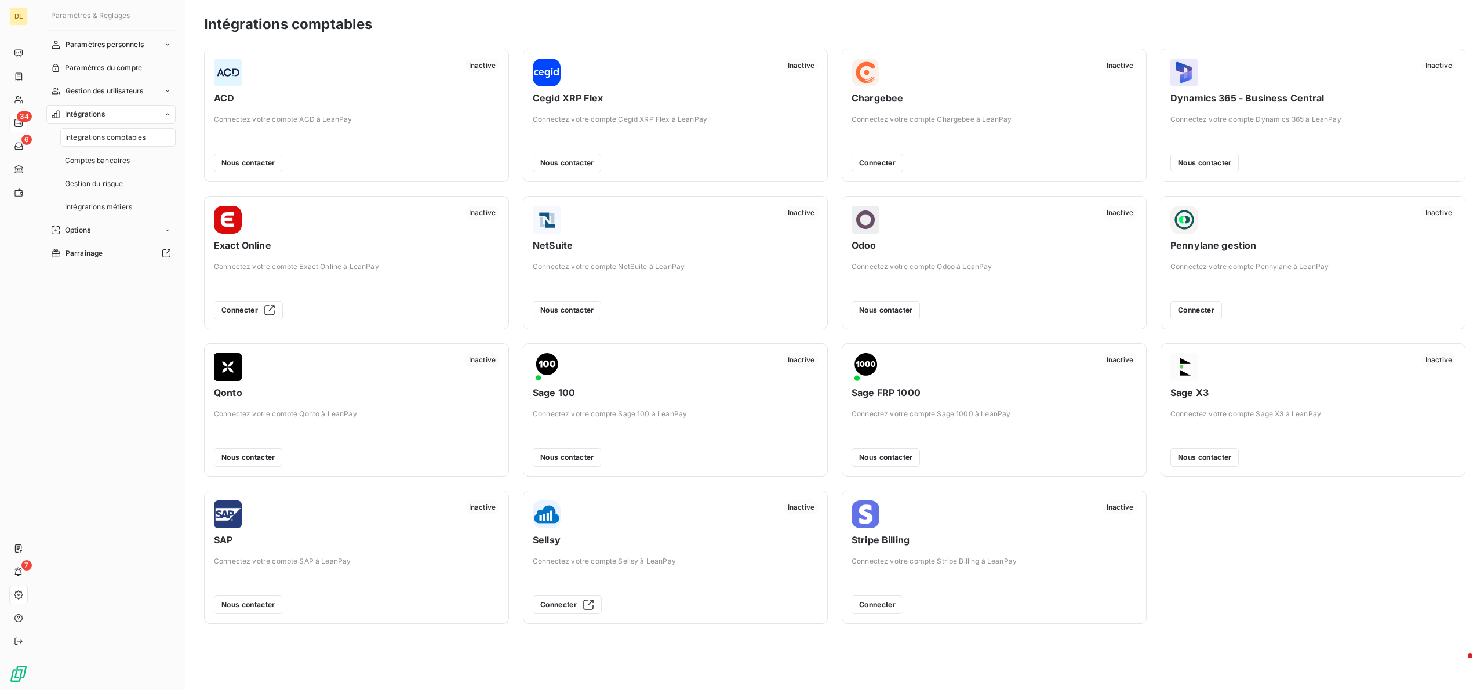
click at [151, 151] on nav "Intégrations comptables Comptes bancaires Gestion du risque Intégrations métiers" at bounding box center [117, 172] width 115 height 88
click at [151, 154] on div "Comptes bancaires" at bounding box center [117, 160] width 115 height 19
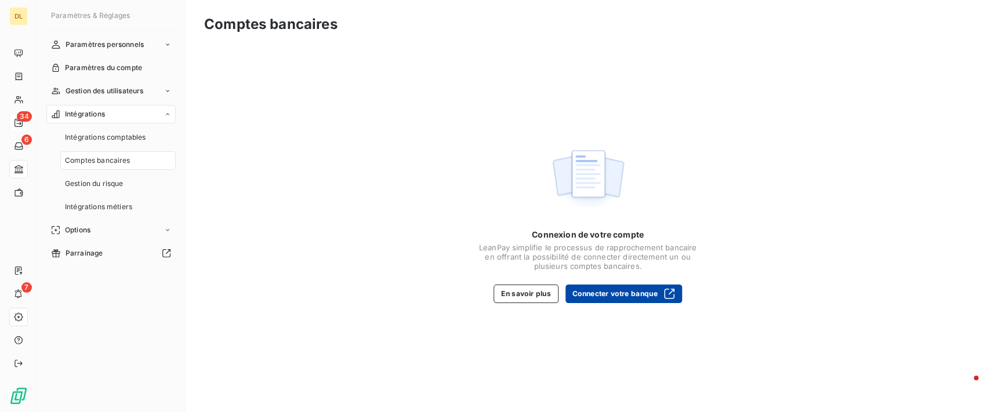
click at [651, 295] on button "Connecter votre banque" at bounding box center [623, 294] width 117 height 19
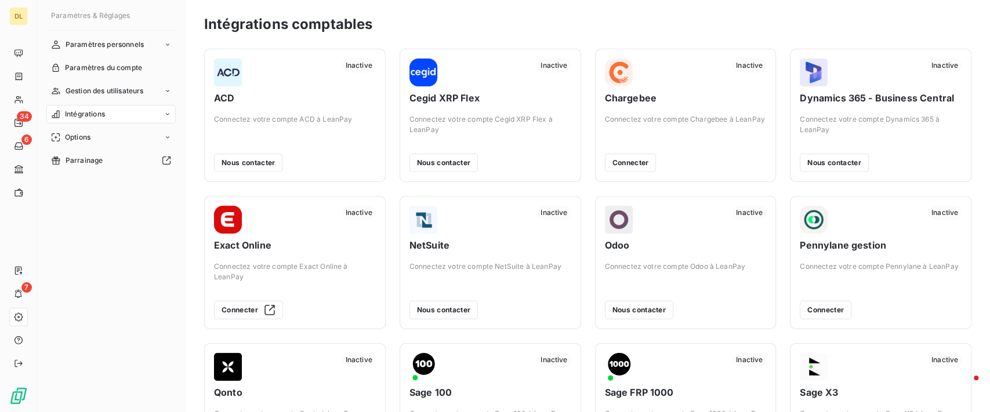
click at [164, 115] on icon at bounding box center [167, 114] width 7 height 7
click at [502, 27] on div "Intégrations comptables" at bounding box center [587, 24] width 767 height 21
click at [133, 114] on div "Intégrations" at bounding box center [110, 114] width 129 height 19
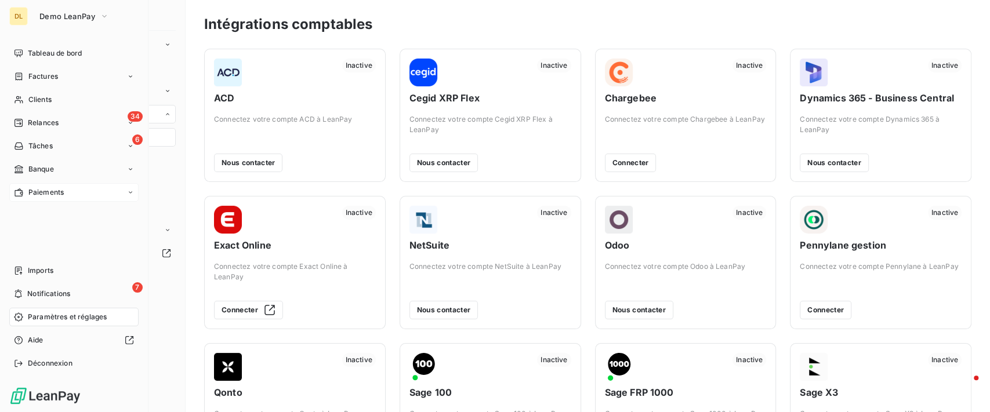
click at [51, 188] on span "Paiements" at bounding box center [45, 192] width 35 height 10
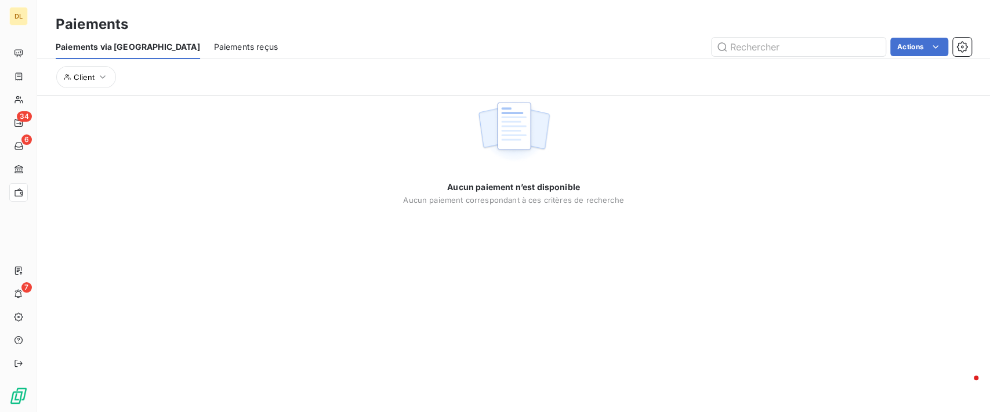
click at [214, 50] on span "Paiements reçus" at bounding box center [246, 47] width 64 height 12
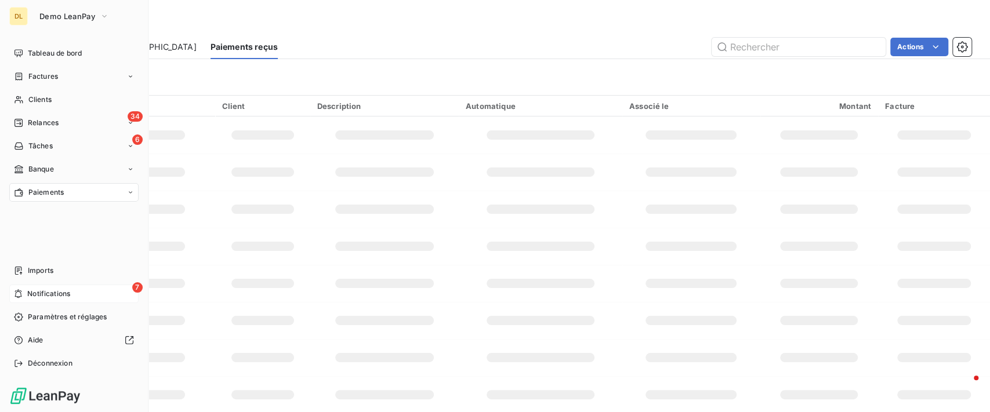
click at [31, 299] on div "7 Notifications" at bounding box center [73, 294] width 129 height 19
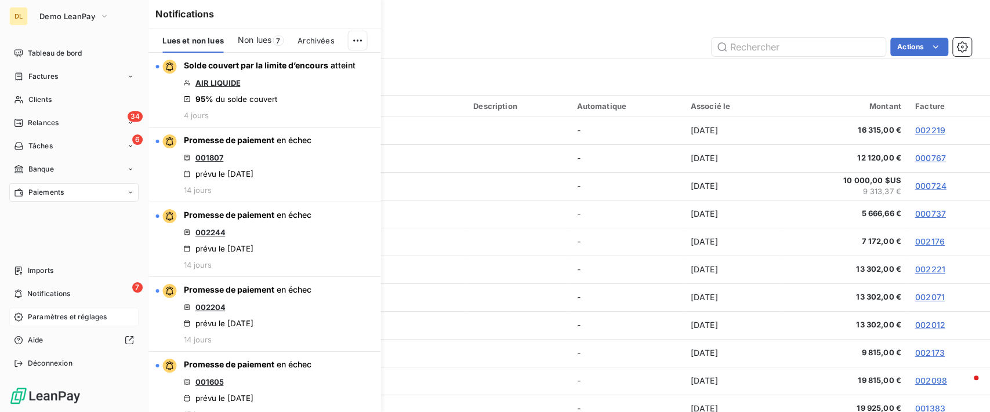
click at [43, 314] on span "Paramètres et réglages" at bounding box center [67, 317] width 79 height 10
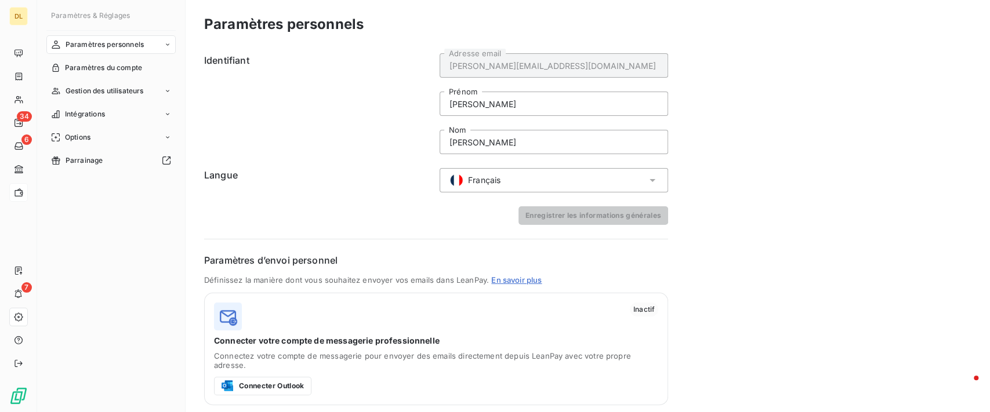
click at [163, 46] on div "Paramètres personnels" at bounding box center [110, 44] width 129 height 19
click at [146, 95] on div "Centre de notifications" at bounding box center [117, 91] width 115 height 19
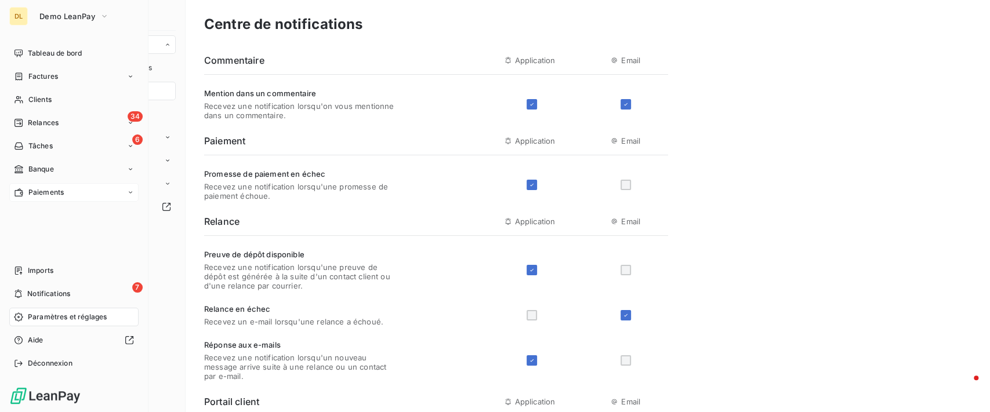
click at [48, 315] on span "Paramètres et réglages" at bounding box center [67, 317] width 79 height 10
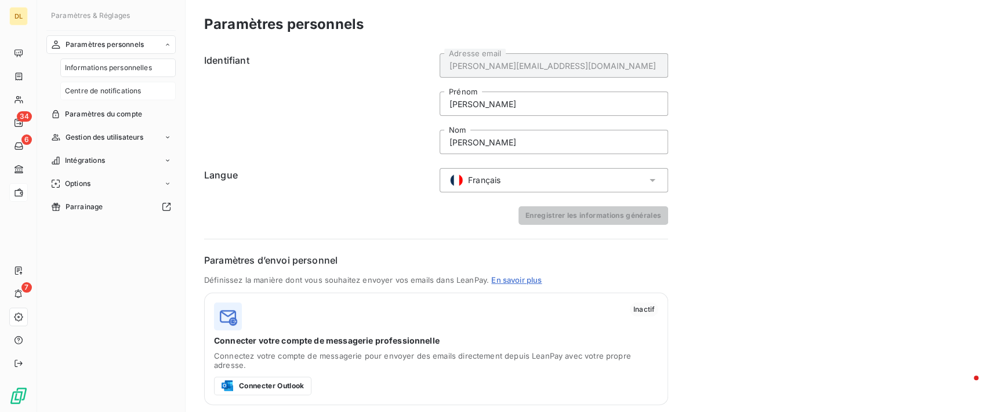
click at [119, 96] on span "Centre de notifications" at bounding box center [103, 91] width 76 height 10
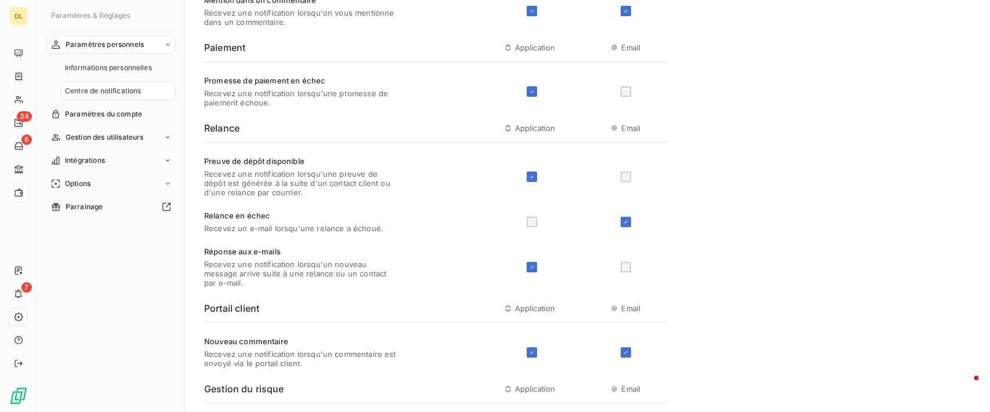
scroll to position [63, 0]
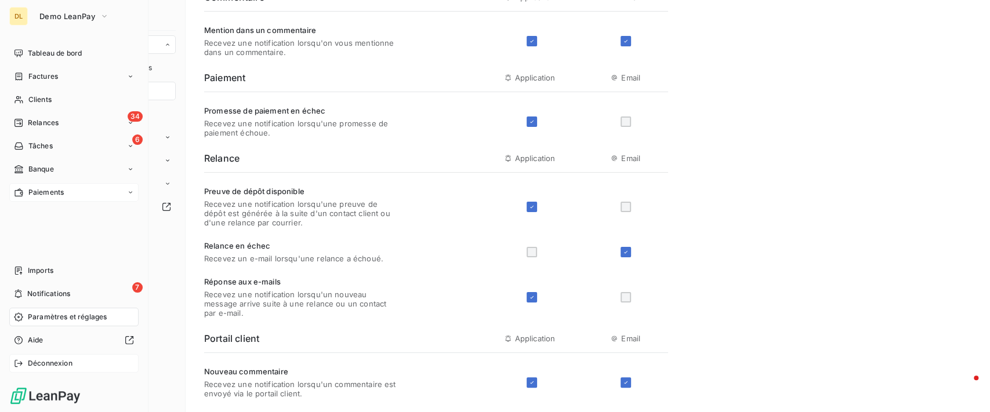
click at [85, 360] on div "Déconnexion" at bounding box center [73, 363] width 129 height 19
